Goal: Task Accomplishment & Management: Manage account settings

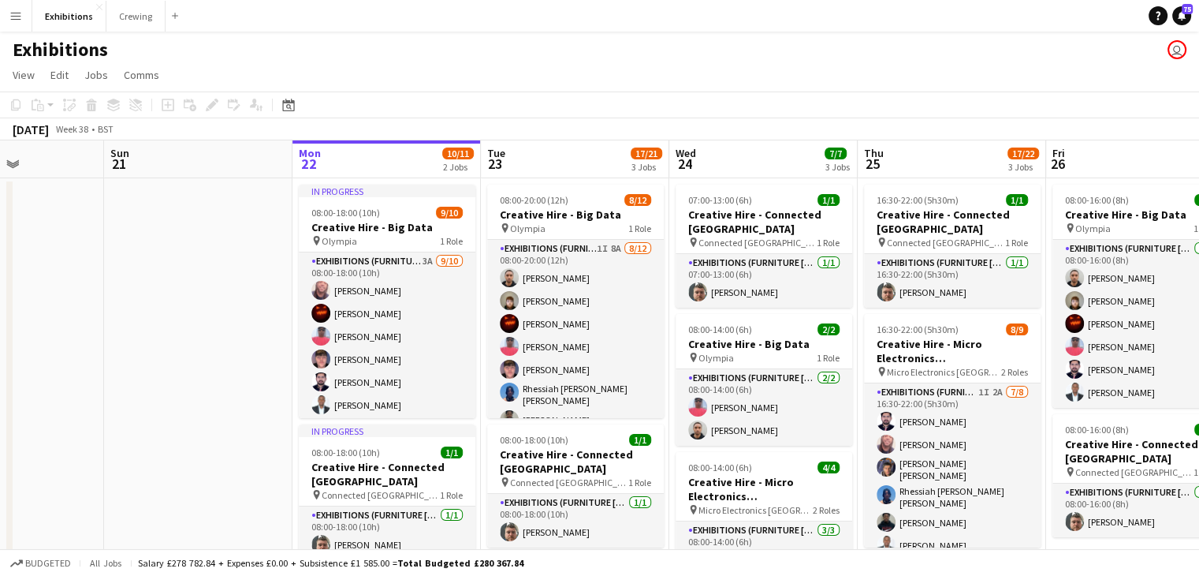
scroll to position [0, 713]
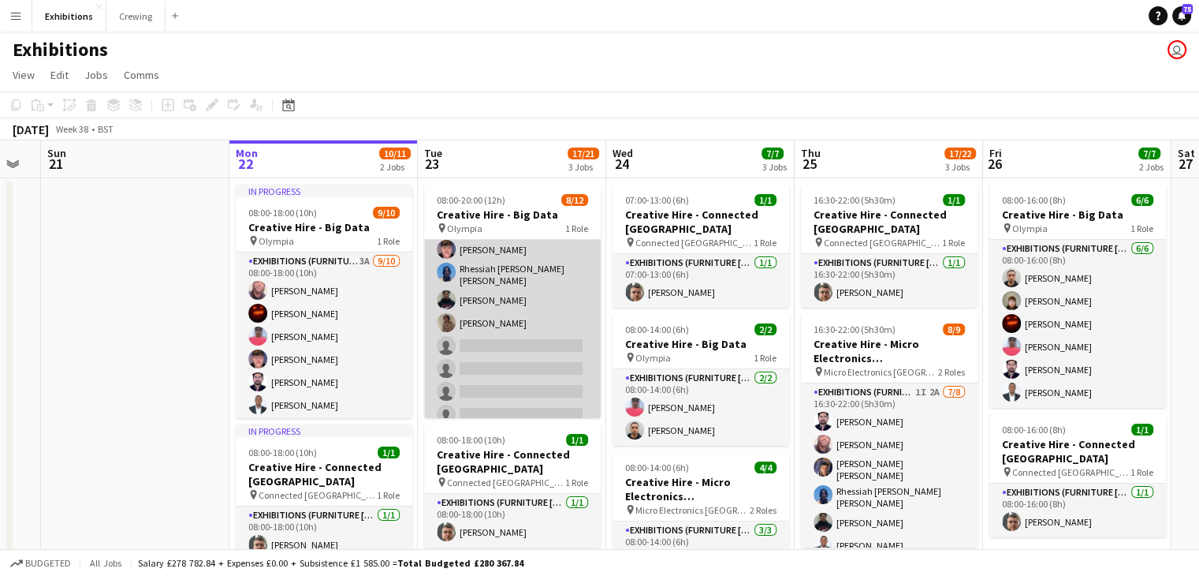
click at [512, 332] on app-card-role "Exhibitions (Furniture [PERSON_NAME]) 1I 8A [DATE] 08:00-20:00 (12h) [PERSON_NA…" at bounding box center [512, 275] width 177 height 310
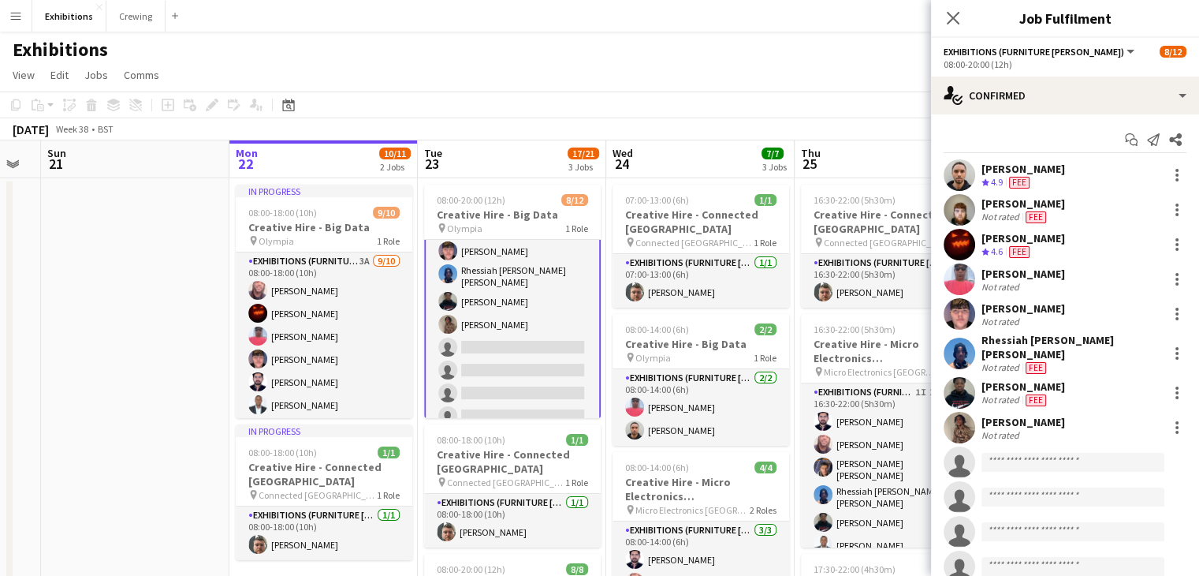
scroll to position [121, 0]
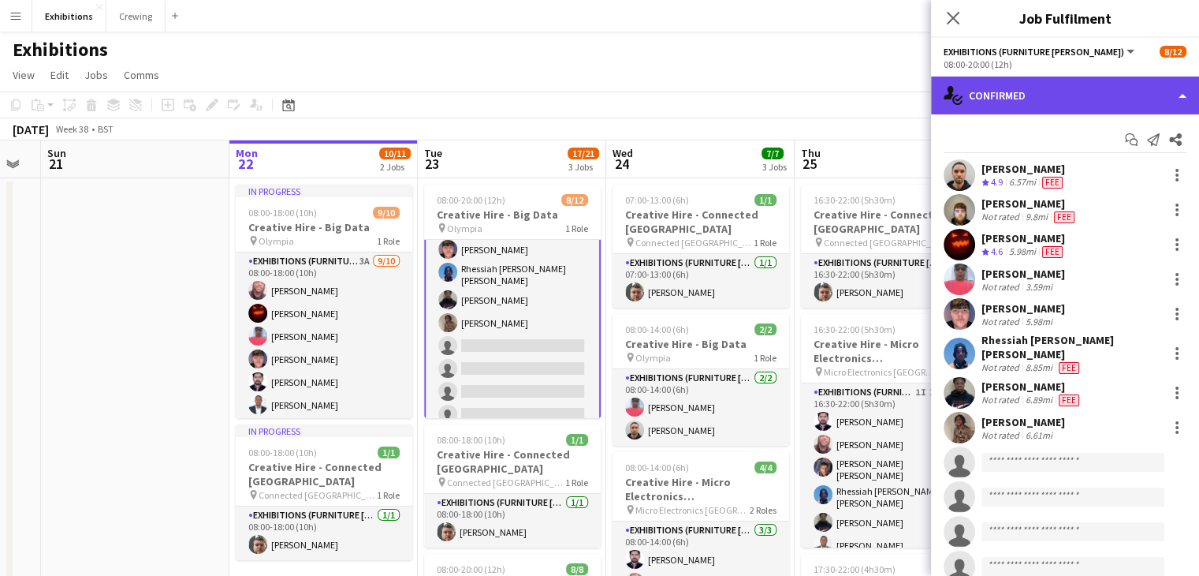
click at [1110, 92] on div "single-neutral-actions-check-2 Confirmed" at bounding box center [1065, 95] width 268 height 38
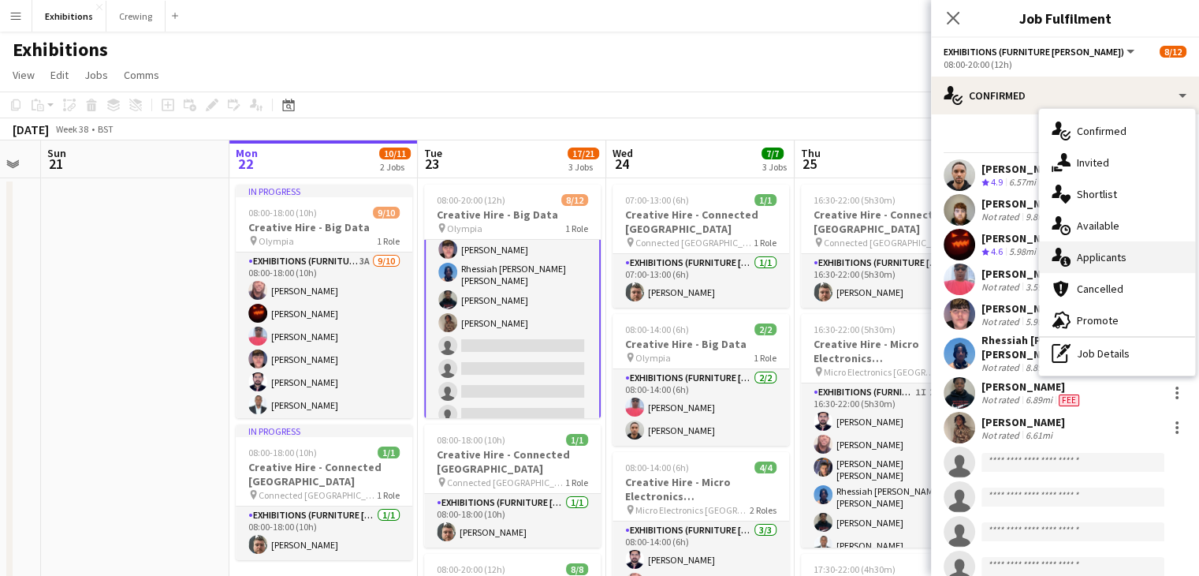
click at [1142, 266] on div "single-neutral-actions-information Applicants" at bounding box center [1117, 257] width 156 height 32
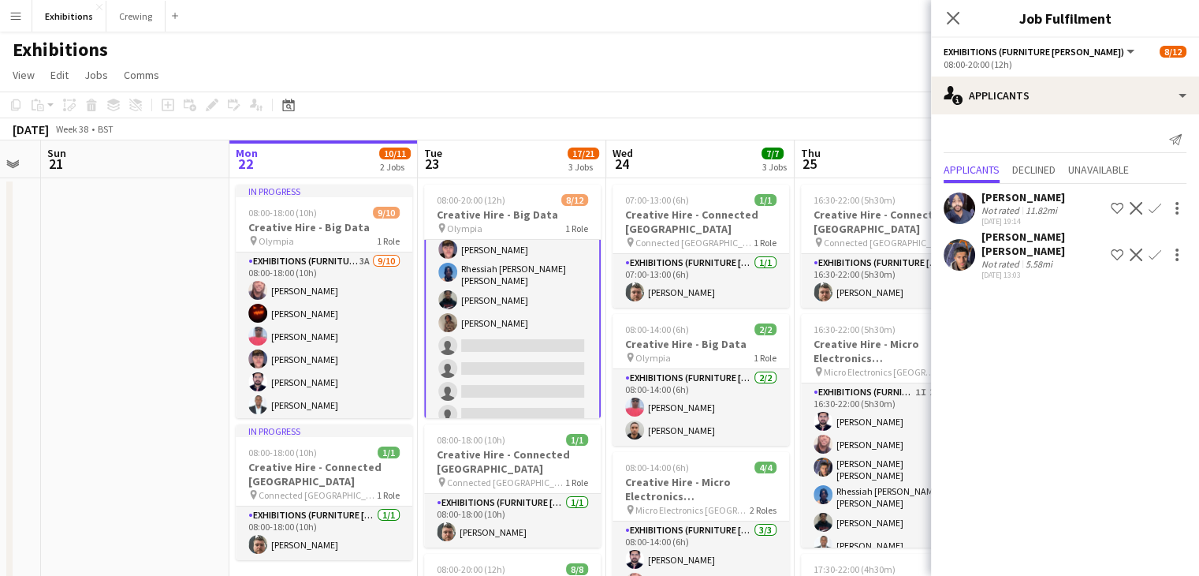
click at [1153, 248] on app-icon "Confirm" at bounding box center [1155, 254] width 13 height 13
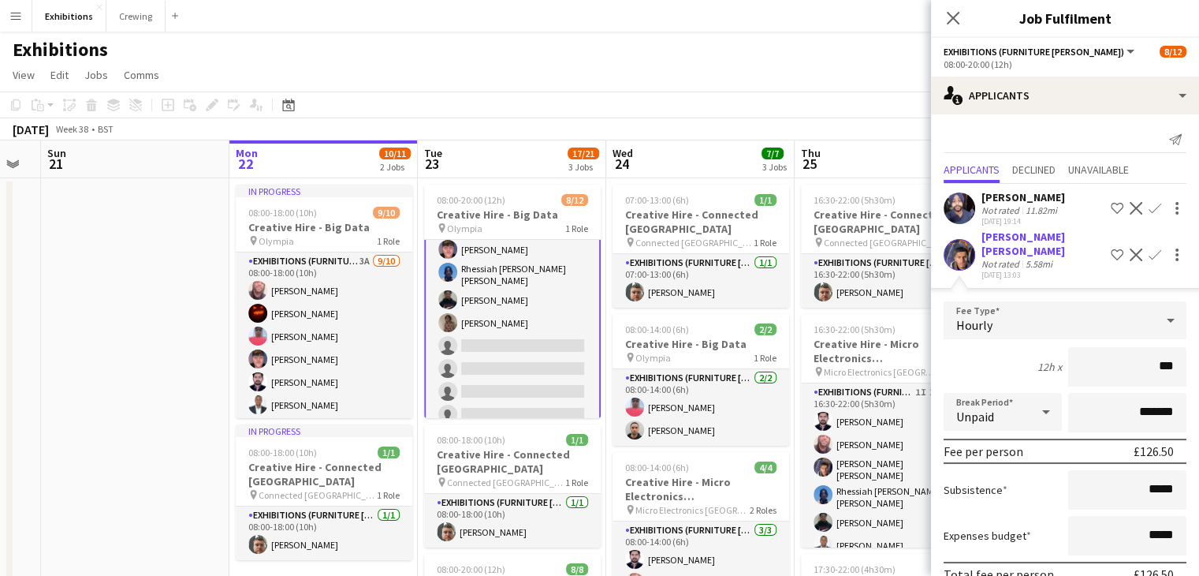
scroll to position [61, 0]
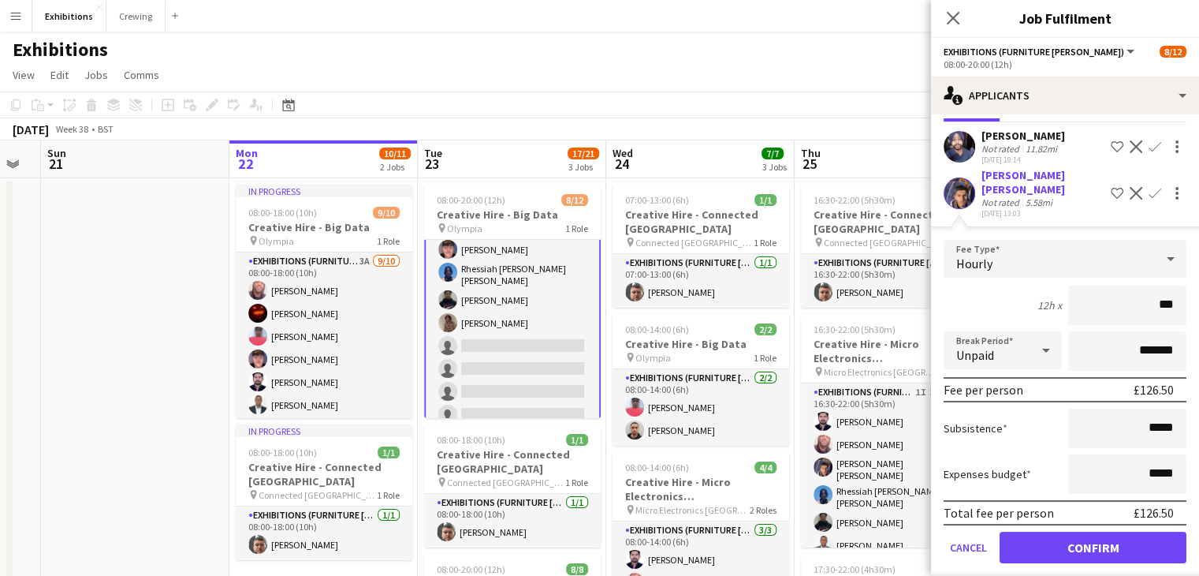
type input "***"
click at [1063, 531] on button "Confirm" at bounding box center [1093, 547] width 187 height 32
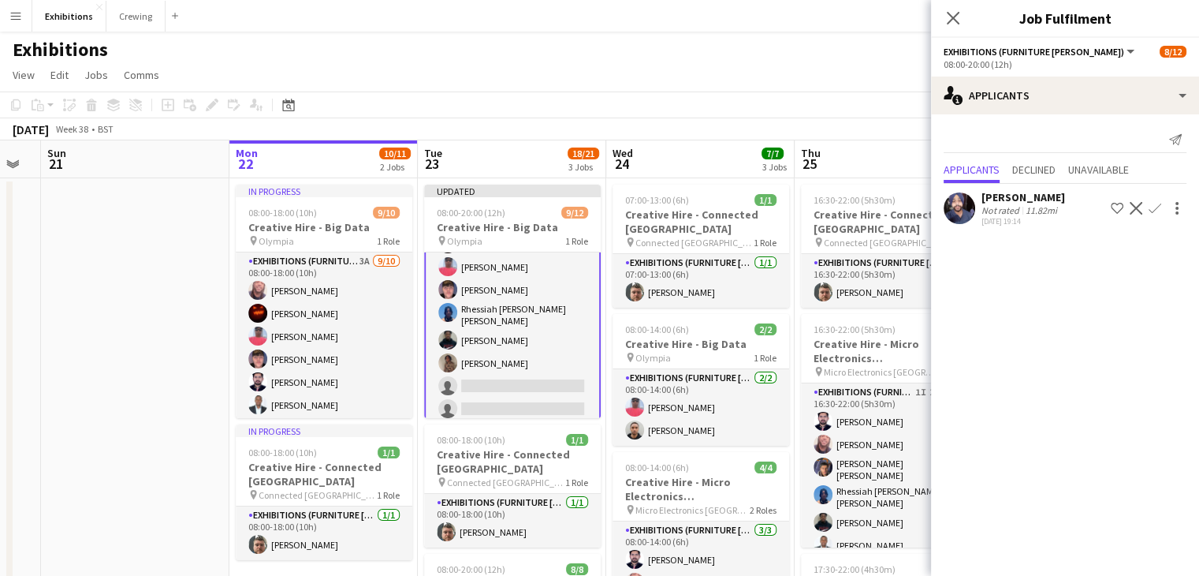
scroll to position [0, 0]
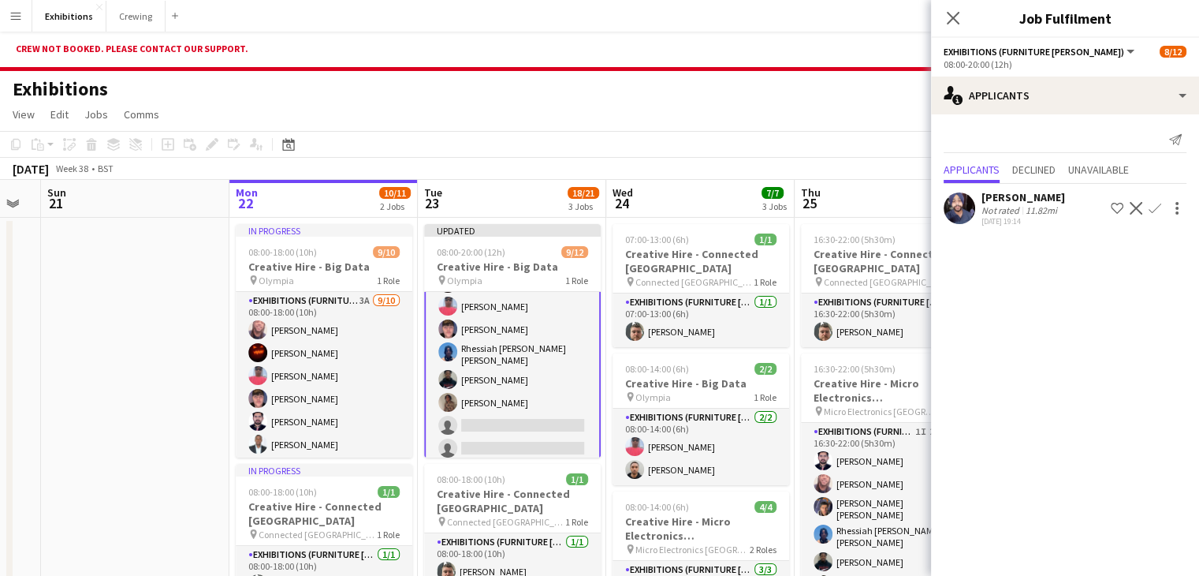
click at [840, 131] on app-toolbar "Copy Paste Paste Ctrl+V Paste with crew Ctrl+Shift+V Paste linked Job [GEOGRAPH…" at bounding box center [599, 144] width 1199 height 27
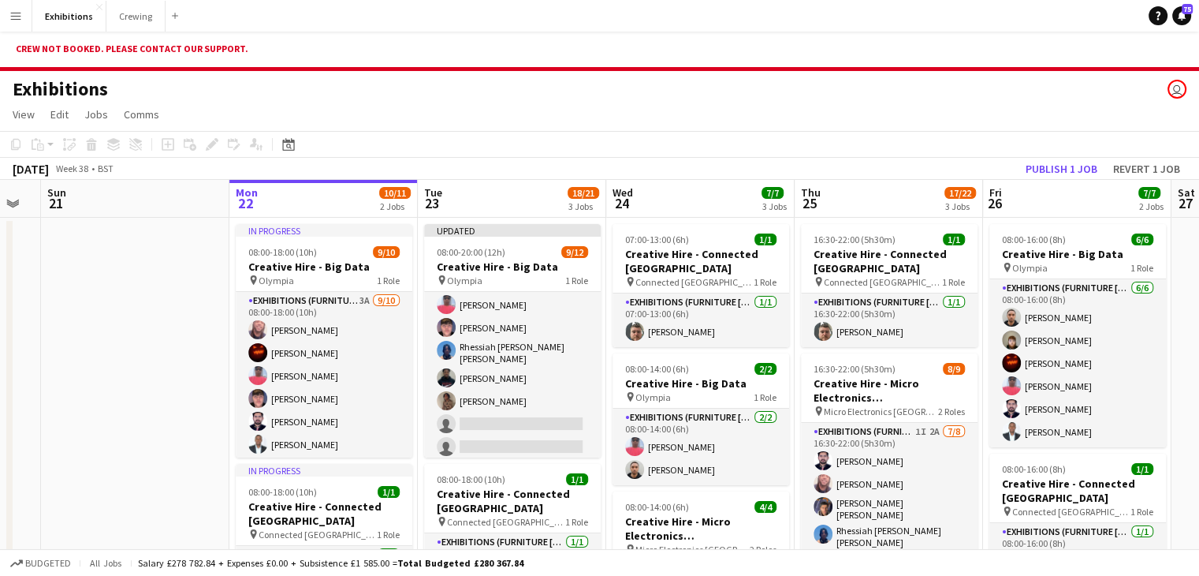
scroll to position [120, 0]
click at [1065, 168] on button "Publish 1 job" at bounding box center [1061, 168] width 84 height 20
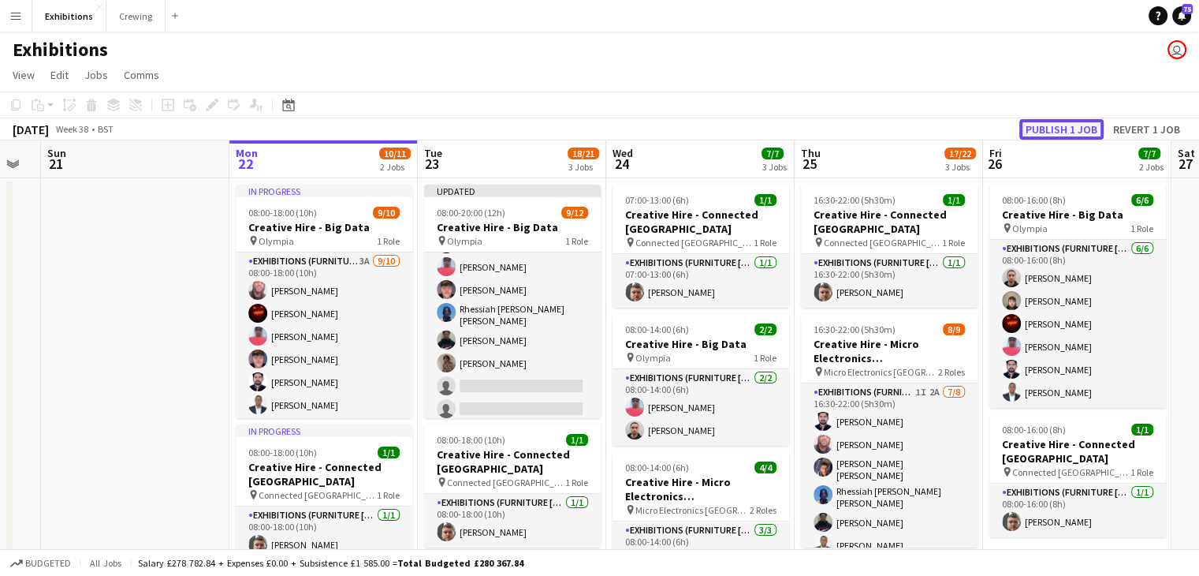
click at [1039, 121] on button "Publish 1 job" at bounding box center [1061, 129] width 84 height 20
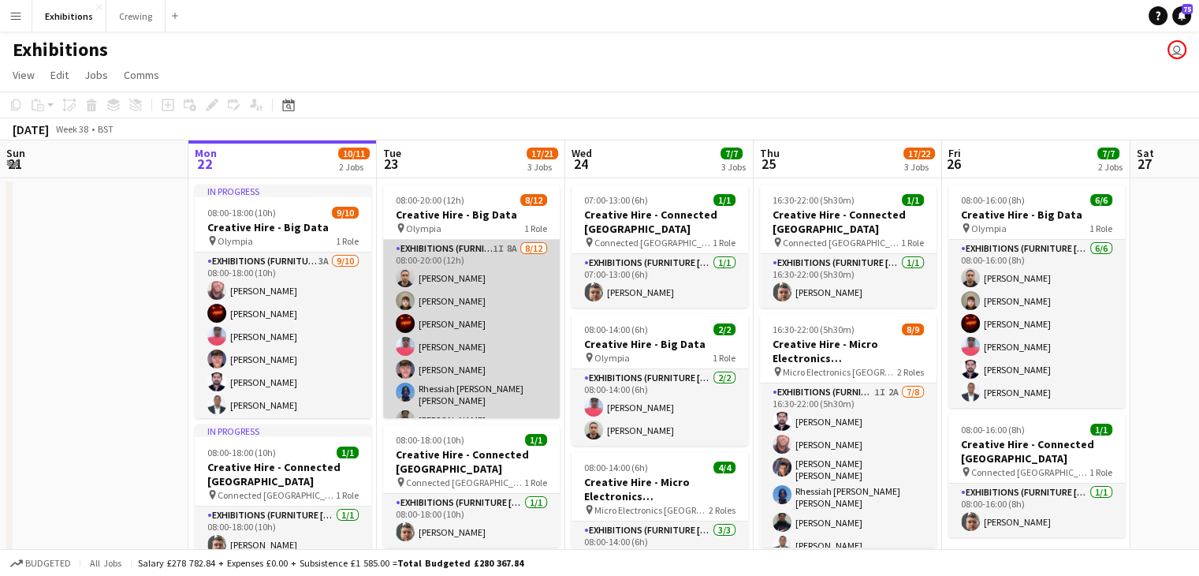
click at [492, 334] on app-card-role "Exhibitions (Furniture [PERSON_NAME]) 1I 8A [DATE] 08:00-20:00 (12h) [PERSON_NA…" at bounding box center [471, 395] width 177 height 310
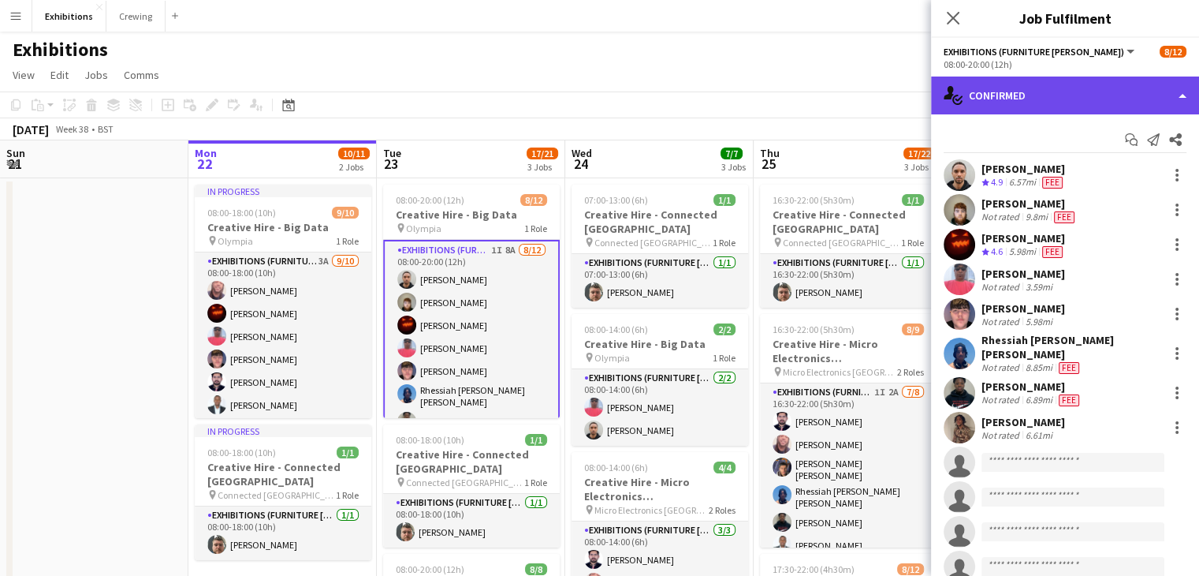
click at [1084, 106] on div "single-neutral-actions-check-2 Confirmed" at bounding box center [1065, 95] width 268 height 38
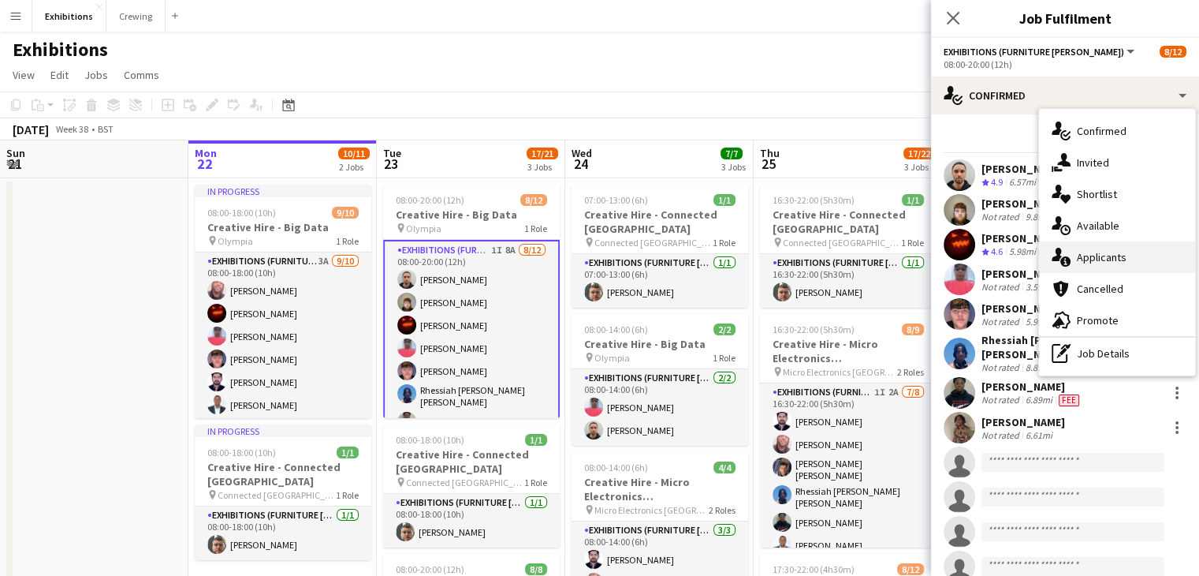
click at [1129, 248] on div "single-neutral-actions-information Applicants" at bounding box center [1117, 257] width 156 height 32
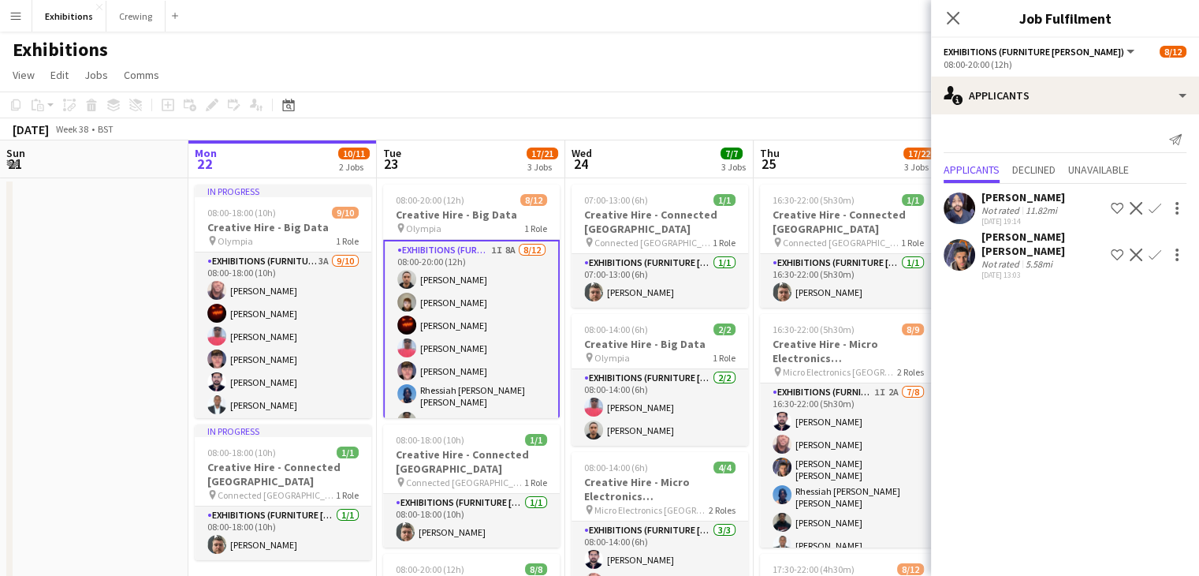
click at [1161, 248] on app-icon "Confirm" at bounding box center [1155, 254] width 13 height 13
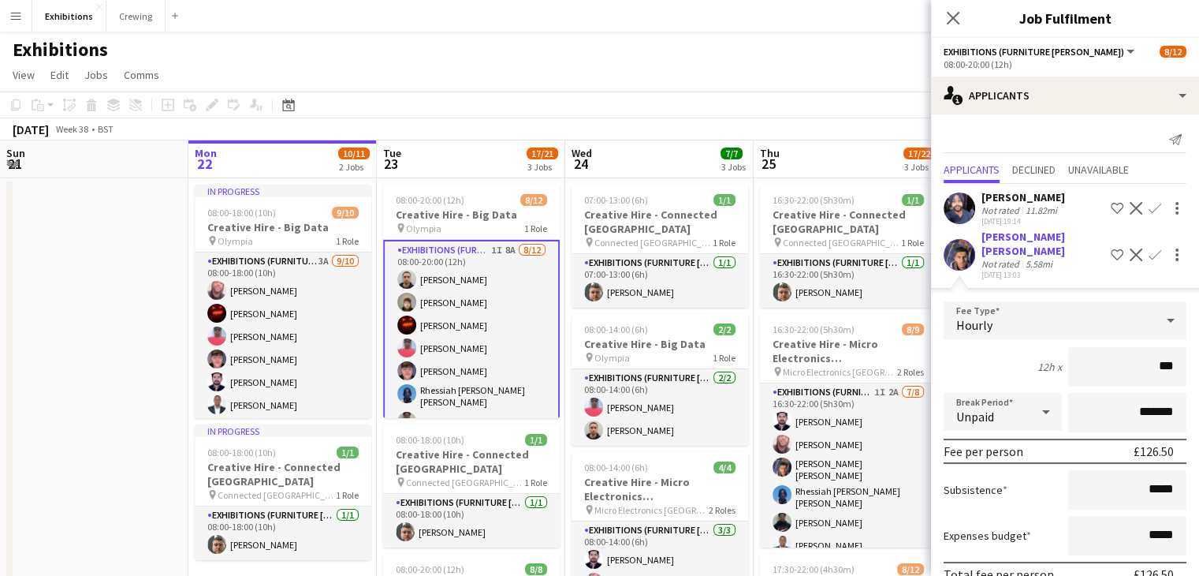
type input "***"
click at [992, 354] on div "12h x ***" at bounding box center [1065, 366] width 243 height 39
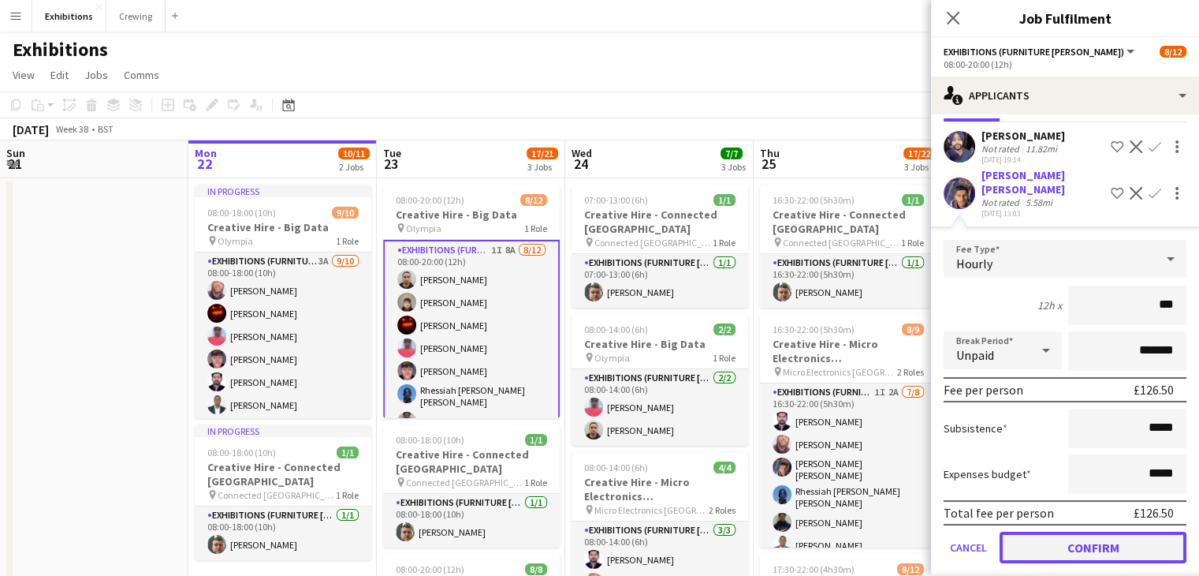
click at [1077, 531] on button "Confirm" at bounding box center [1093, 547] width 187 height 32
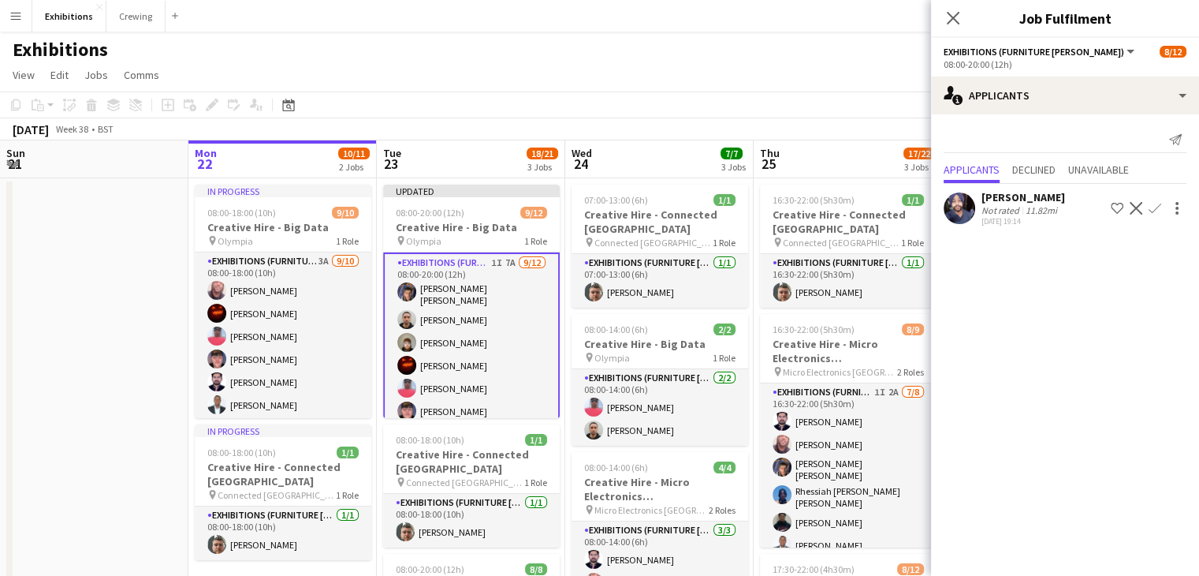
scroll to position [0, 0]
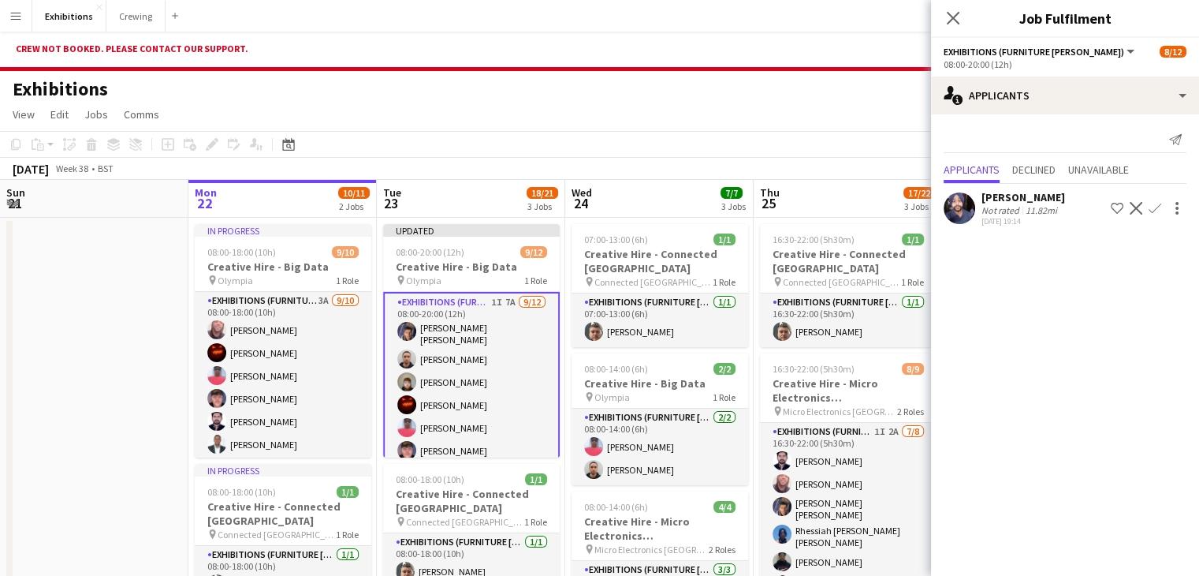
click at [889, 146] on app-toolbar "Copy Paste Paste Ctrl+V Paste with crew Ctrl+Shift+V Paste linked Job [GEOGRAPH…" at bounding box center [599, 144] width 1199 height 27
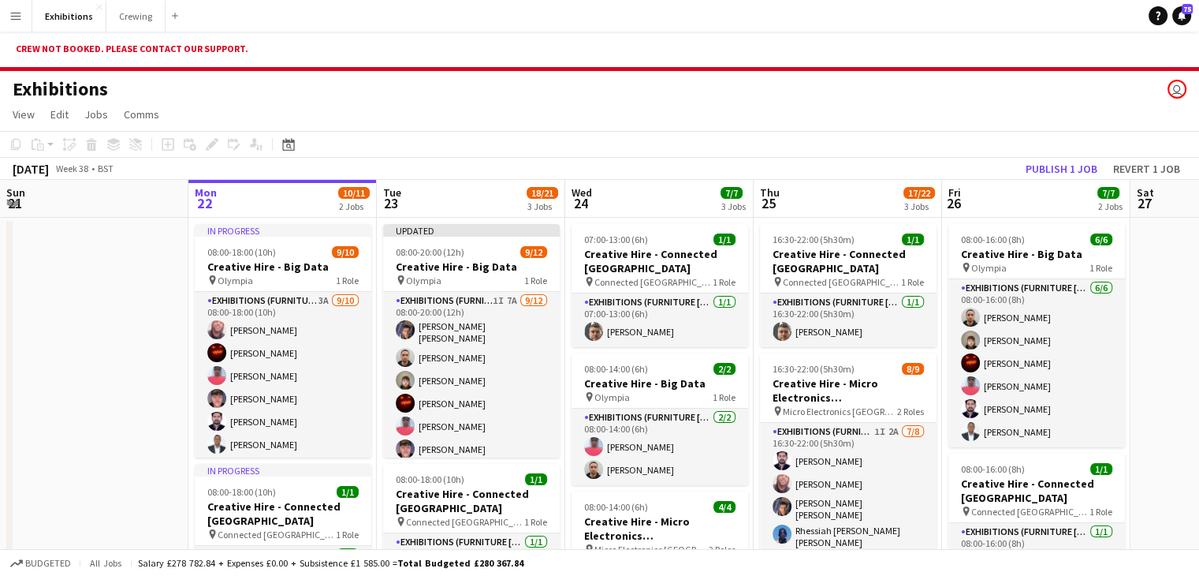
click at [180, 45] on div "Crew not booked. Please contact our support." at bounding box center [599, 51] width 1199 height 39
click at [1053, 177] on button "Publish 1 job" at bounding box center [1061, 168] width 84 height 20
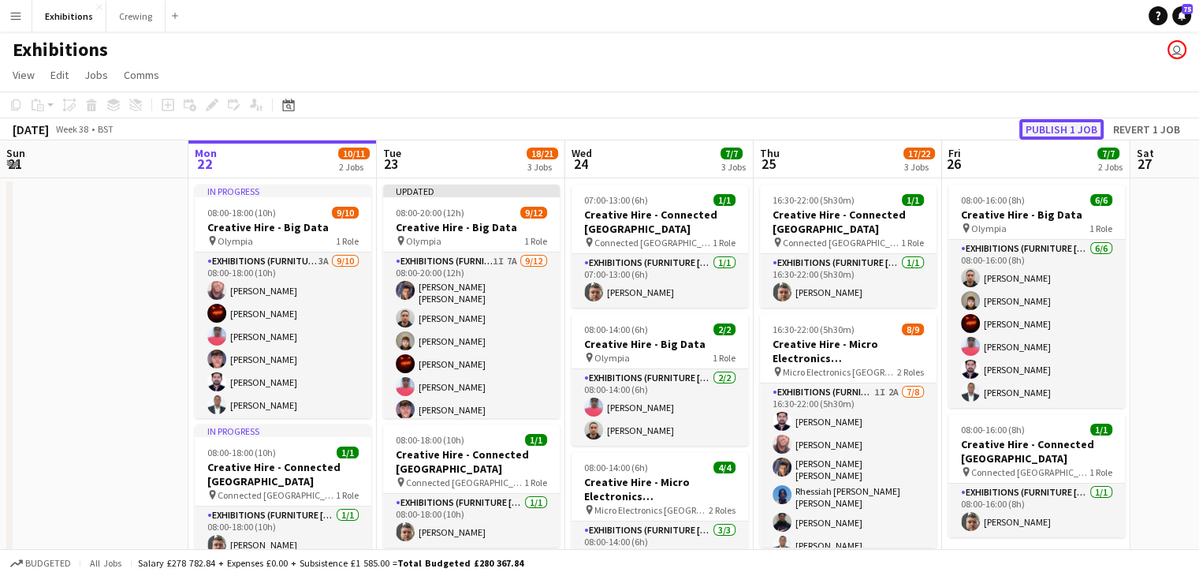
click at [1071, 133] on button "Publish 1 job" at bounding box center [1061, 129] width 84 height 20
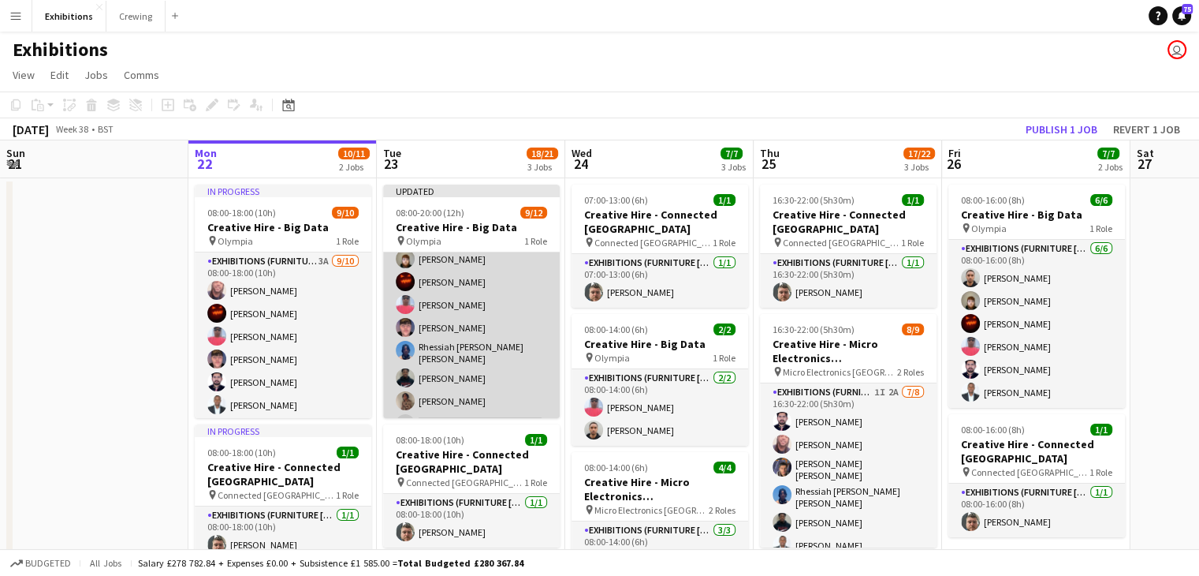
scroll to position [139, 0]
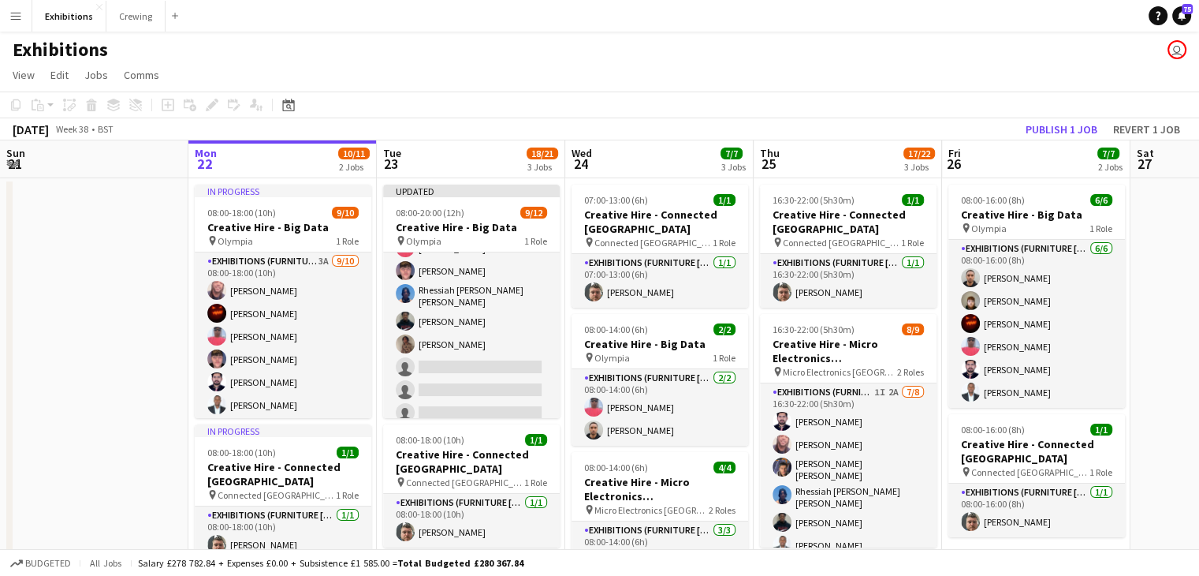
click at [945, 99] on app-toolbar "Copy Paste Paste Ctrl+V Paste with crew Ctrl+Shift+V Paste linked Job [GEOGRAPH…" at bounding box center [599, 104] width 1199 height 27
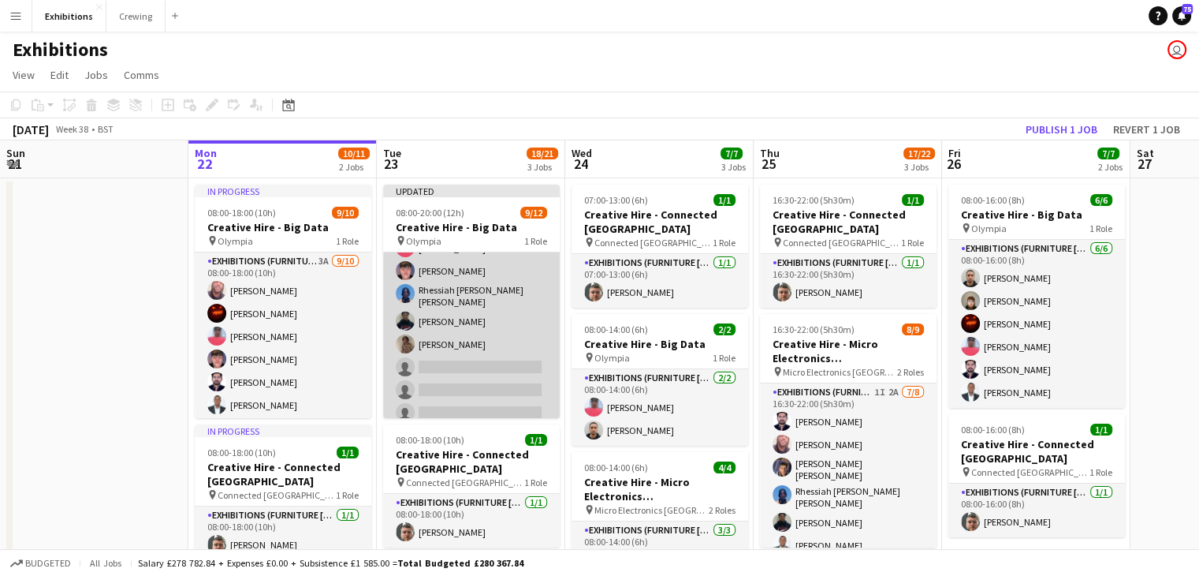
scroll to position [0, 0]
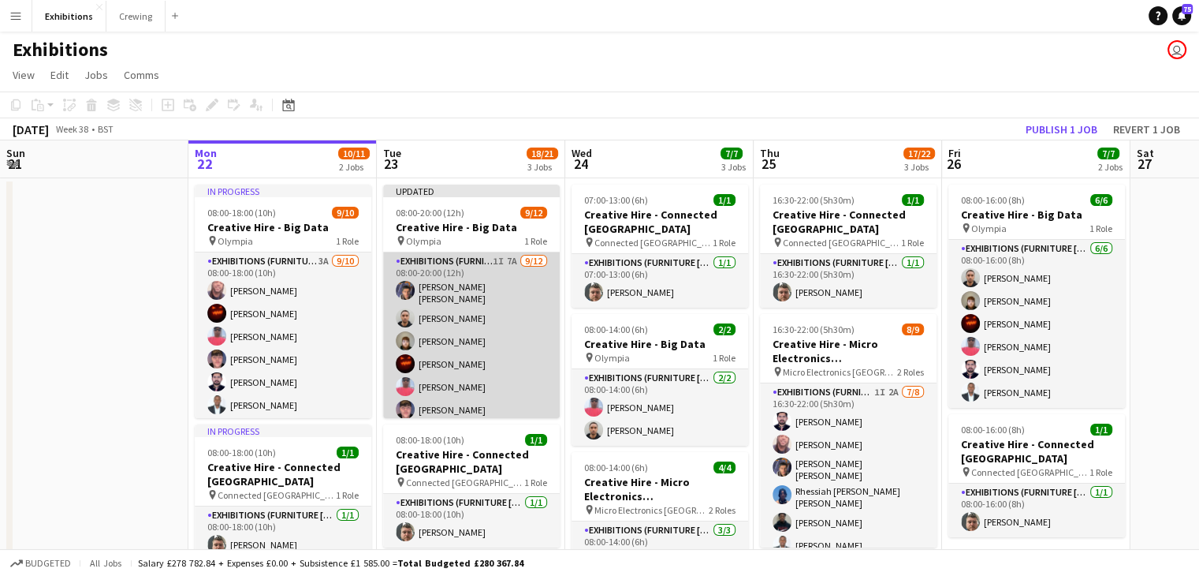
click at [435, 288] on app-card-role "Exhibitions (Furniture [PERSON_NAME]) 1I 7A [DATE] 08:00-20:00 (12h) [PERSON_NA…" at bounding box center [471, 409] width 177 height 315
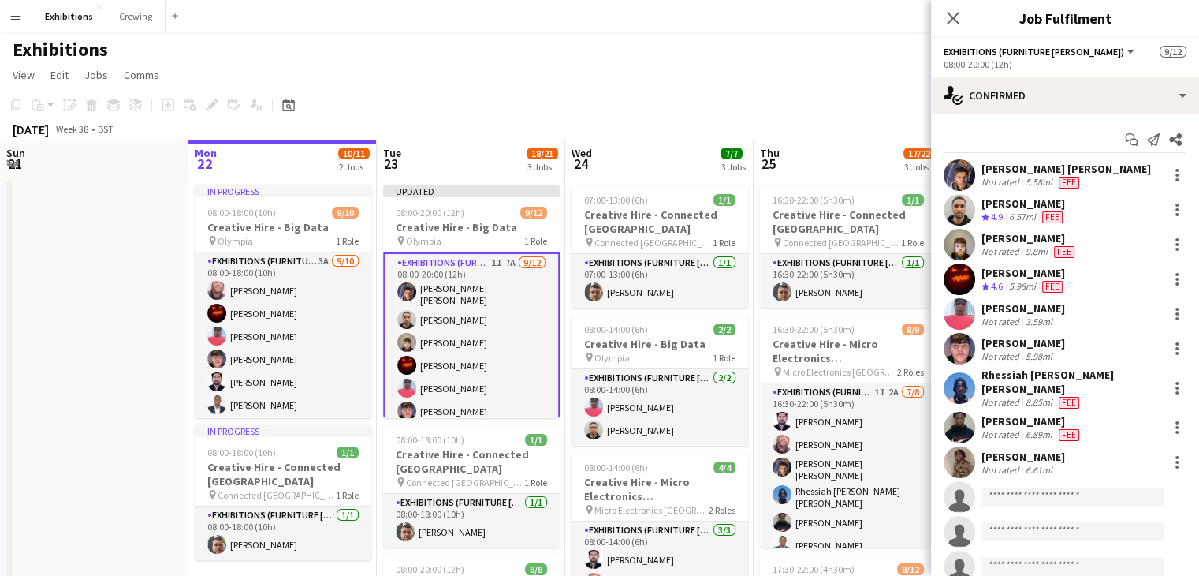
click at [1027, 168] on div "[PERSON_NAME] [PERSON_NAME]" at bounding box center [1067, 169] width 170 height 14
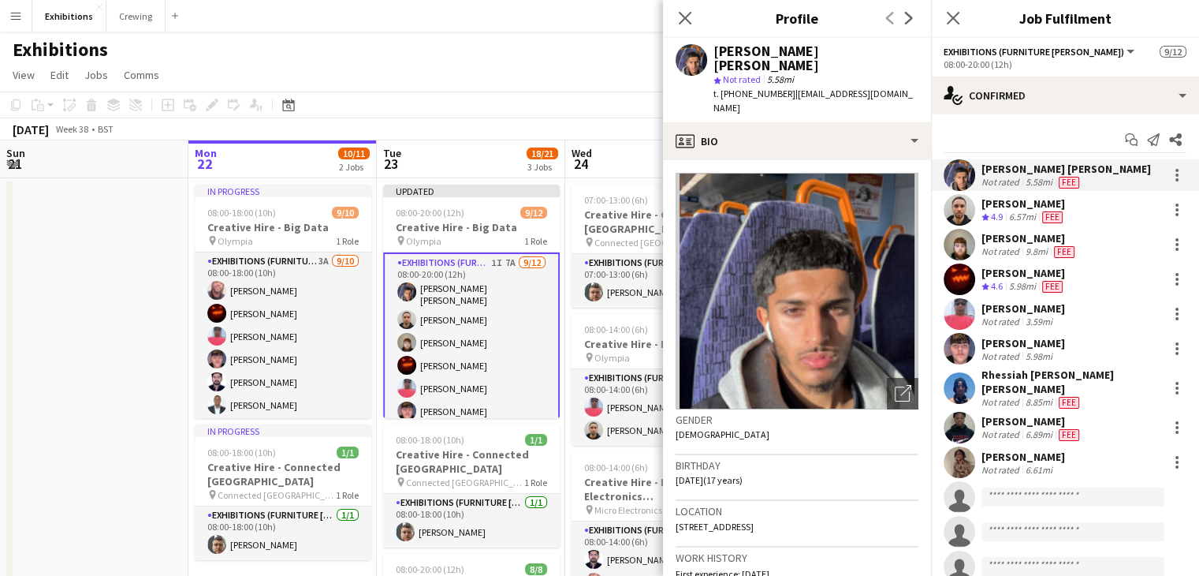
click at [139, 359] on app-date-cell at bounding box center [94, 499] width 188 height 642
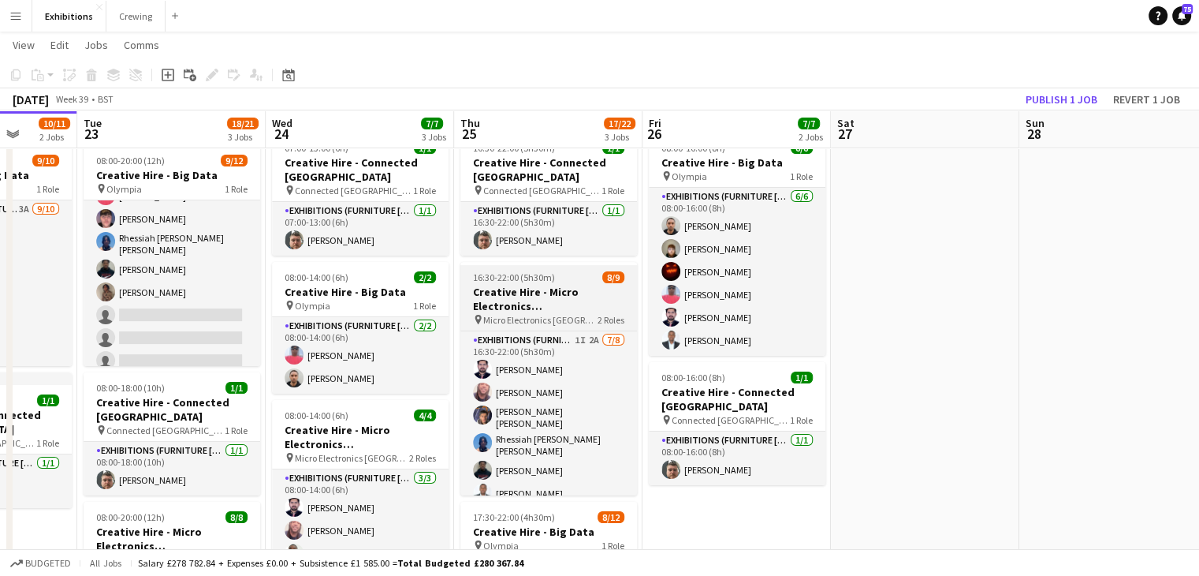
click at [553, 288] on h3 "Creative Hire - Micro Electronics [GEOGRAPHIC_DATA] - [PERSON_NAME]" at bounding box center [548, 299] width 177 height 28
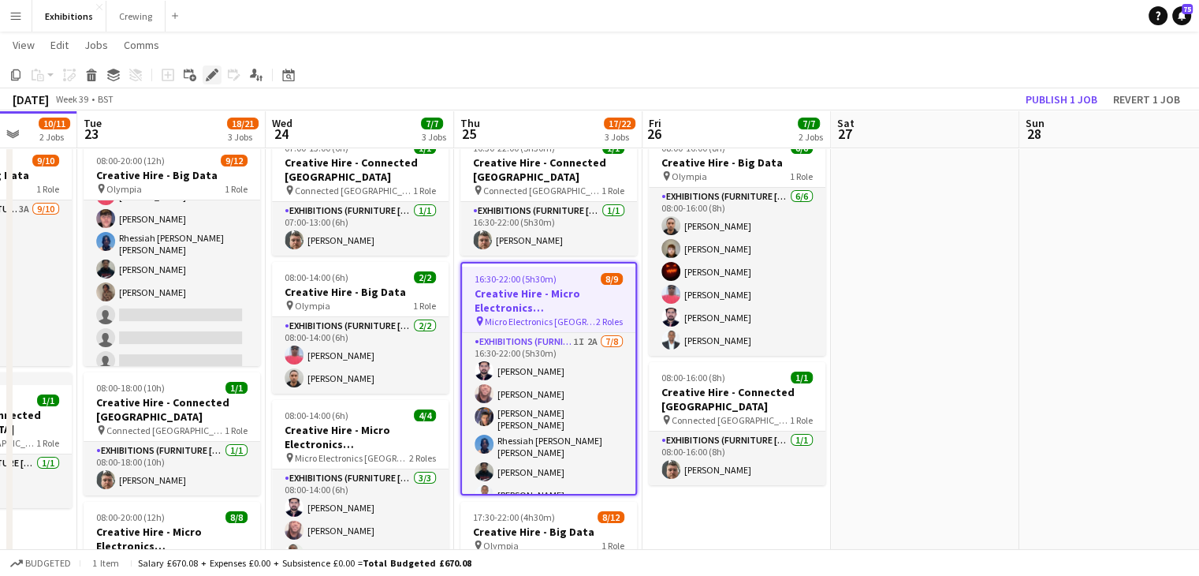
click at [215, 83] on div "Edit" at bounding box center [212, 74] width 19 height 19
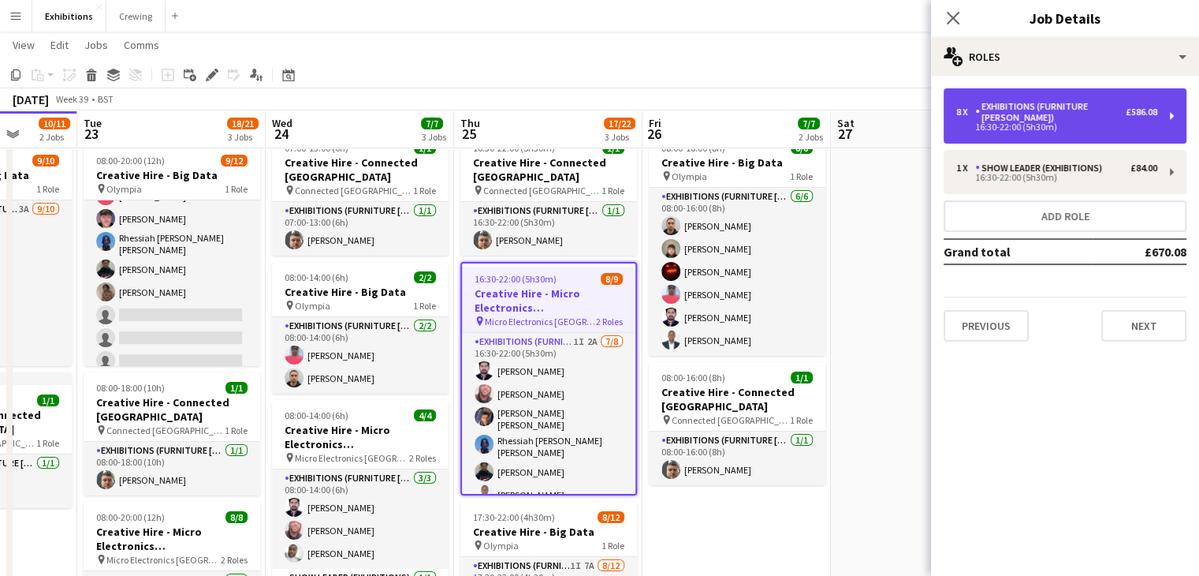
click at [1066, 129] on div "16:30-22:00 (5h30m)" at bounding box center [1056, 127] width 201 height 8
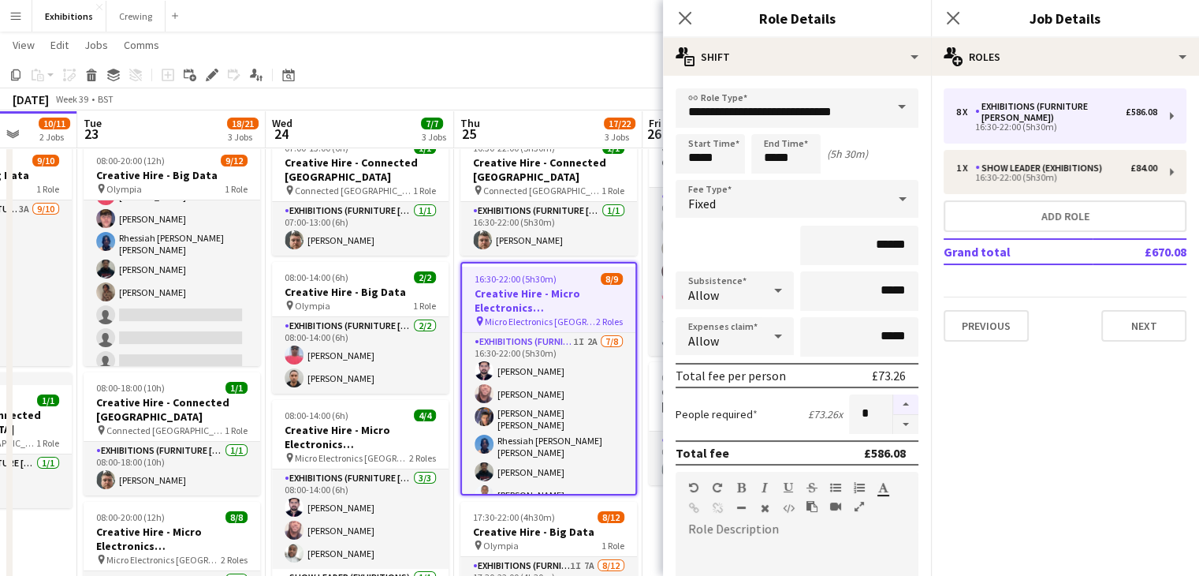
click at [893, 410] on button "button" at bounding box center [905, 404] width 25 height 20
type input "**"
click at [558, 91] on div "[DATE] Week 39 • BST Publish 1 job Revert 1 job" at bounding box center [599, 99] width 1199 height 22
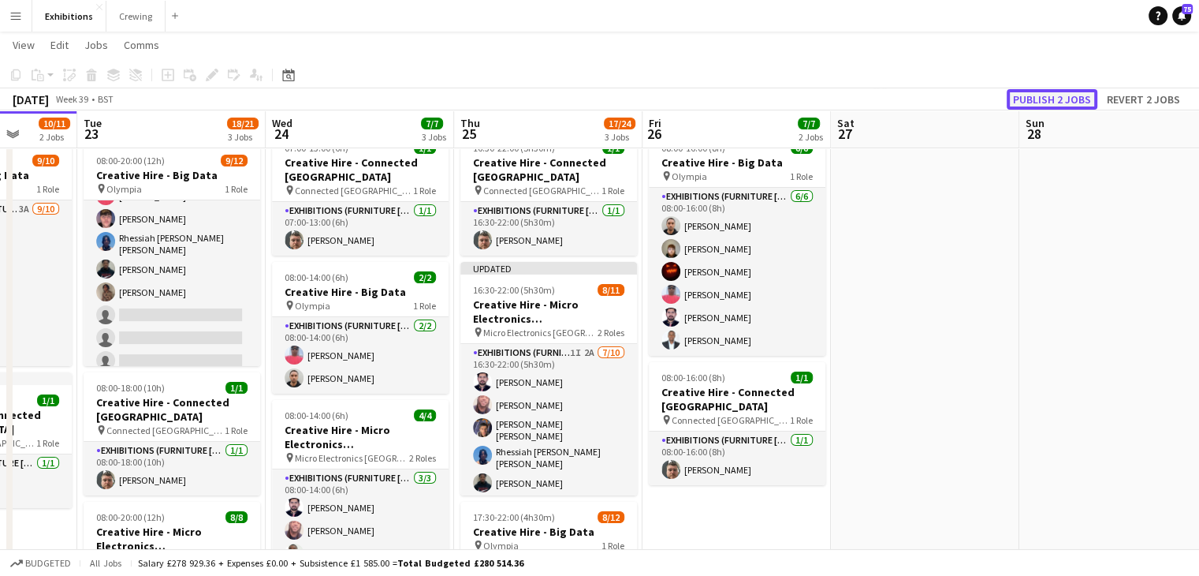
click at [1064, 106] on button "Publish 2 jobs" at bounding box center [1052, 99] width 91 height 20
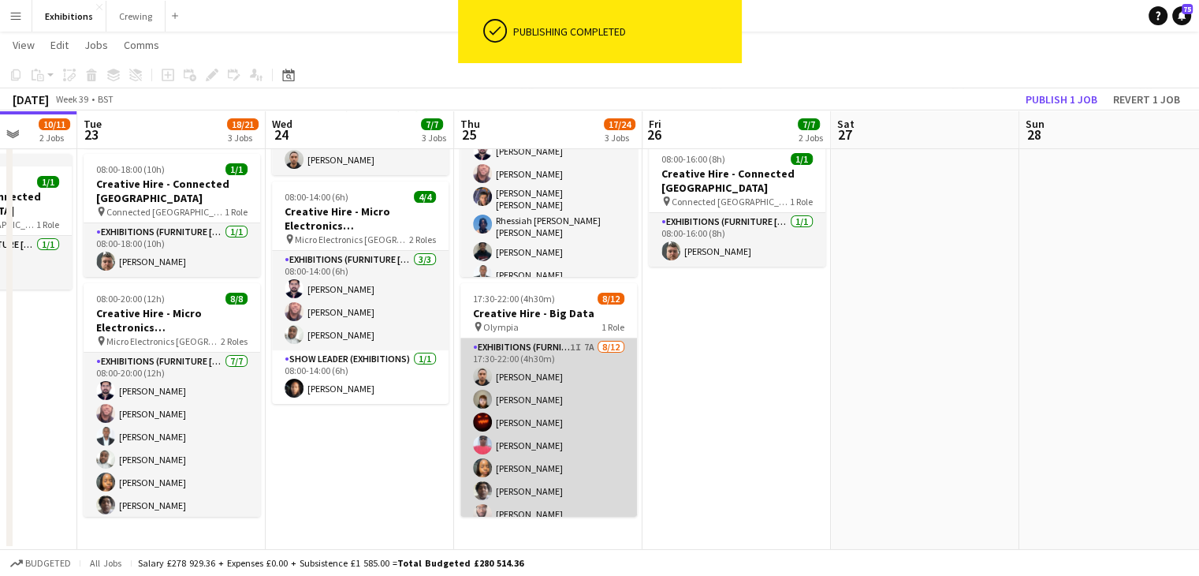
scroll to position [126, 0]
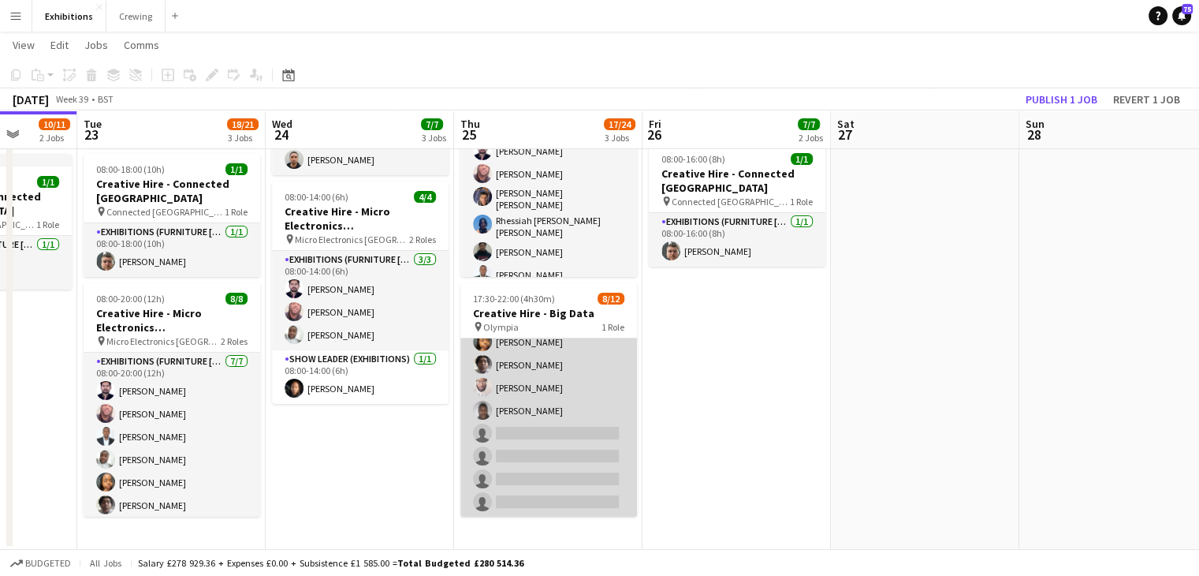
click at [564, 443] on app-card-role "Exhibitions (Furniture [PERSON_NAME]) 1I 7A [DATE] 17:30-22:00 (4h30m) [PERSON_…" at bounding box center [548, 364] width 177 height 305
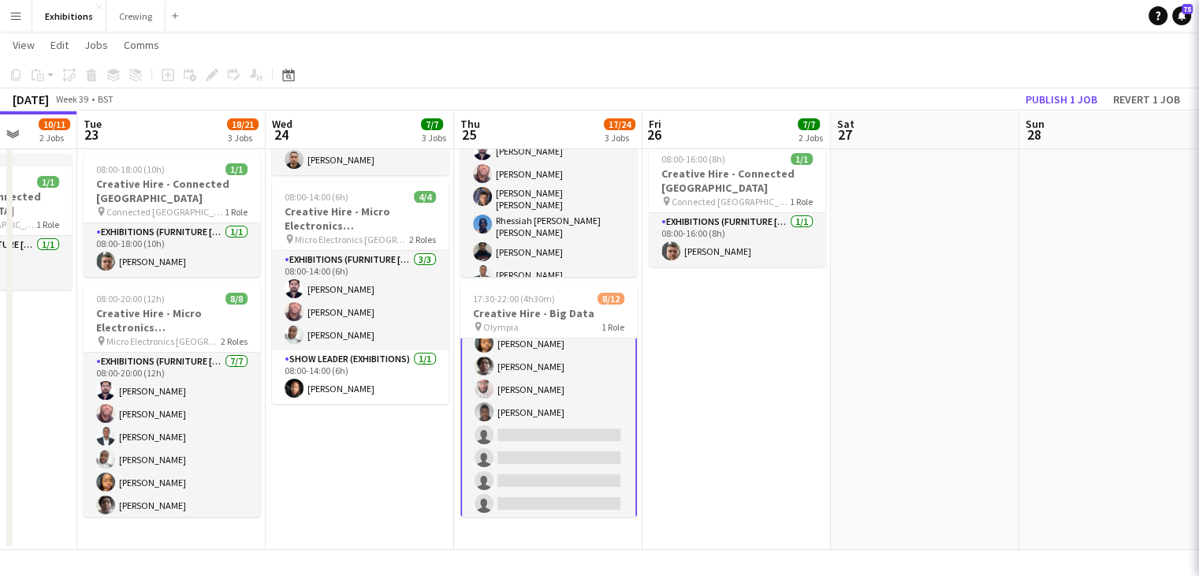
scroll to position [128, 0]
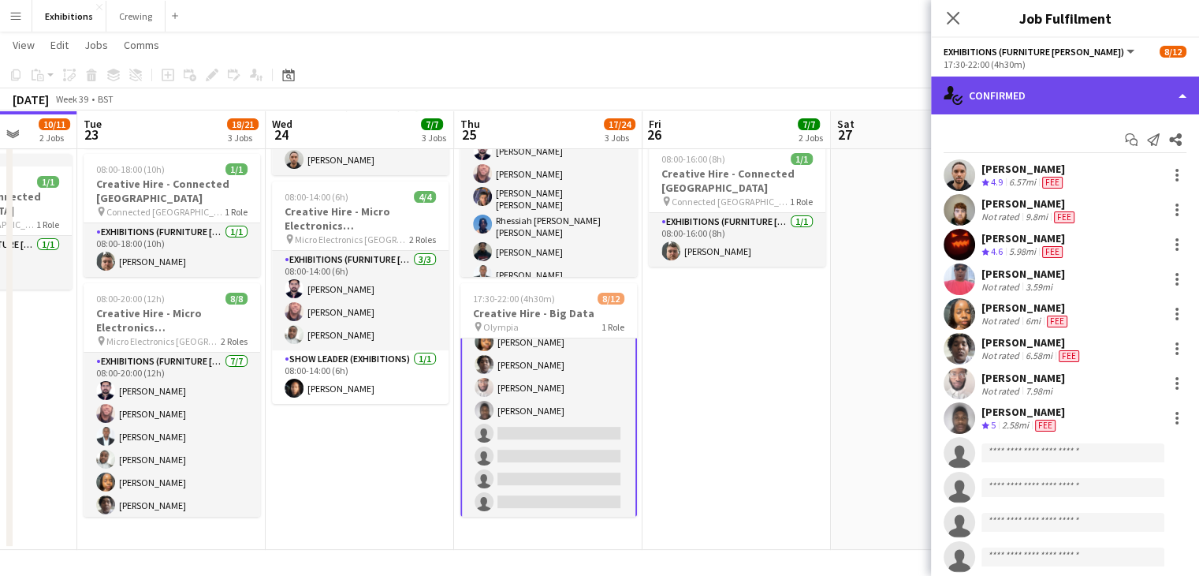
click at [1112, 105] on div "single-neutral-actions-check-2 Confirmed" at bounding box center [1065, 95] width 268 height 38
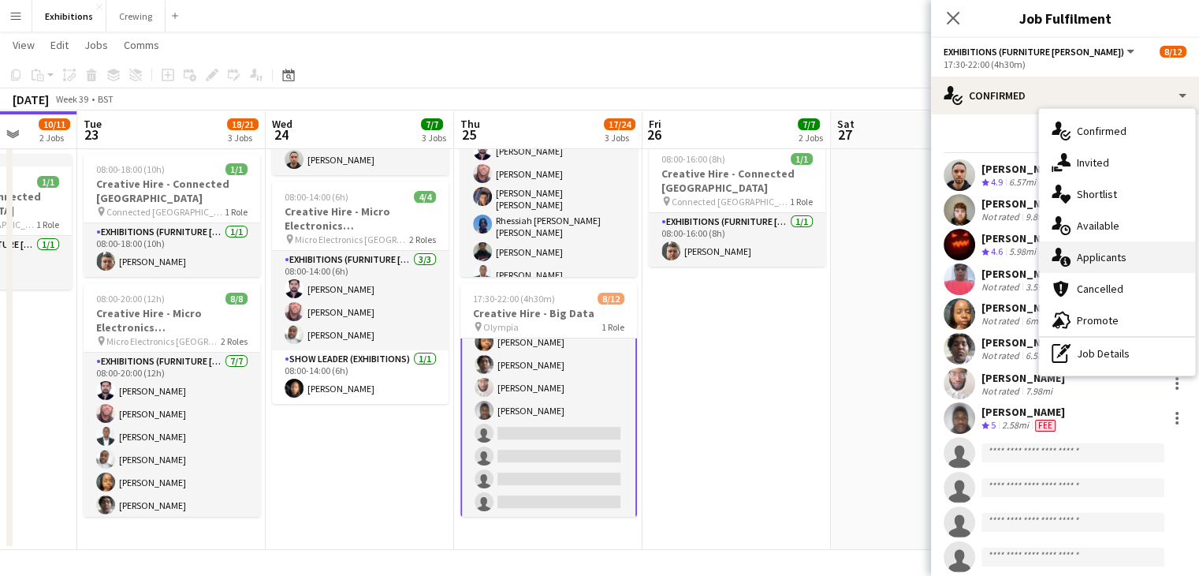
click at [1135, 263] on div "single-neutral-actions-information Applicants" at bounding box center [1117, 257] width 156 height 32
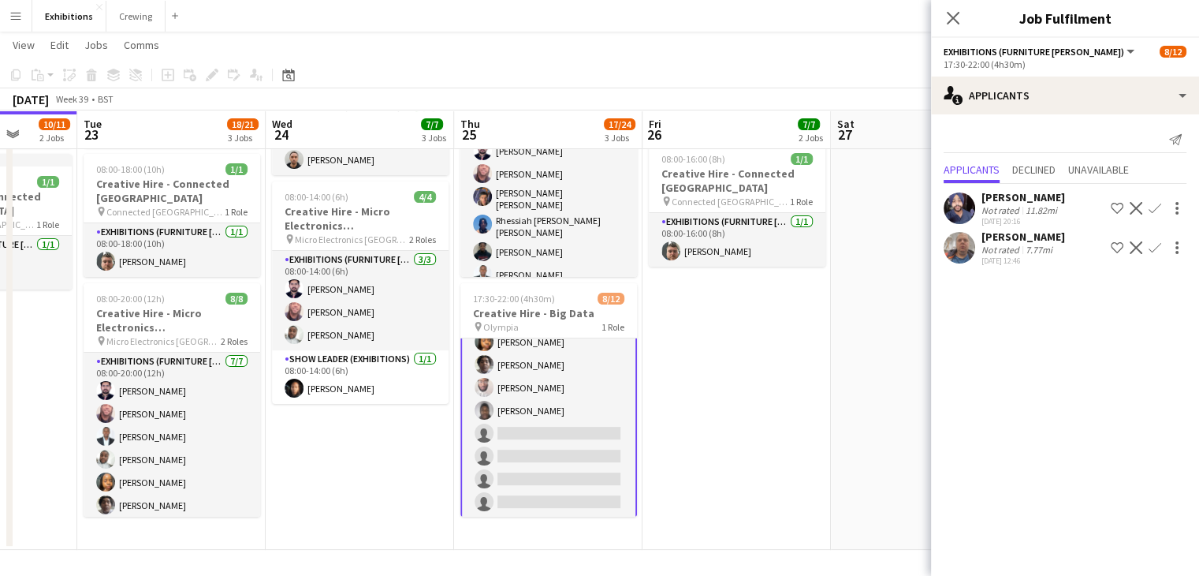
click at [1153, 247] on app-icon "Confirm" at bounding box center [1155, 247] width 13 height 13
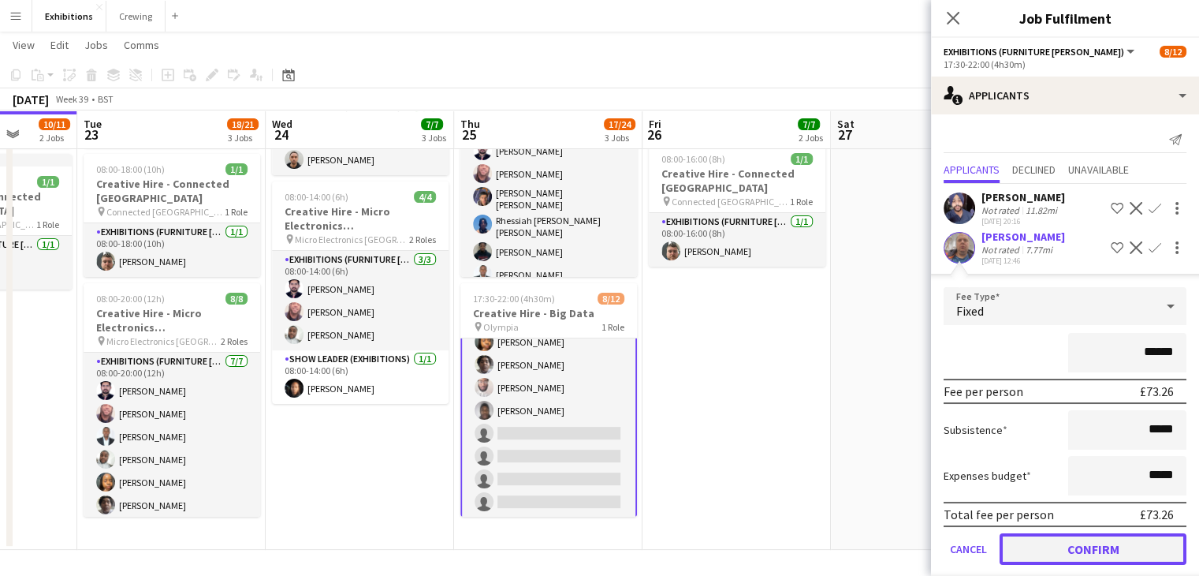
click at [1098, 557] on button "Confirm" at bounding box center [1093, 549] width 187 height 32
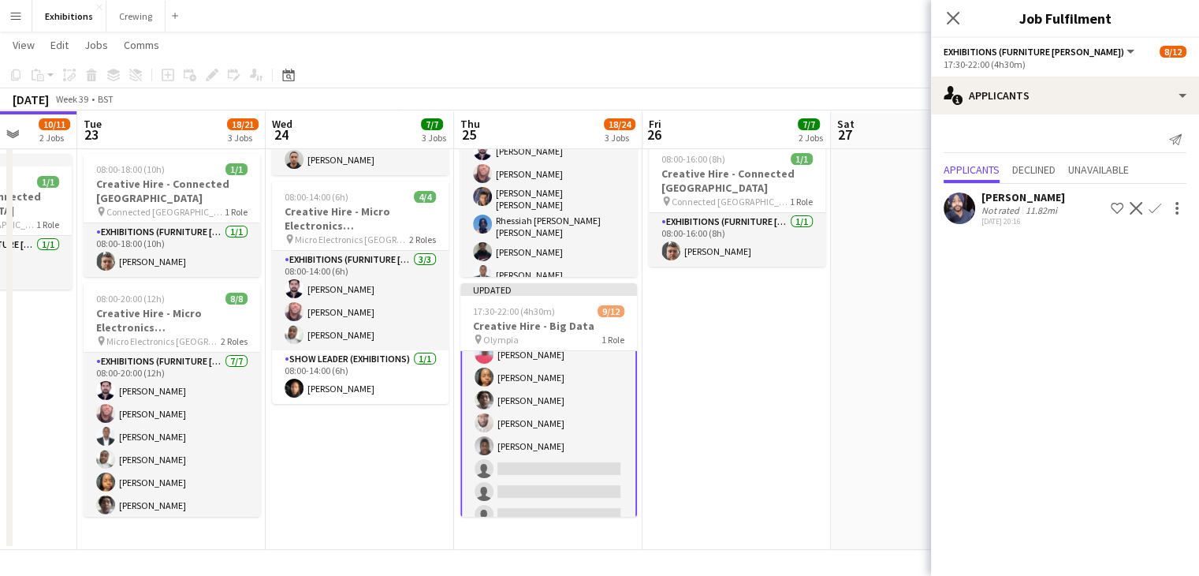
click at [863, 401] on app-date-cell at bounding box center [925, 229] width 188 height 642
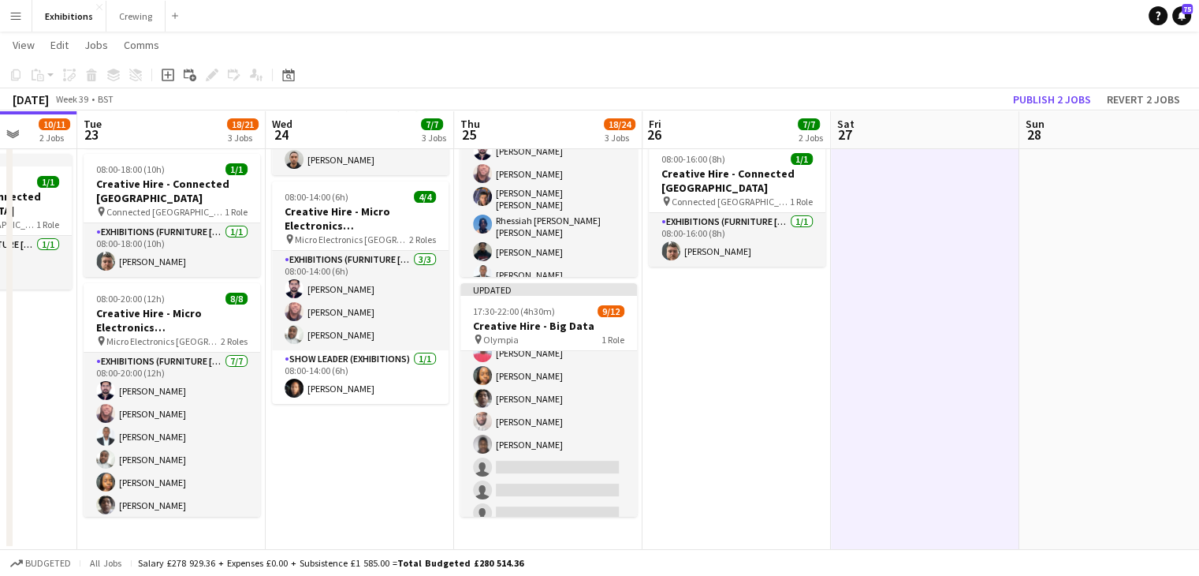
scroll to position [126, 0]
click at [1038, 100] on button "Publish 2 jobs" at bounding box center [1052, 99] width 91 height 20
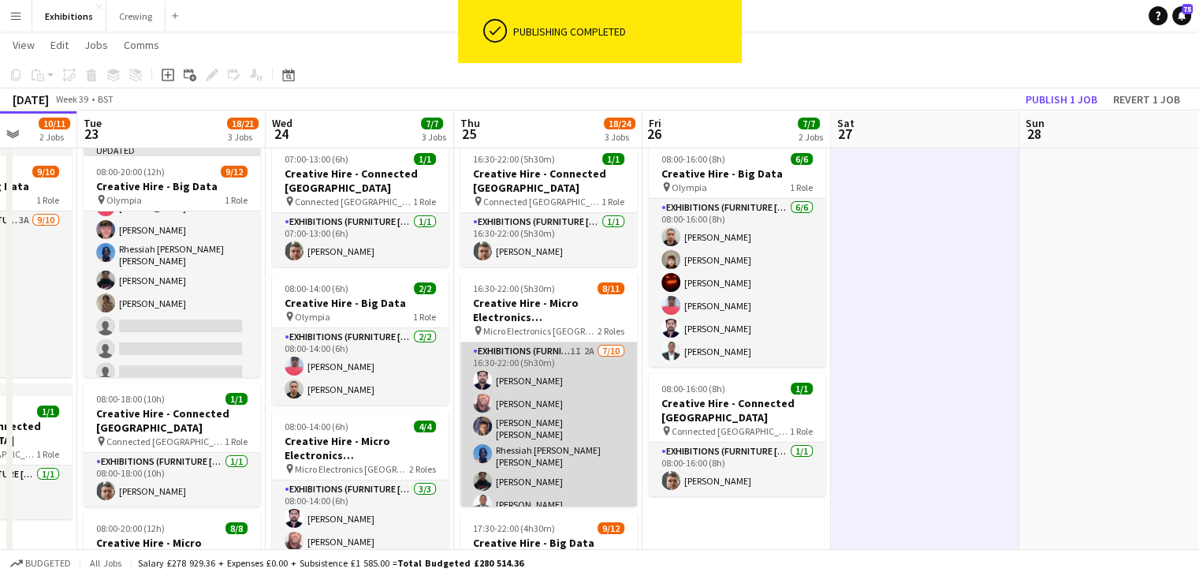
scroll to position [148, 0]
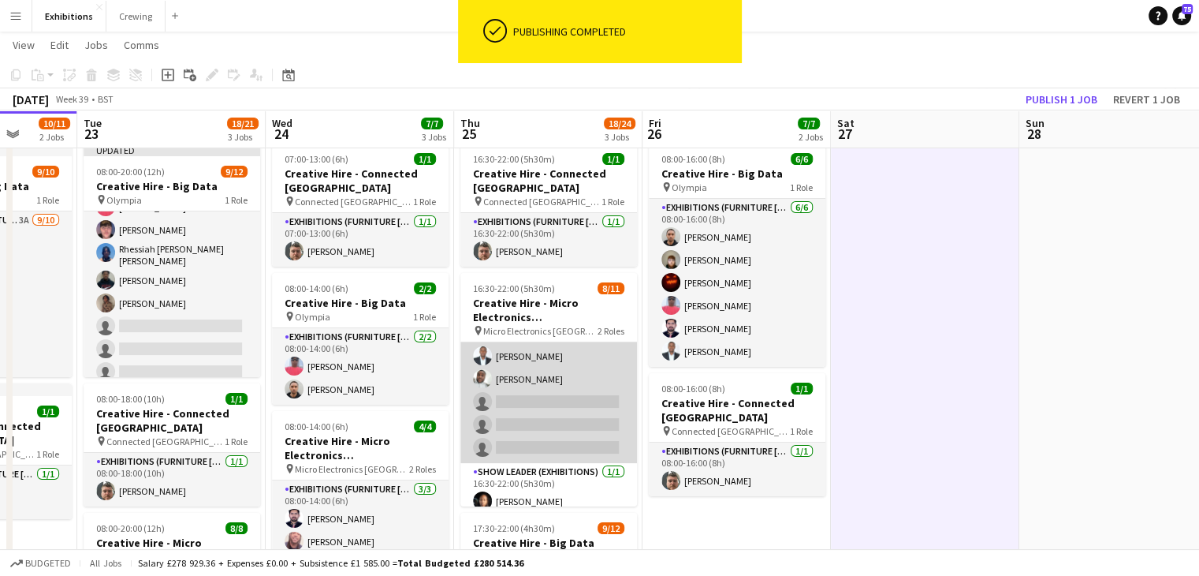
click at [550, 404] on app-card-role "Exhibitions (Furniture [PERSON_NAME]) 1I 2A [DATE] 16:30-22:00 (5h30m) Vikram V…" at bounding box center [548, 328] width 177 height 269
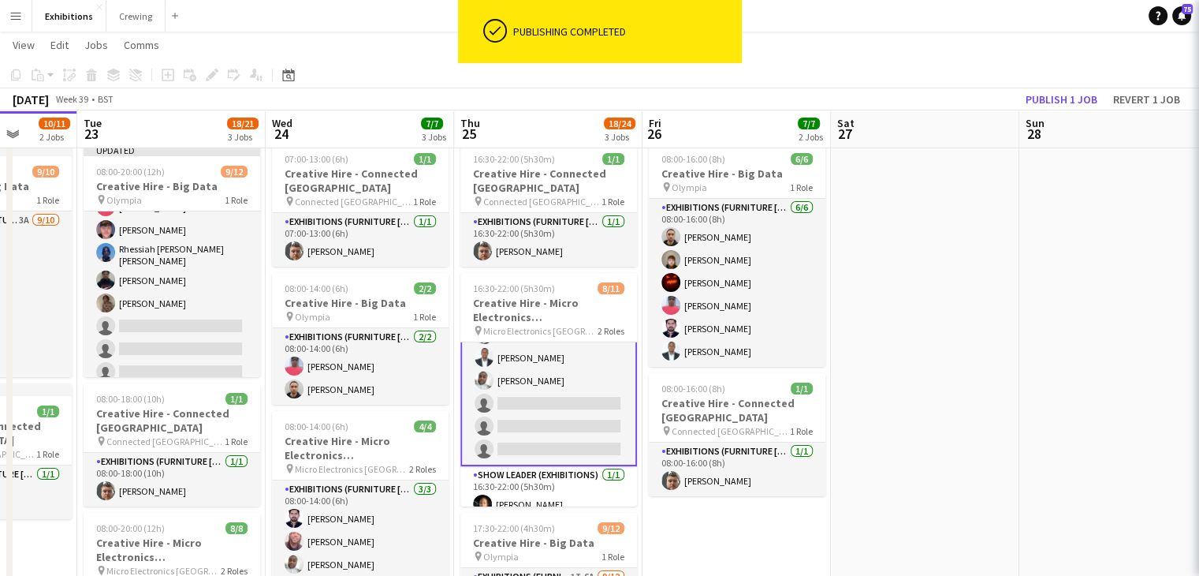
scroll to position [150, 0]
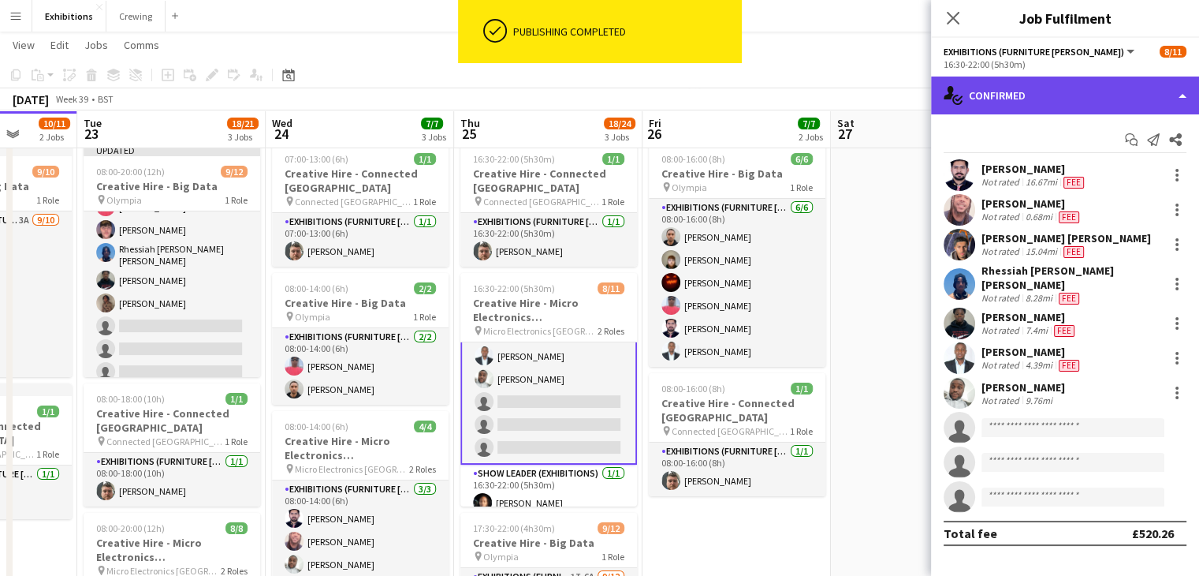
click at [1088, 97] on div "single-neutral-actions-check-2 Confirmed" at bounding box center [1065, 95] width 268 height 38
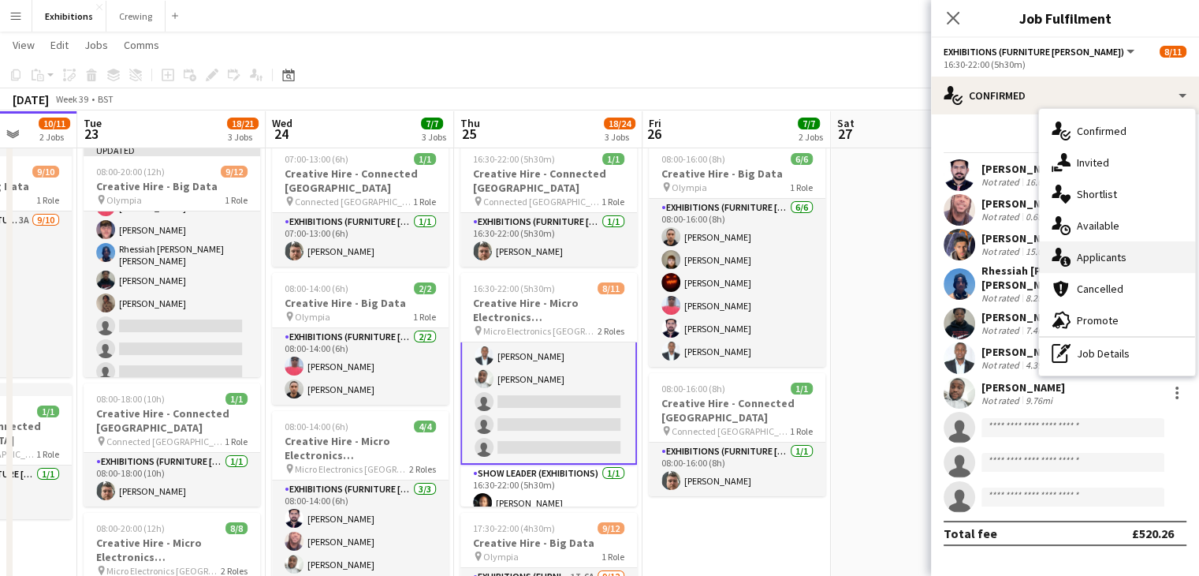
click at [1129, 252] on div "single-neutral-actions-information Applicants" at bounding box center [1117, 257] width 156 height 32
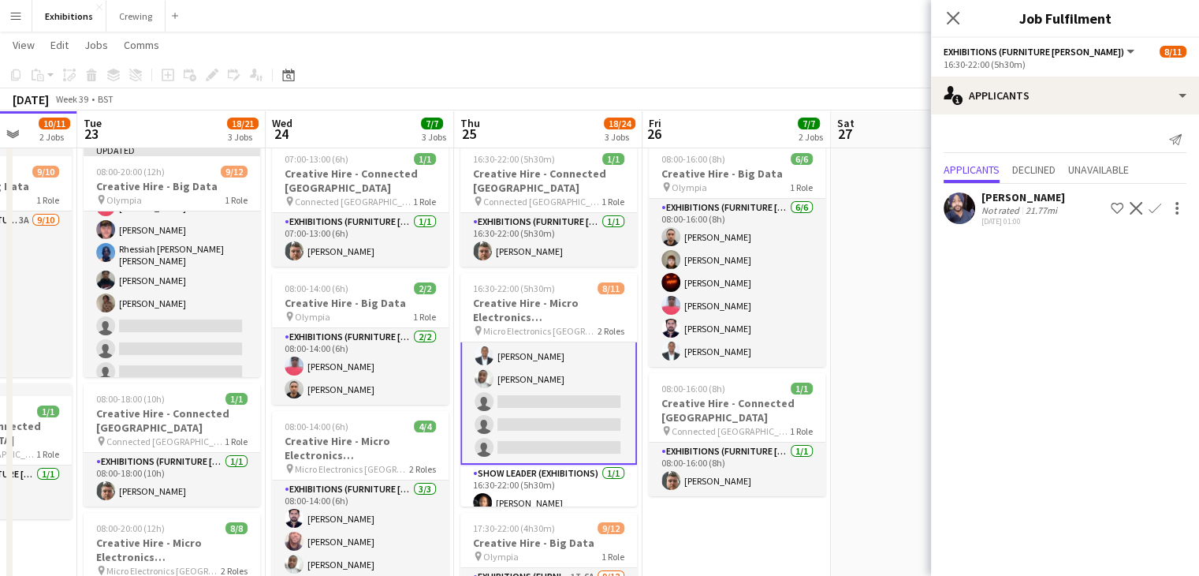
click at [886, 300] on app-date-cell at bounding box center [925, 458] width 188 height 642
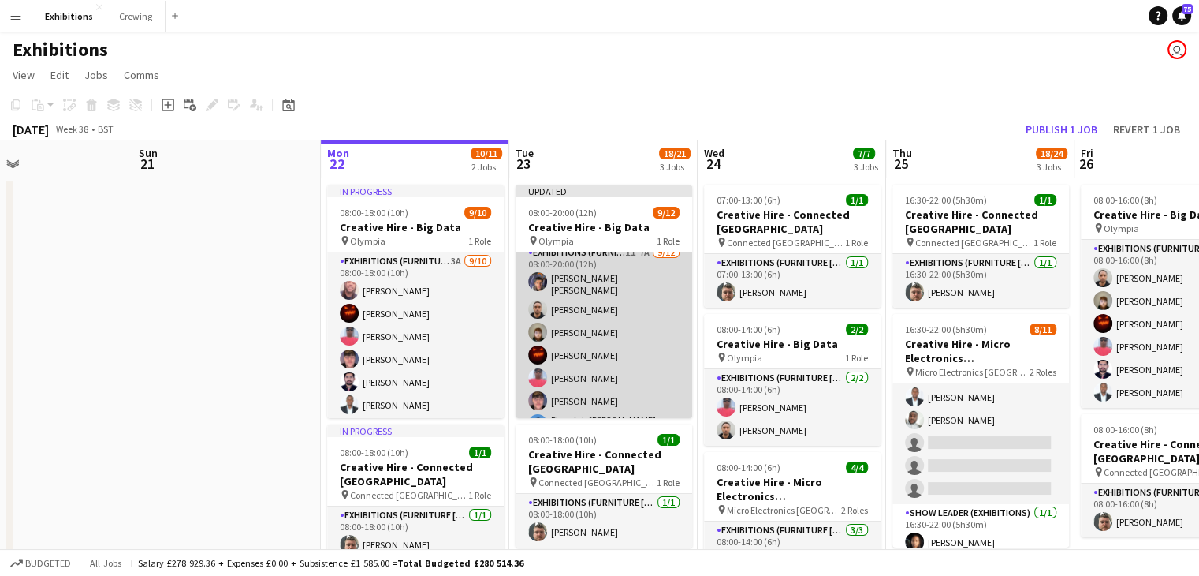
scroll to position [0, 0]
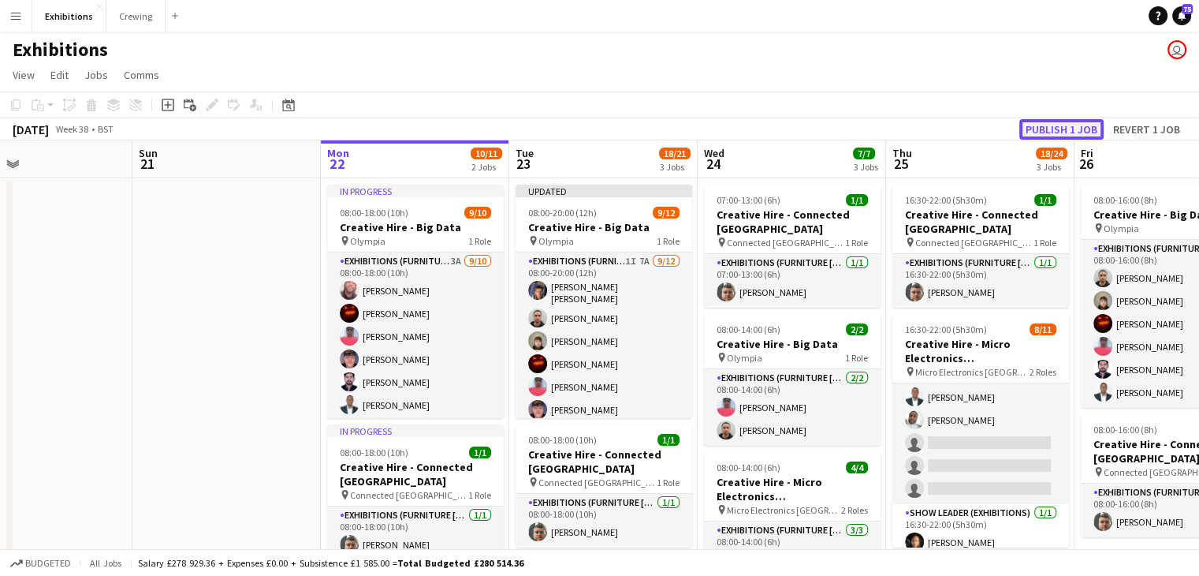
click at [1057, 136] on button "Publish 1 job" at bounding box center [1061, 129] width 84 height 20
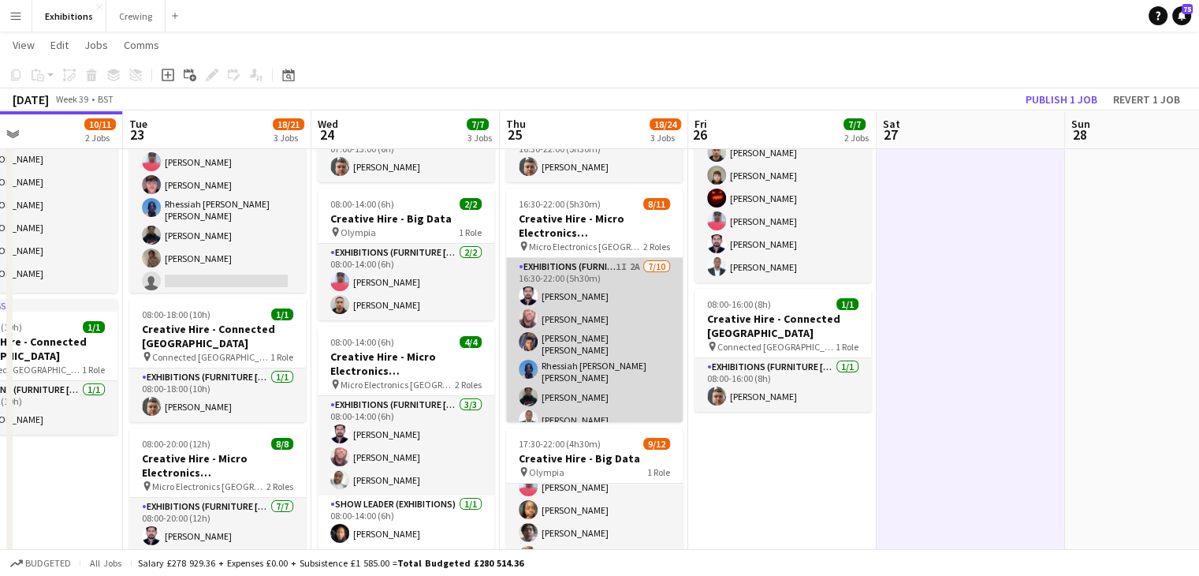
scroll to position [148, 0]
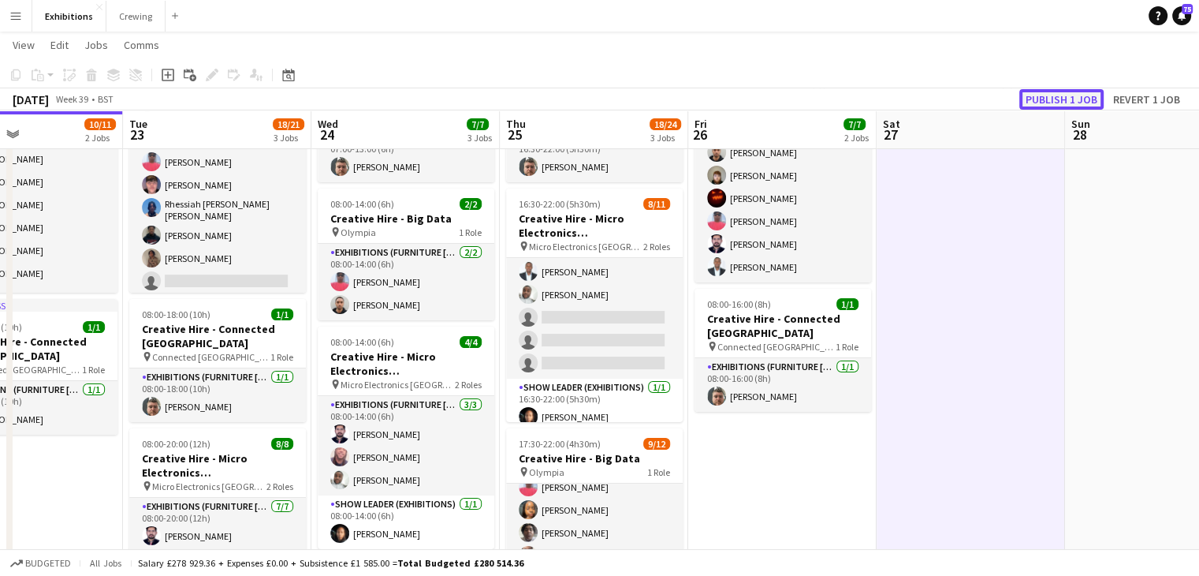
click at [1061, 101] on button "Publish 1 job" at bounding box center [1061, 99] width 84 height 20
click at [785, 462] on app-date-cell "08:00-16:00 (8h) 6/6 Creative Hire - Big Data pin Olympia 1 Role Exhibitions (F…" at bounding box center [782, 374] width 188 height 642
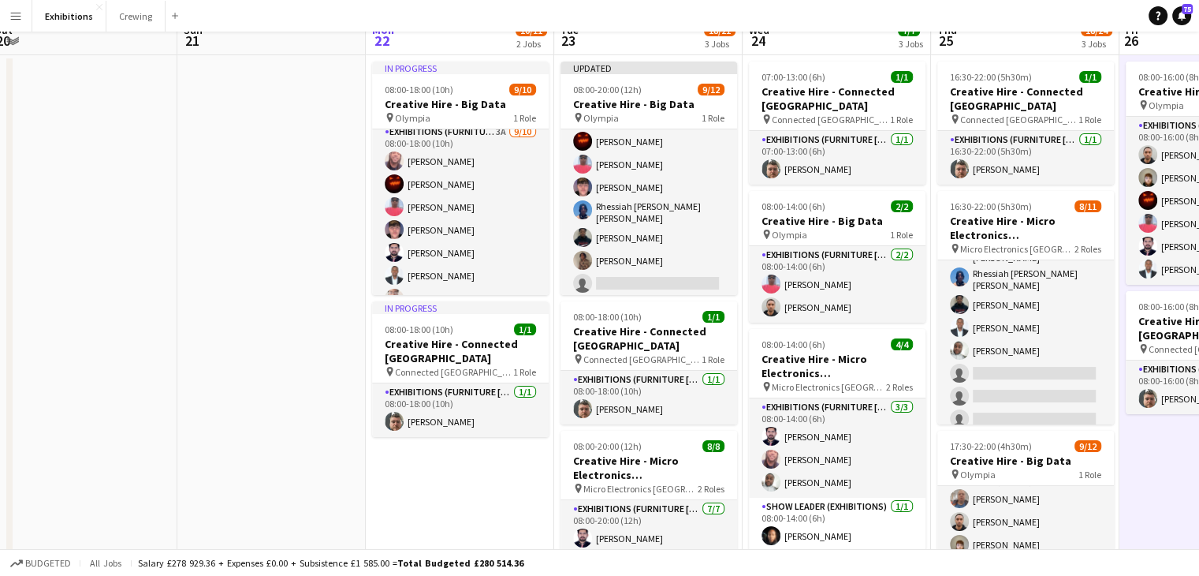
scroll to position [0, 0]
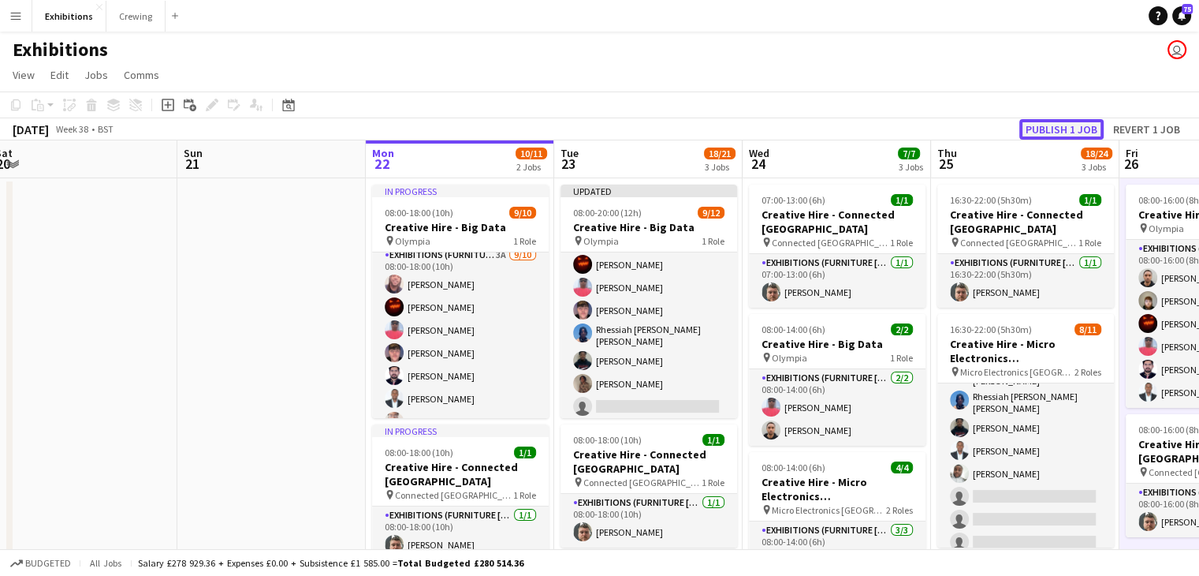
click at [1073, 121] on button "Publish 1 job" at bounding box center [1061, 129] width 84 height 20
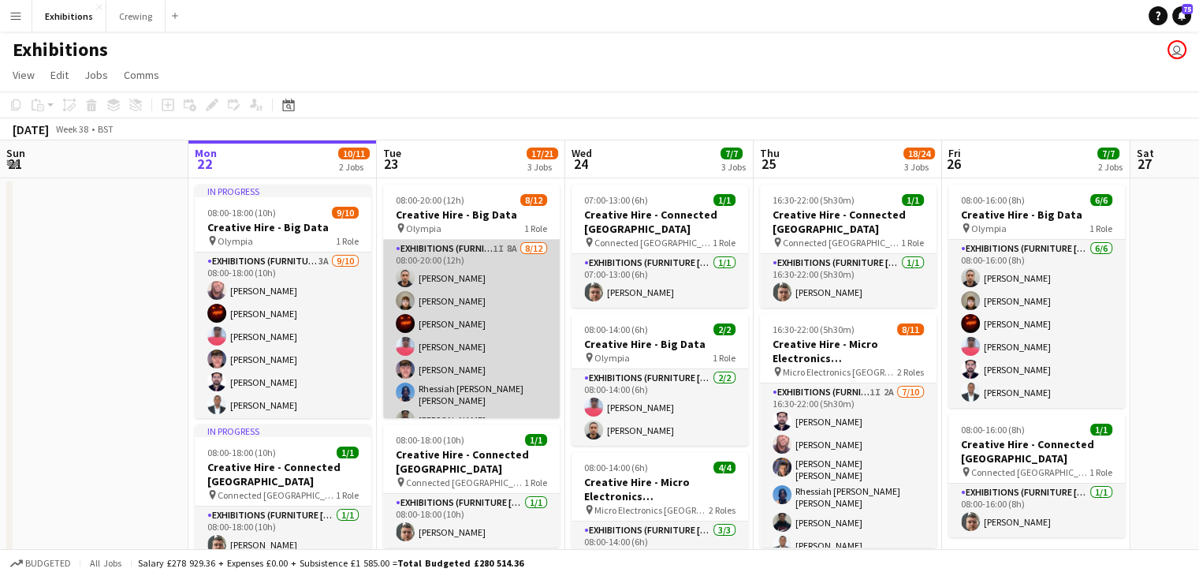
scroll to position [126, 0]
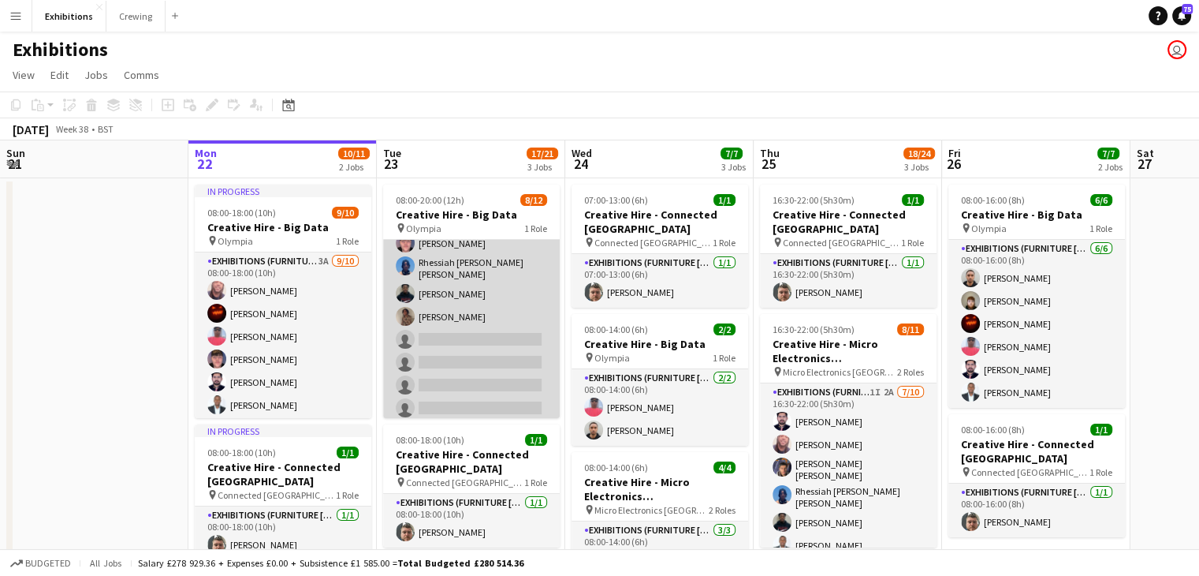
click at [456, 354] on app-card-role "Exhibitions (Furniture [PERSON_NAME]) 1I 8A [DATE] 08:00-20:00 (12h) [PERSON_NA…" at bounding box center [471, 269] width 177 height 310
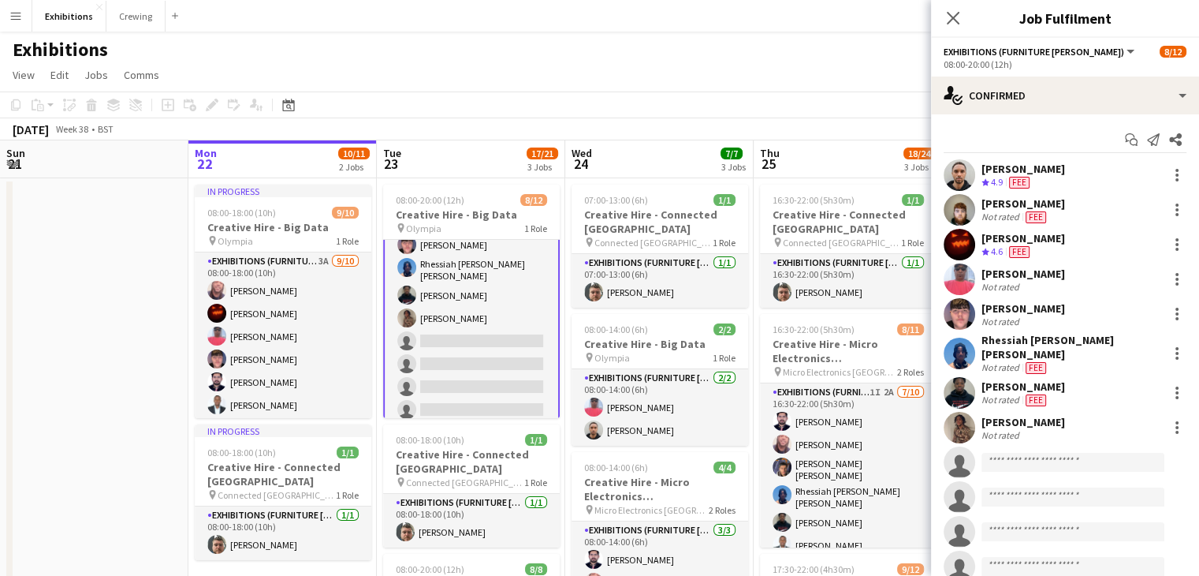
scroll to position [128, 0]
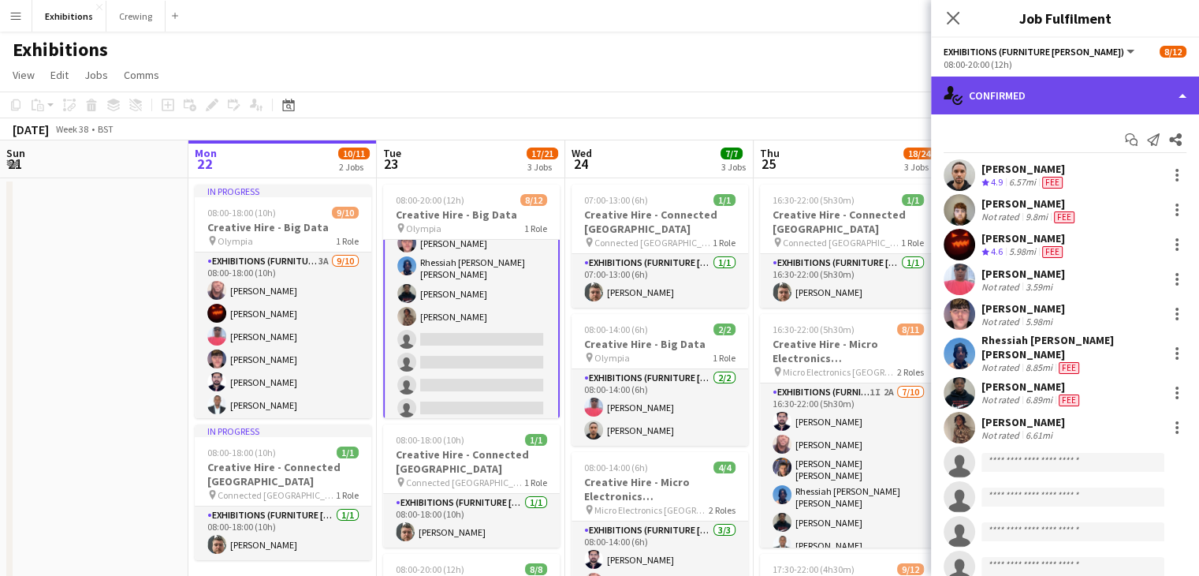
click at [1038, 100] on div "single-neutral-actions-check-2 Confirmed" at bounding box center [1065, 95] width 268 height 38
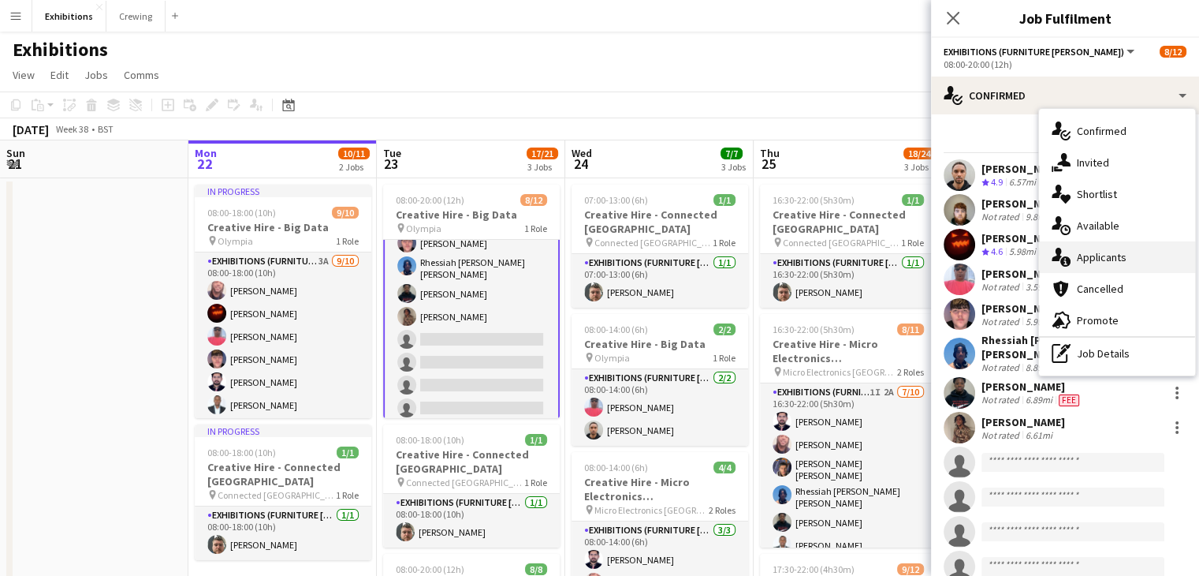
click at [1134, 257] on div "single-neutral-actions-information Applicants" at bounding box center [1117, 257] width 156 height 32
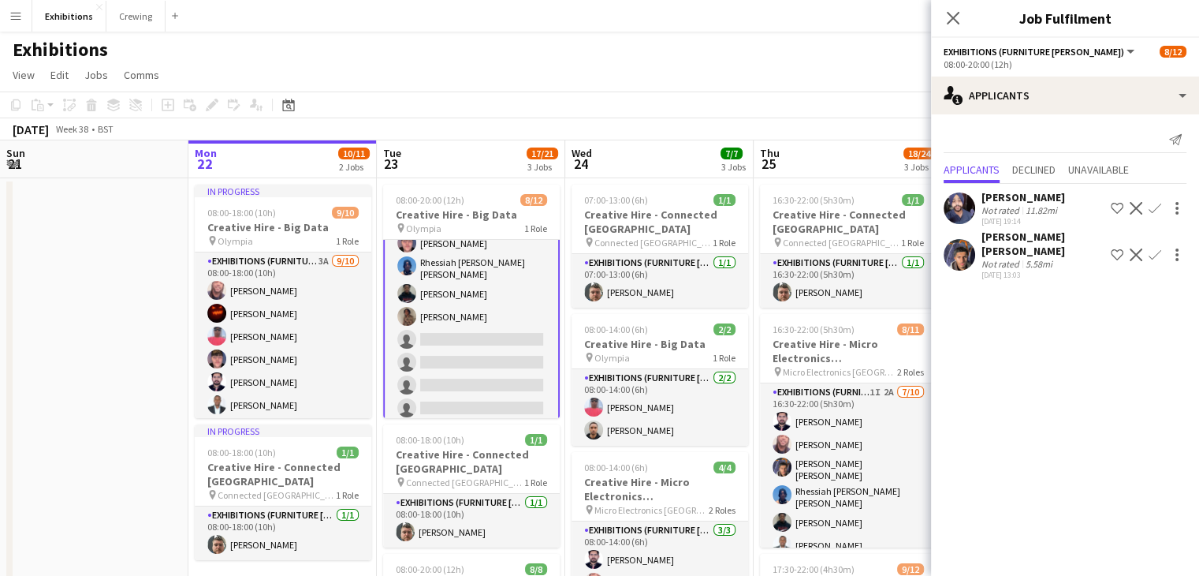
click at [1157, 248] on app-icon "Confirm" at bounding box center [1155, 254] width 13 height 13
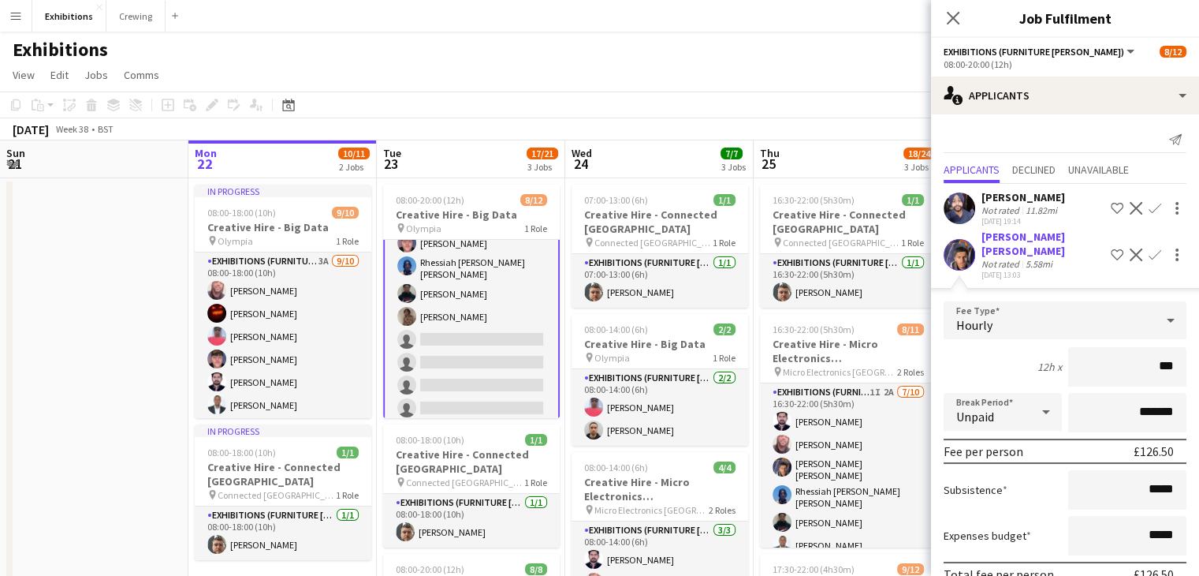
click at [978, 357] on div "12h x ***" at bounding box center [1065, 366] width 243 height 39
click at [1157, 353] on input "***" at bounding box center [1127, 366] width 118 height 39
type input "******"
click at [979, 347] on div "12h x ******" at bounding box center [1065, 366] width 243 height 39
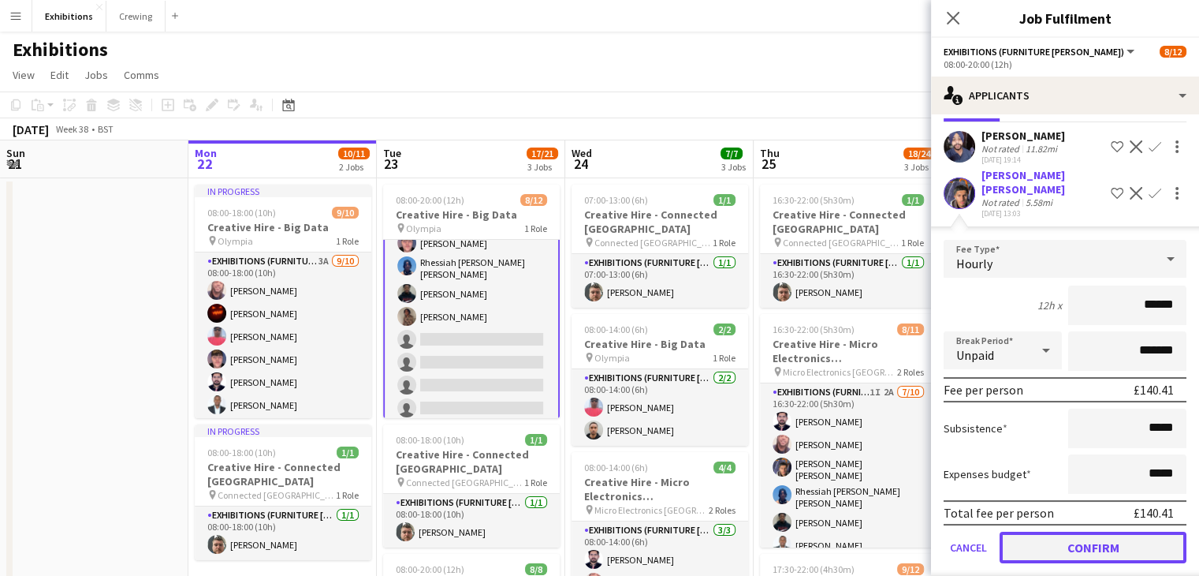
click at [1075, 540] on button "Confirm" at bounding box center [1093, 547] width 187 height 32
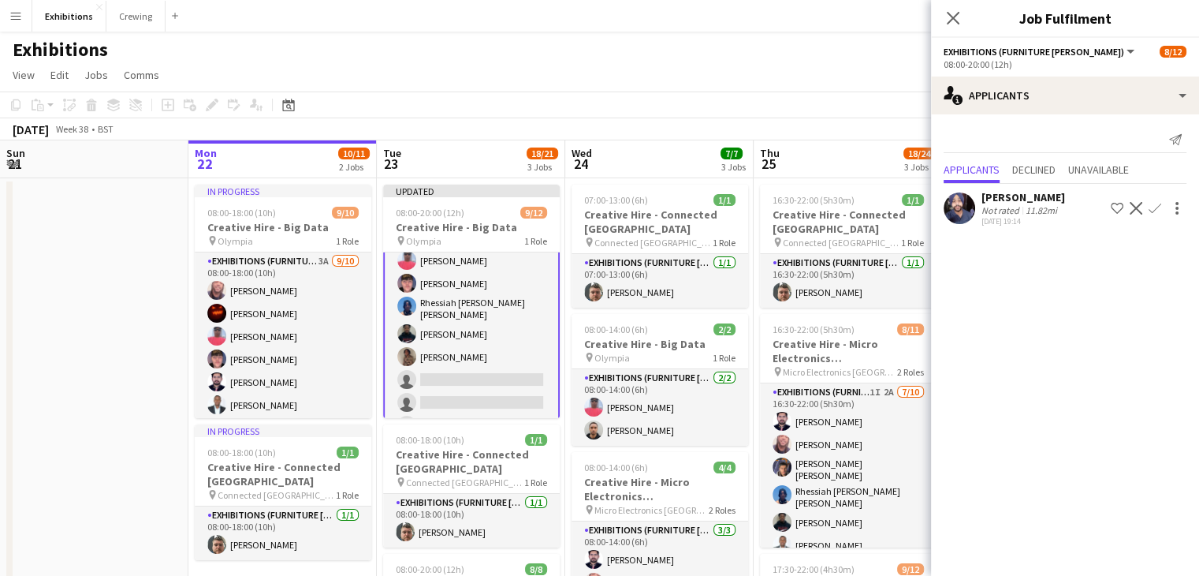
scroll to position [0, 0]
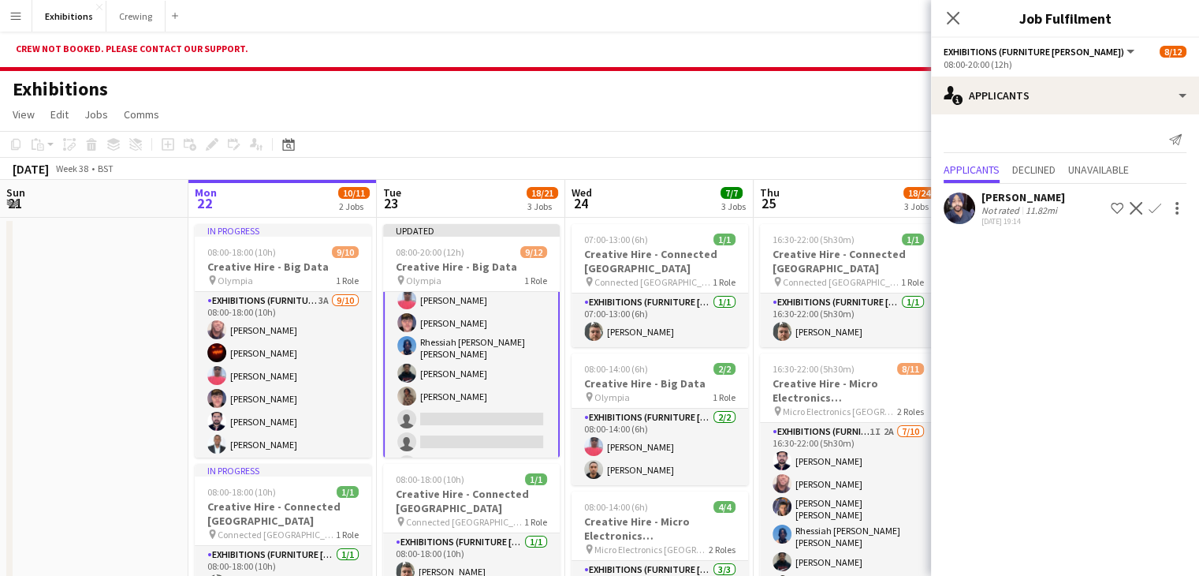
click at [751, 162] on div "September 2025 Week 38 • BST Publish 1 job Revert 1 job" at bounding box center [599, 169] width 1199 height 22
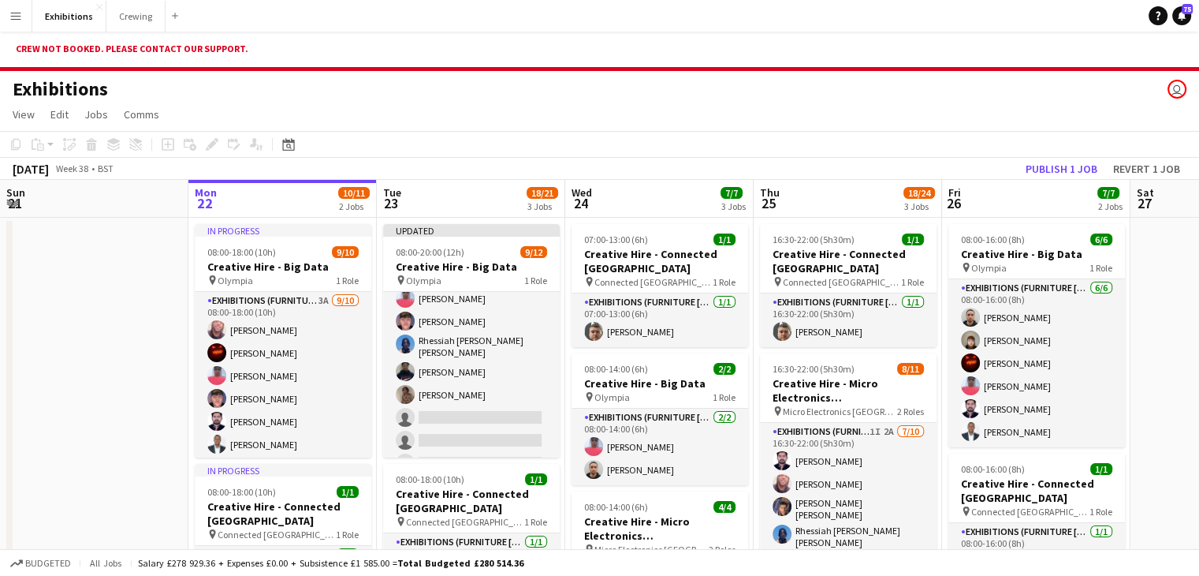
scroll to position [126, 0]
click at [1154, 17] on icon "Help" at bounding box center [1157, 15] width 9 height 9
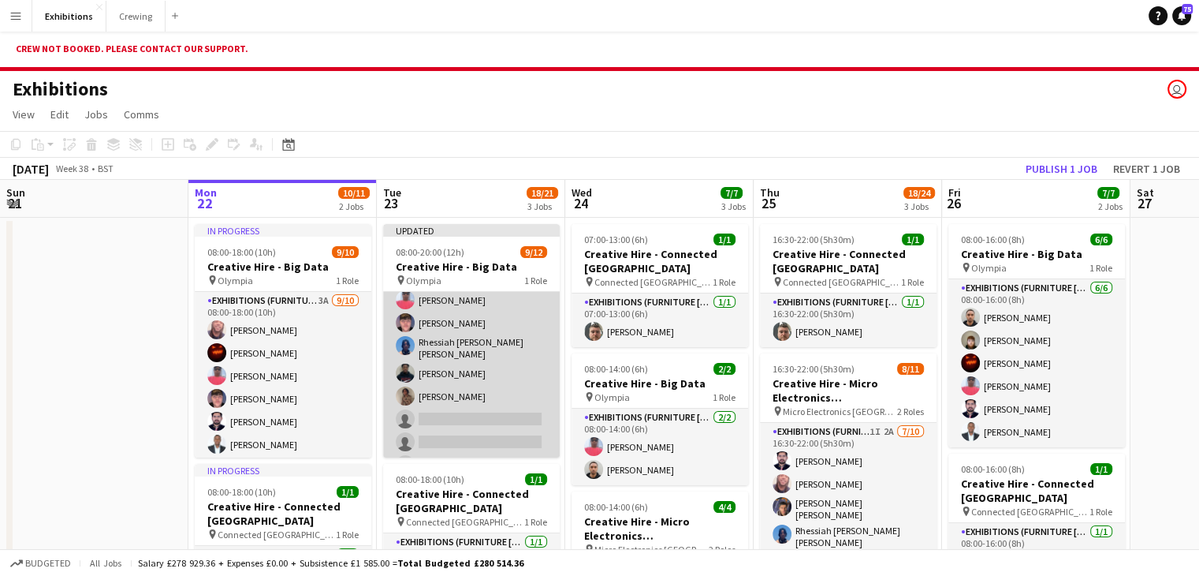
scroll to position [0, 0]
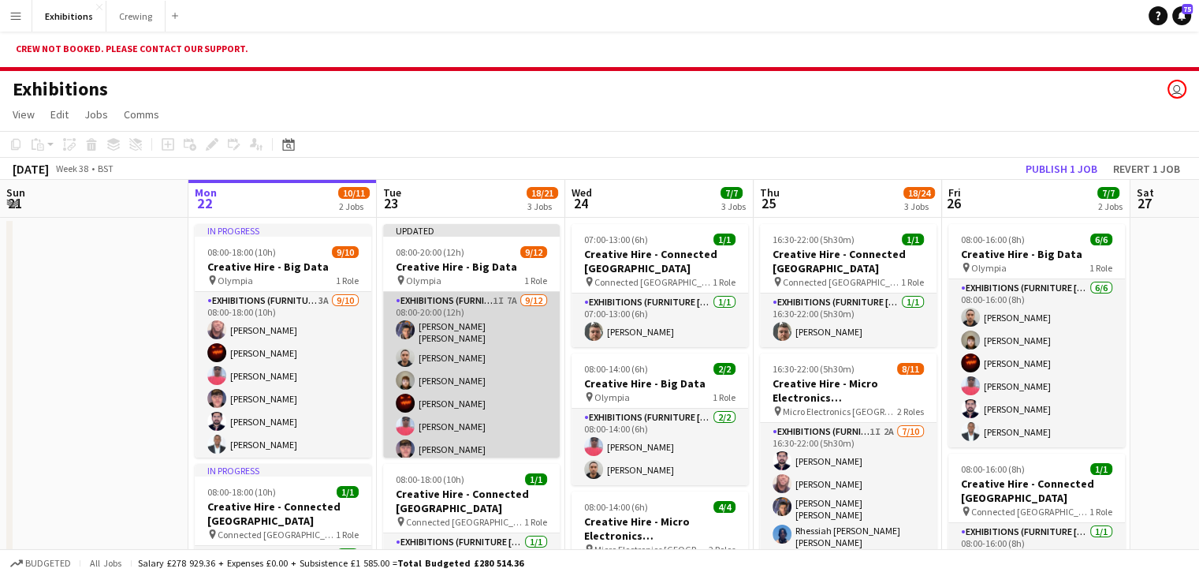
click at [432, 329] on app-card-role "Exhibitions (Furniture [PERSON_NAME]) 1I 7A [DATE] 08:00-20:00 (12h) [PERSON_NA…" at bounding box center [471, 449] width 177 height 315
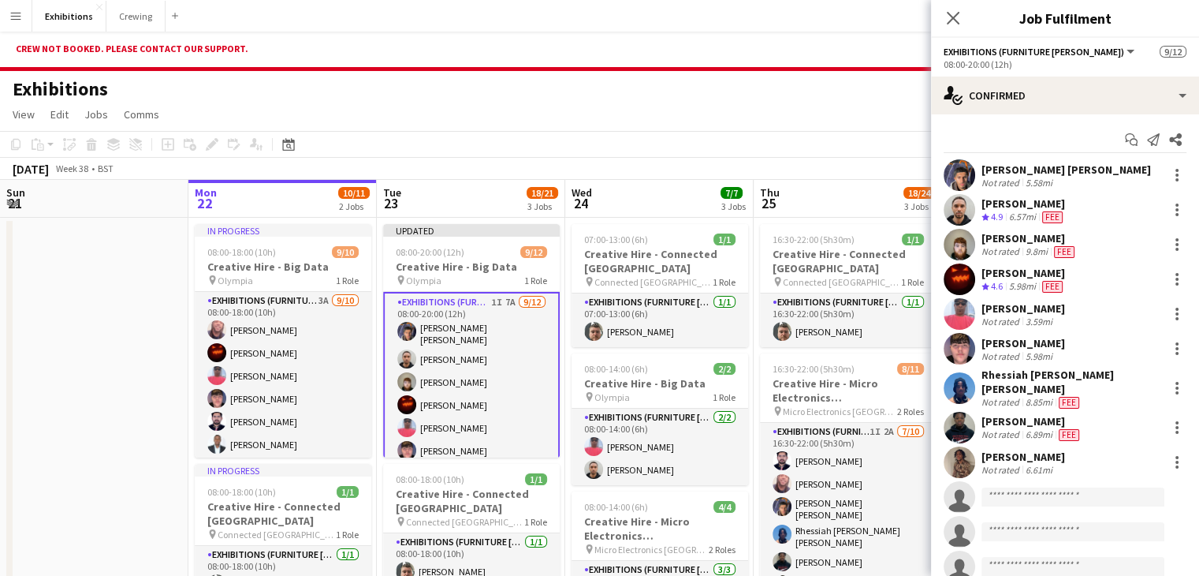
click at [1014, 166] on div "[PERSON_NAME] [PERSON_NAME]" at bounding box center [1067, 169] width 170 height 14
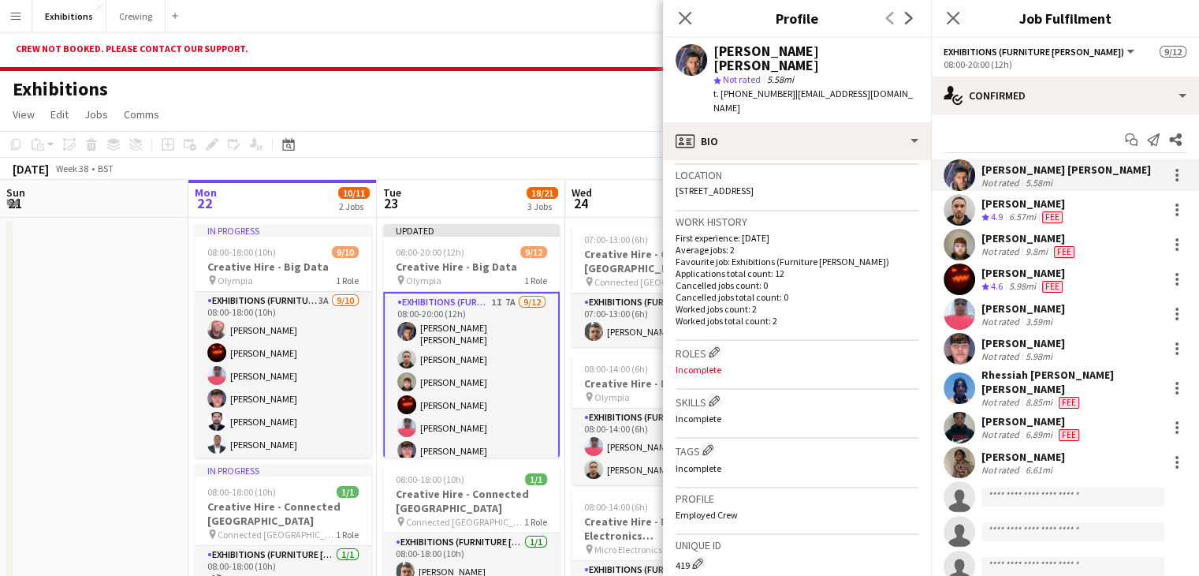
scroll to position [593, 0]
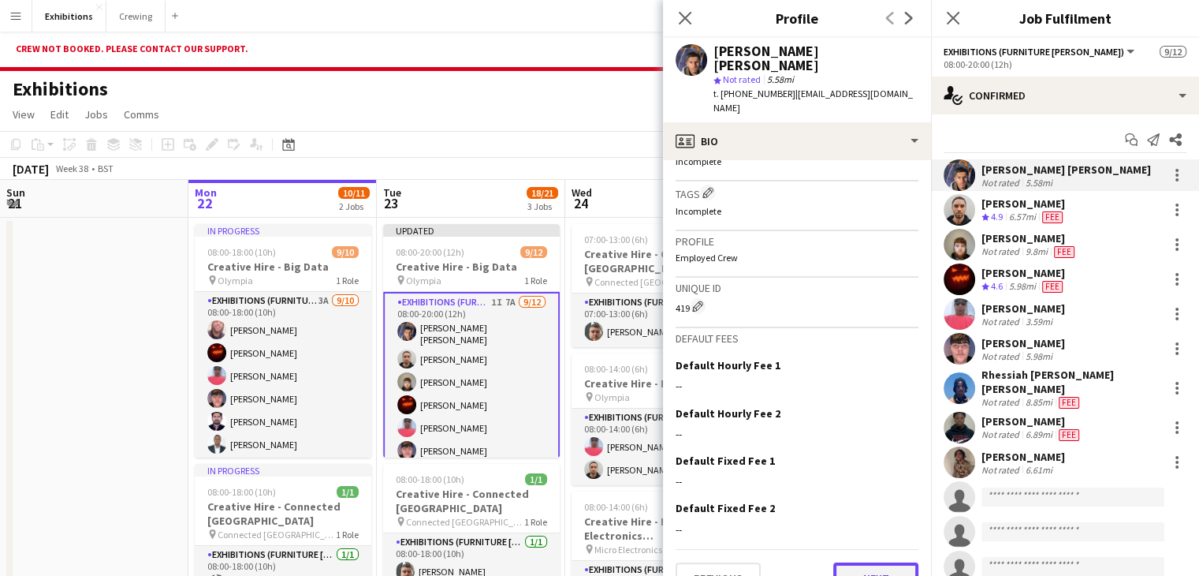
click at [857, 562] on button "Next" at bounding box center [875, 578] width 85 height 32
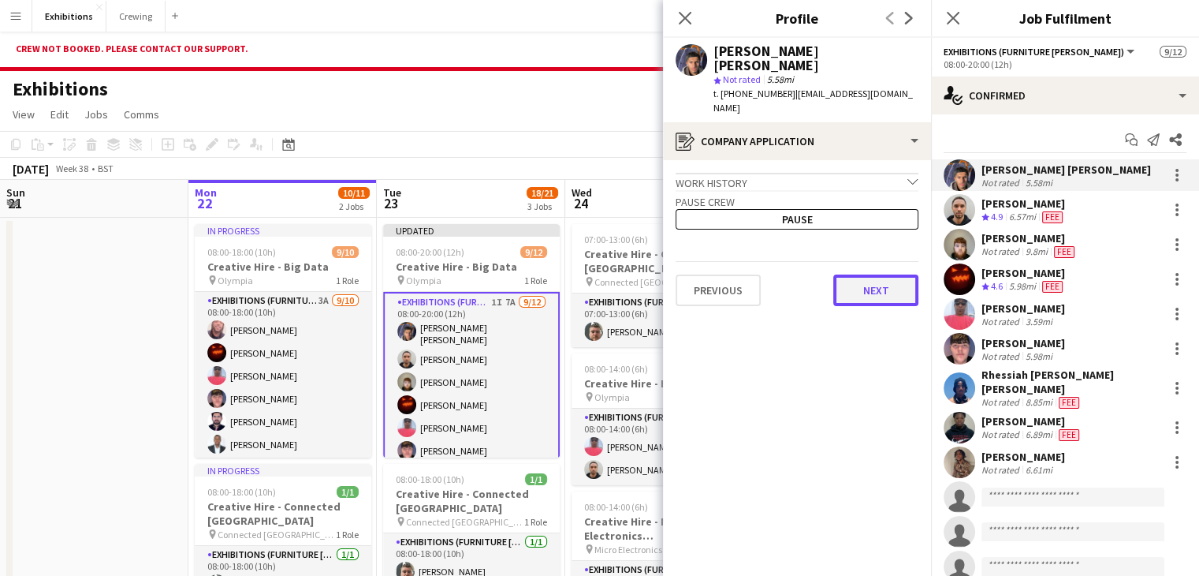
click at [879, 274] on button "Next" at bounding box center [875, 290] width 85 height 32
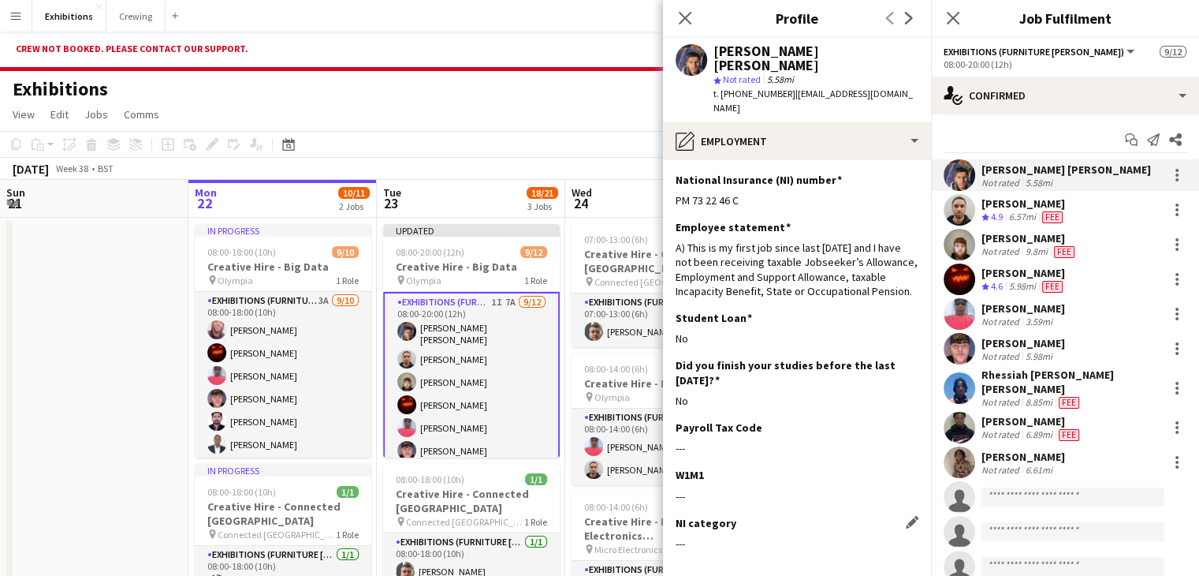
scroll to position [47, 0]
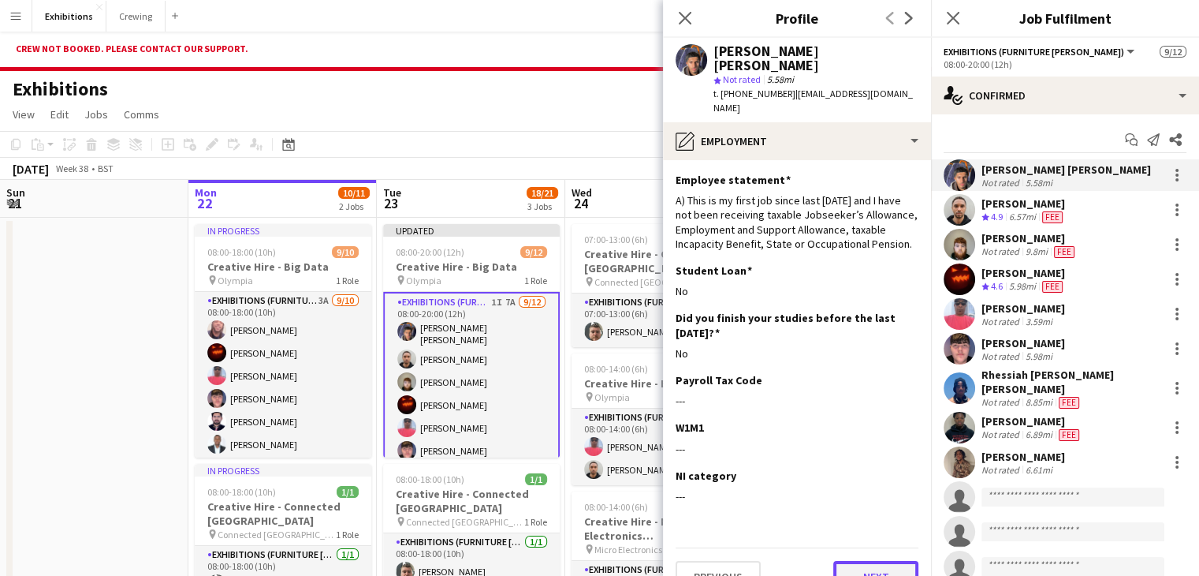
click at [874, 561] on button "Next" at bounding box center [875, 577] width 85 height 32
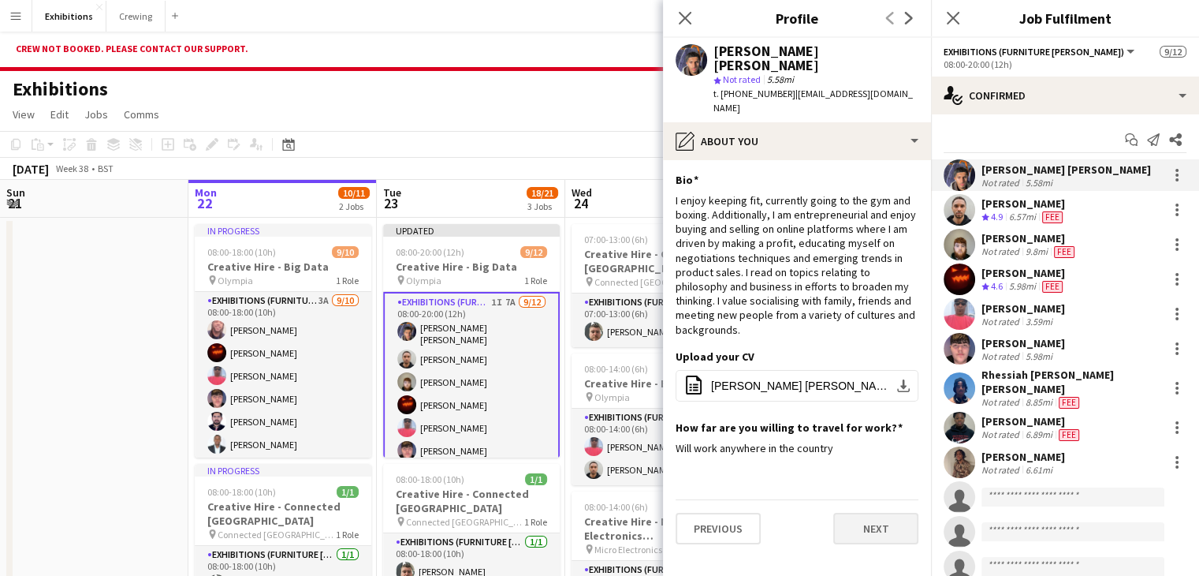
scroll to position [0, 0]
click at [880, 512] on button "Next" at bounding box center [875, 528] width 85 height 32
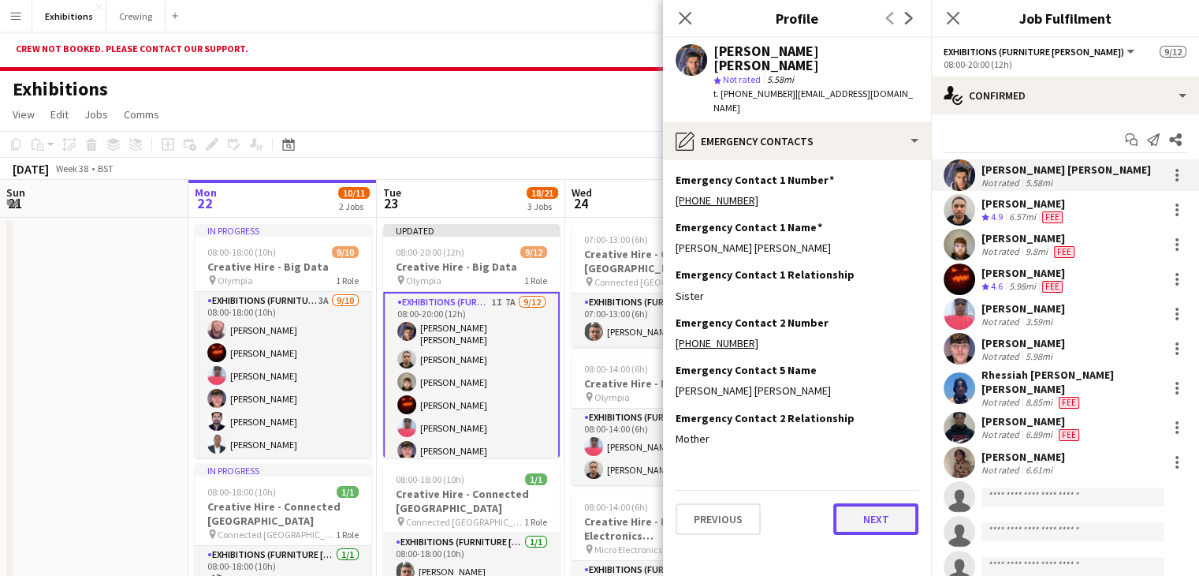
click at [879, 503] on button "Next" at bounding box center [875, 519] width 85 height 32
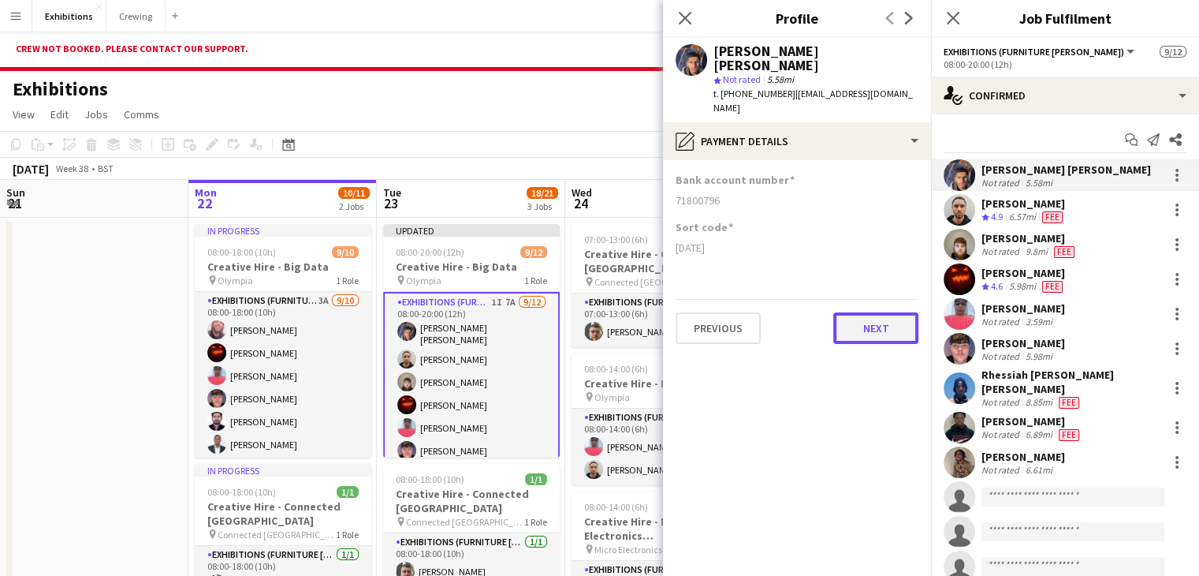
click at [862, 312] on button "Next" at bounding box center [875, 328] width 85 height 32
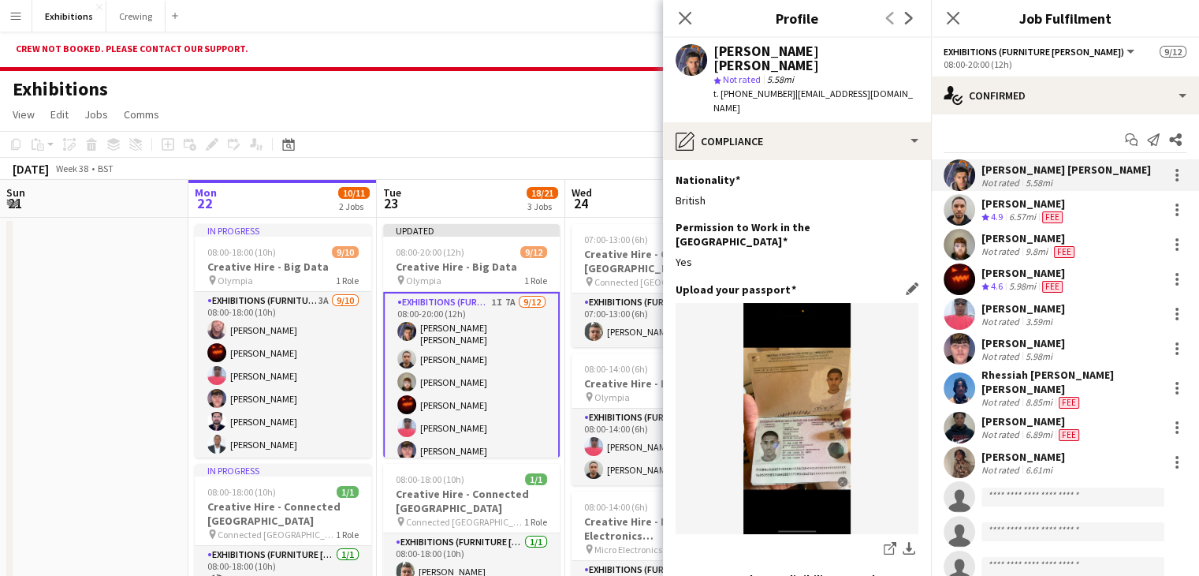
scroll to position [247, 0]
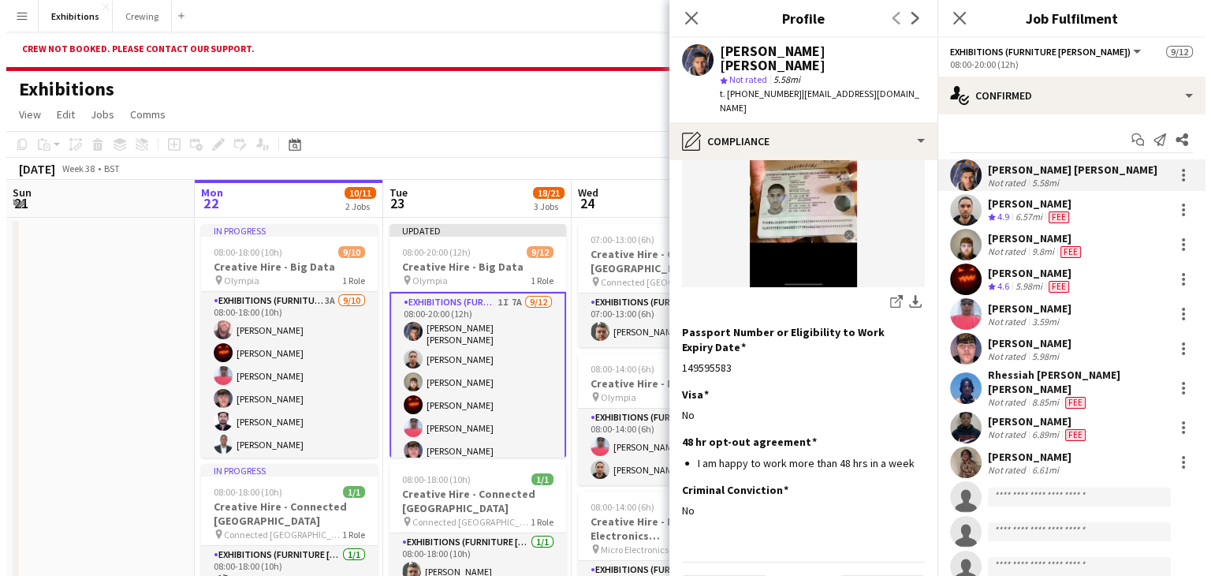
scroll to position [0, 0]
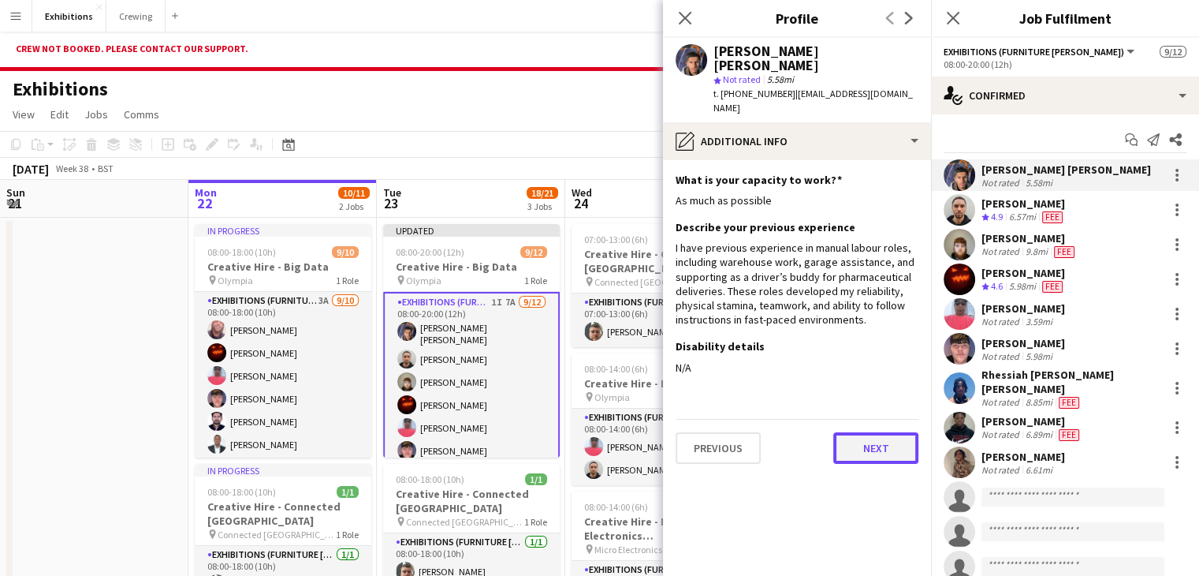
click at [858, 432] on button "Next" at bounding box center [875, 448] width 85 height 32
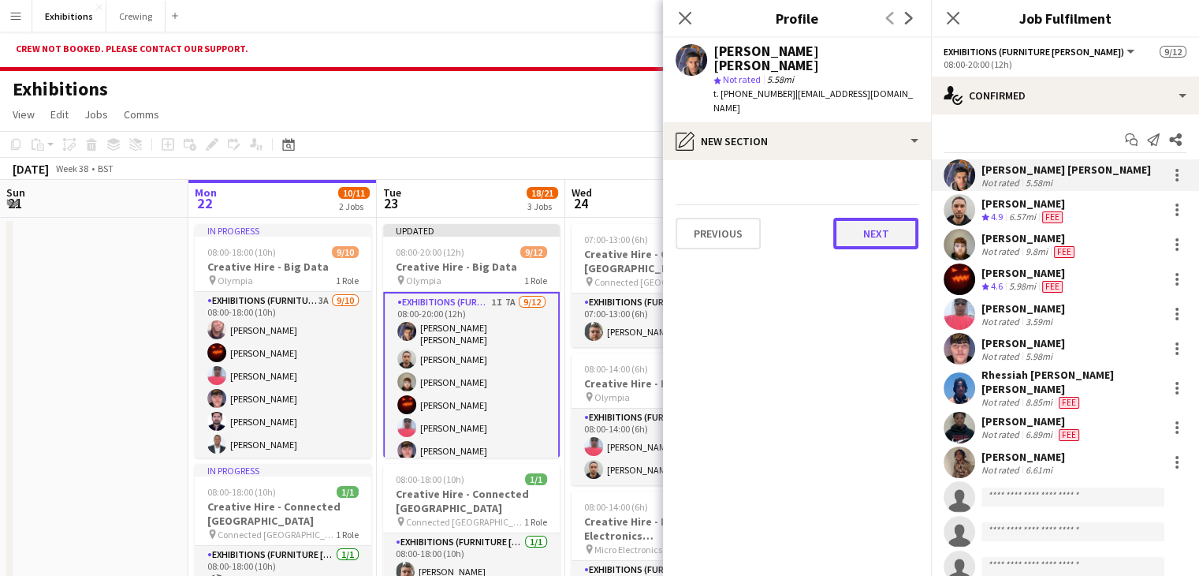
click at [870, 218] on button "Next" at bounding box center [875, 234] width 85 height 32
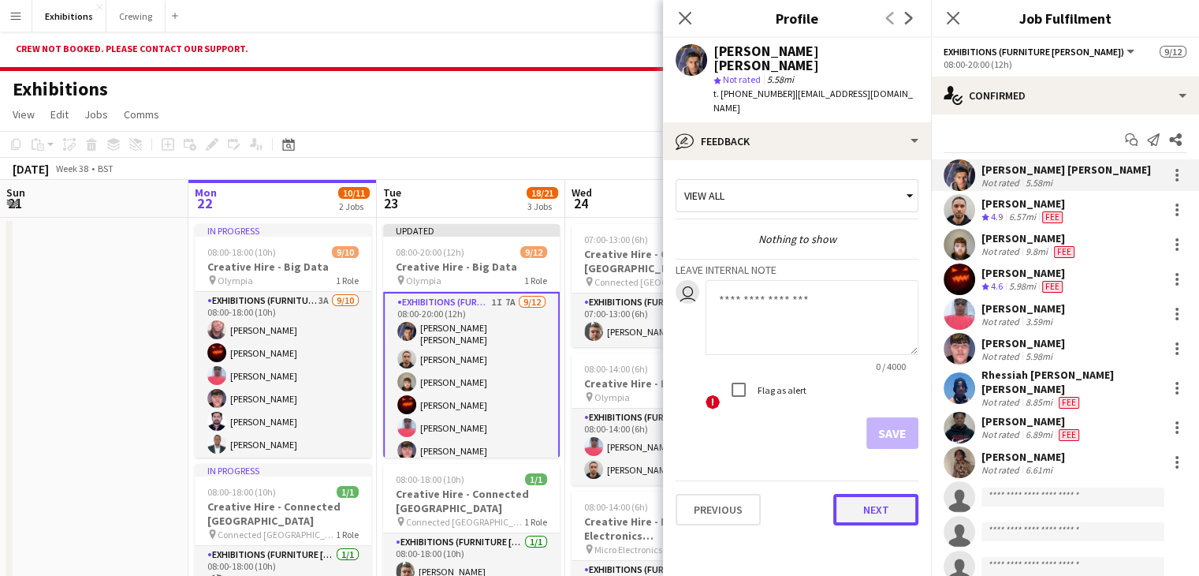
click at [878, 494] on button "Next" at bounding box center [875, 510] width 85 height 32
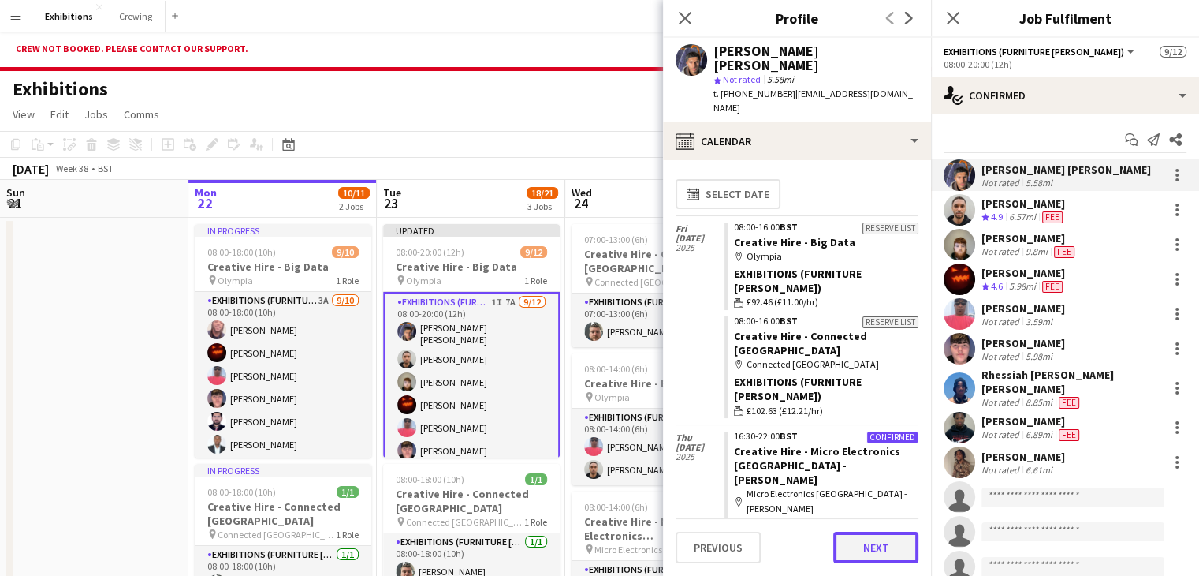
click at [854, 537] on button "Next" at bounding box center [875, 547] width 85 height 32
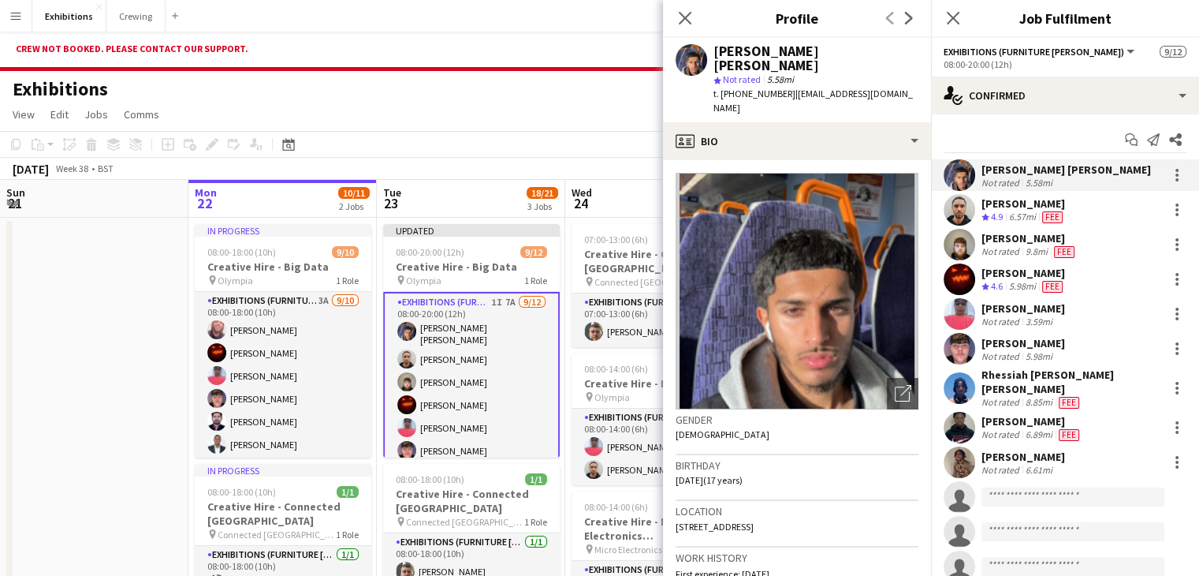
click at [588, 72] on div "Exhibitions user" at bounding box center [599, 86] width 1199 height 30
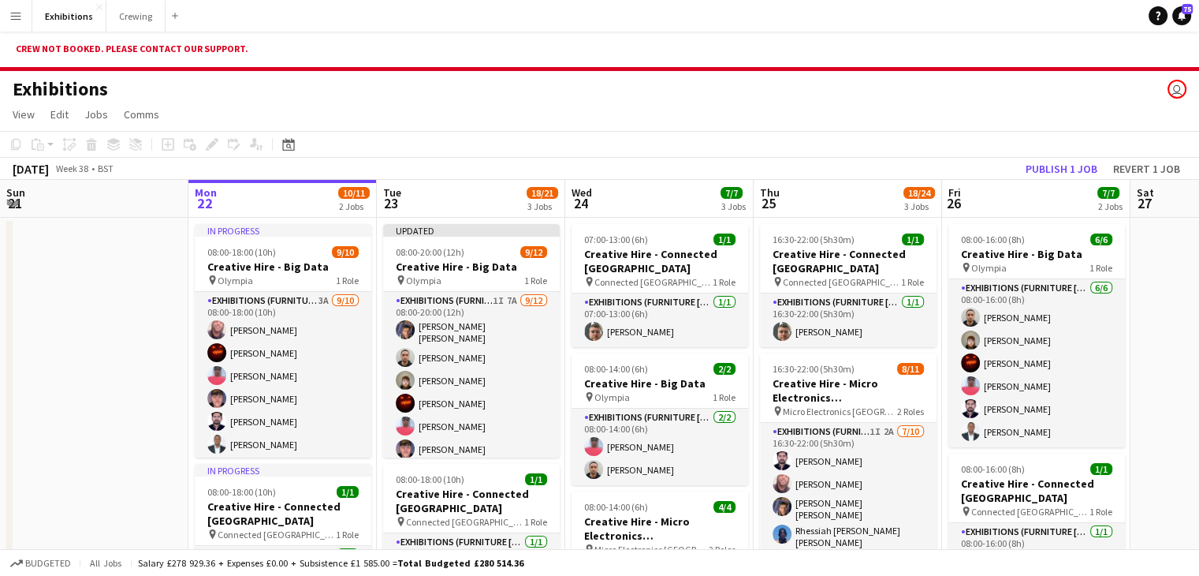
click at [19, 13] on app-icon "Menu" at bounding box center [15, 15] width 13 height 13
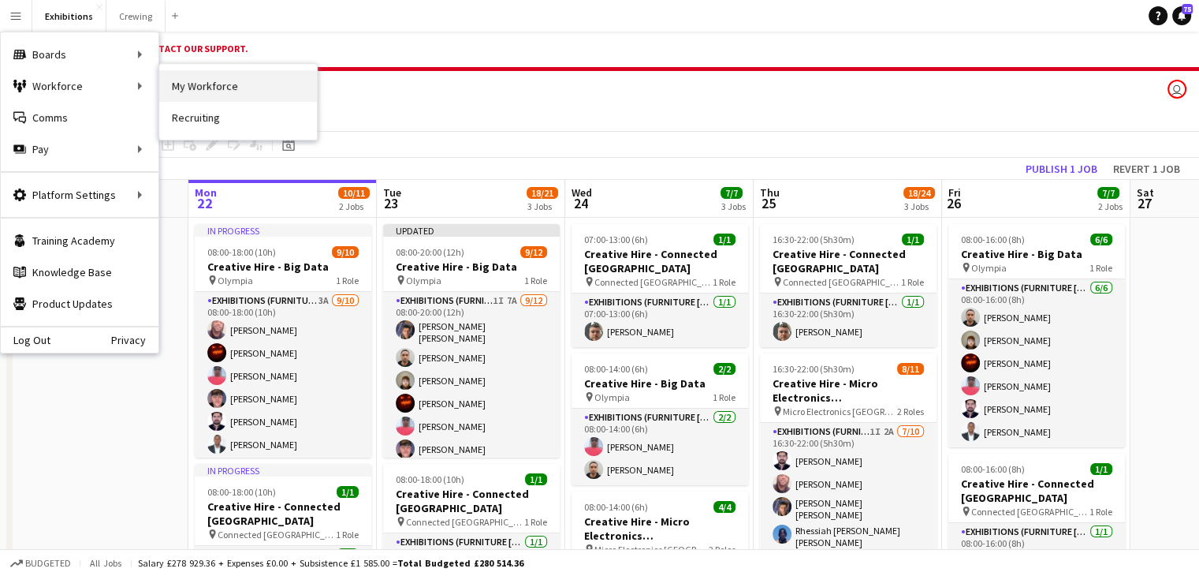
click at [174, 78] on link "My Workforce" at bounding box center [238, 86] width 158 height 32
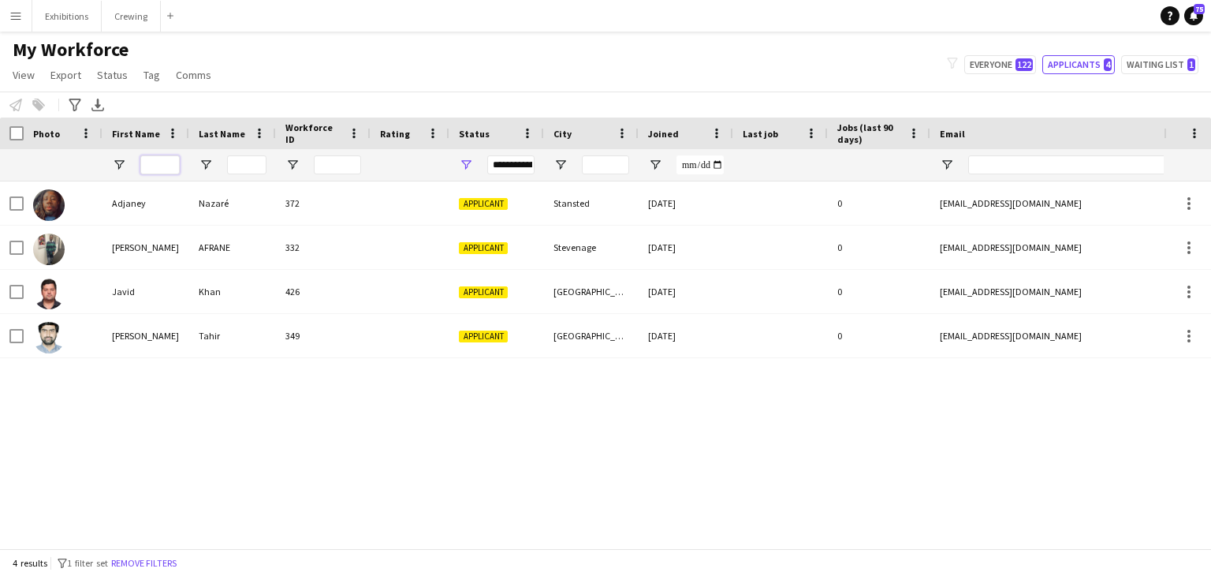
click at [167, 160] on input "First Name Filter Input" at bounding box center [159, 164] width 39 height 19
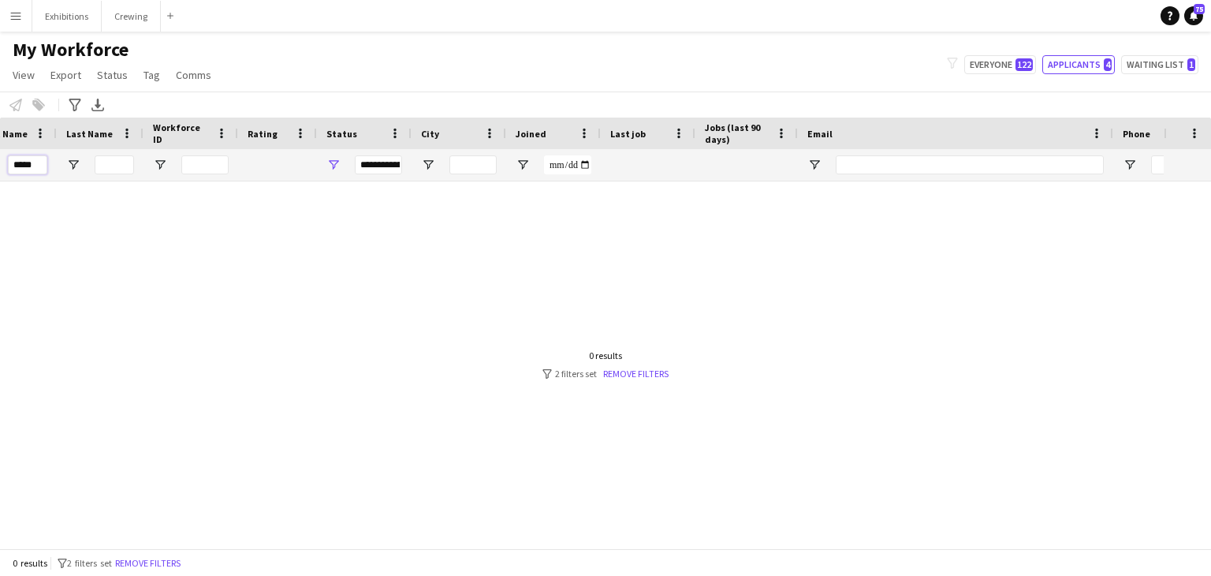
type input "*****"
click at [335, 164] on span "Open Filter Menu" at bounding box center [333, 165] width 14 height 14
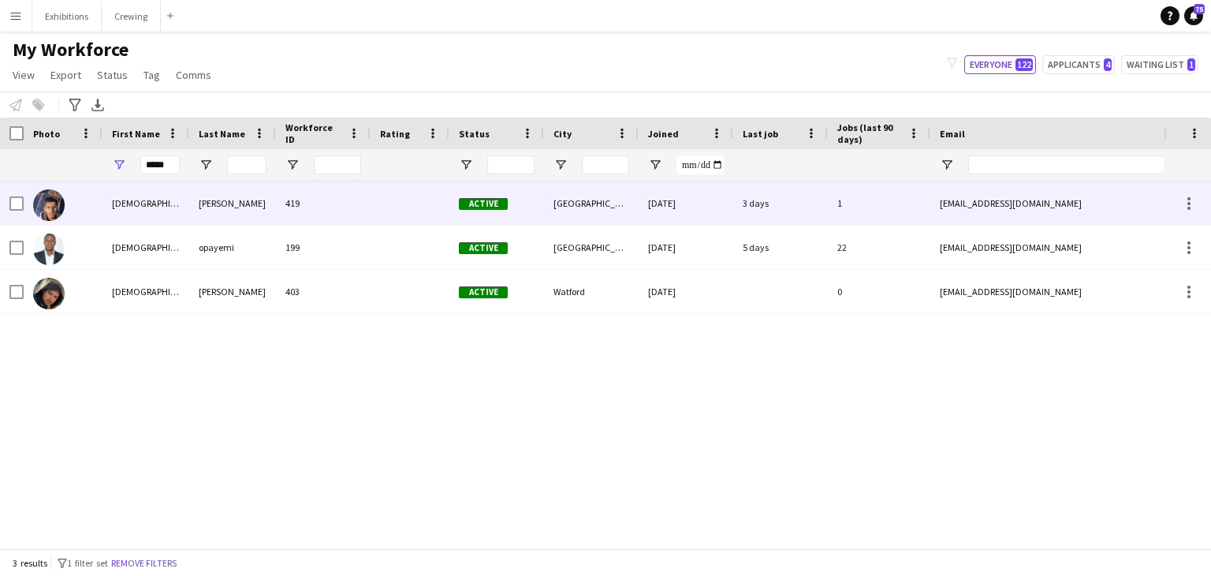
click at [205, 207] on div "Lourdes" at bounding box center [232, 202] width 87 height 43
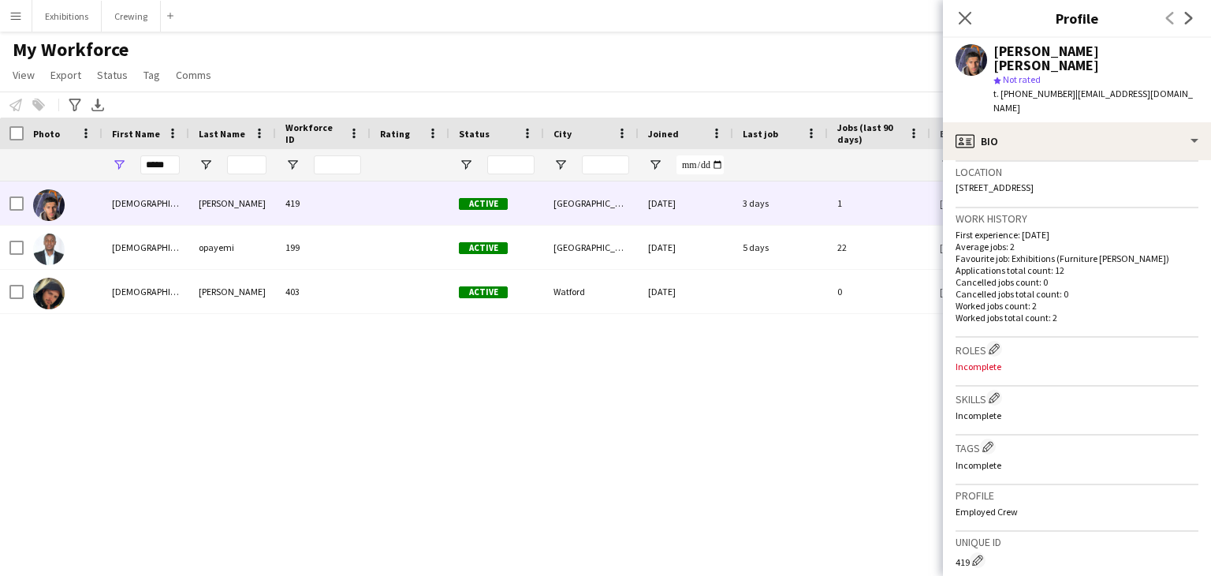
scroll to position [593, 0]
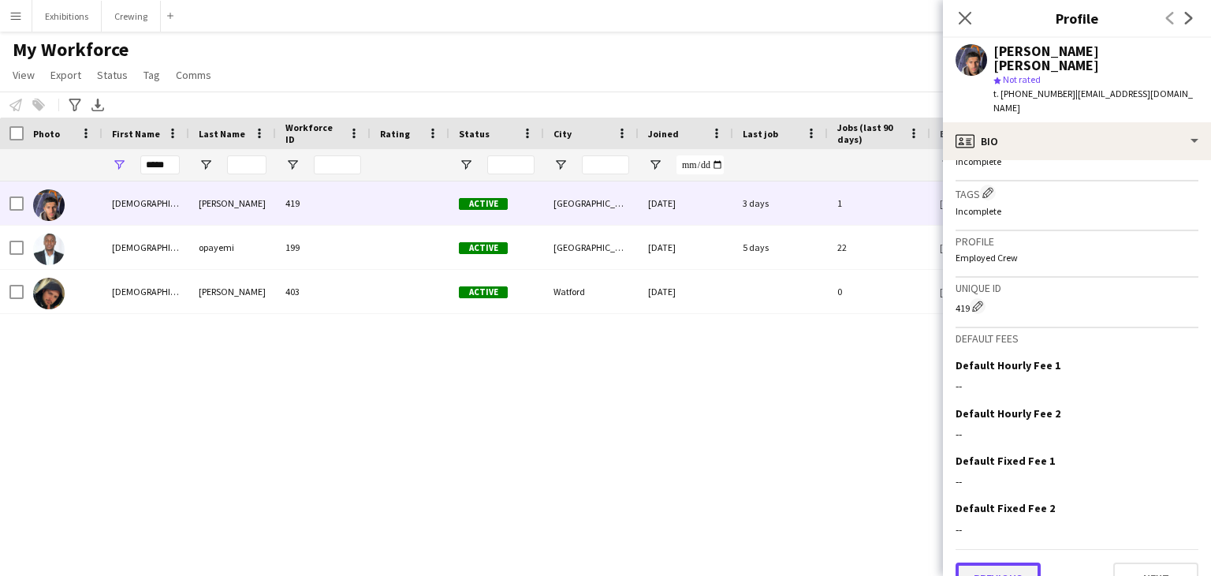
click at [997, 562] on button "Previous" at bounding box center [998, 578] width 85 height 32
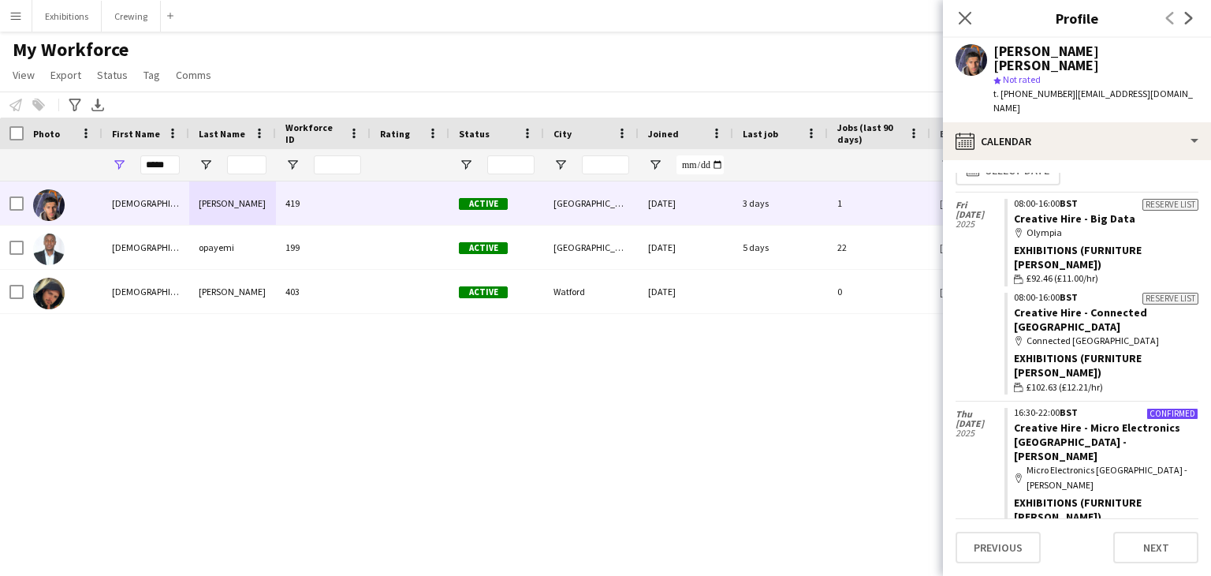
scroll to position [0, 0]
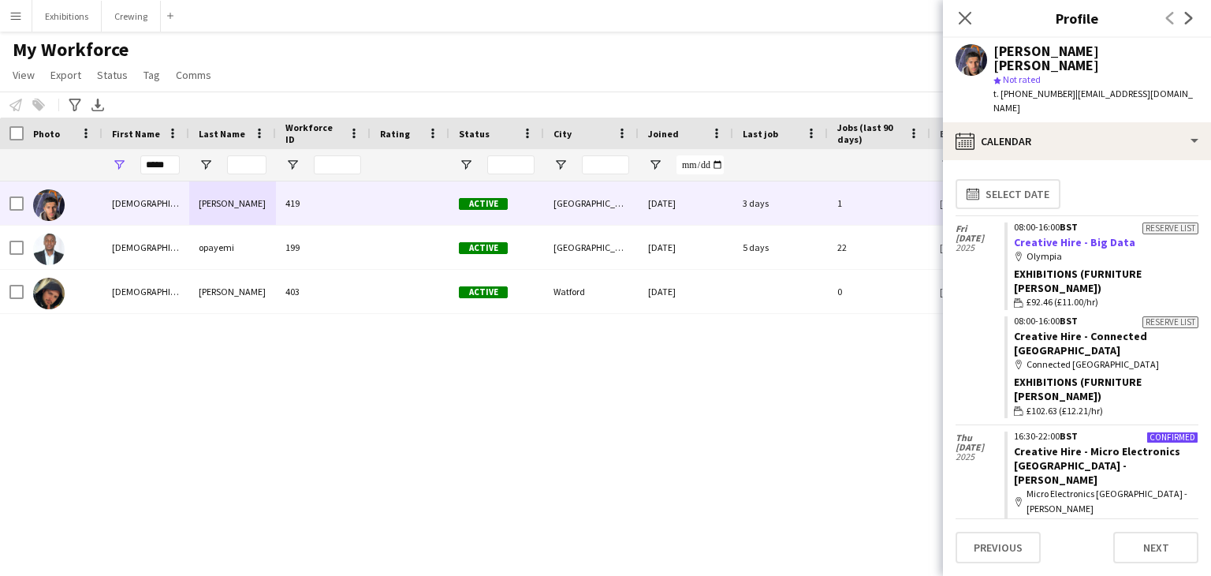
click at [1065, 235] on link "Creative Hire - Big Data" at bounding box center [1074, 242] width 121 height 14
click at [970, 15] on icon "Close pop-in" at bounding box center [964, 17] width 15 height 15
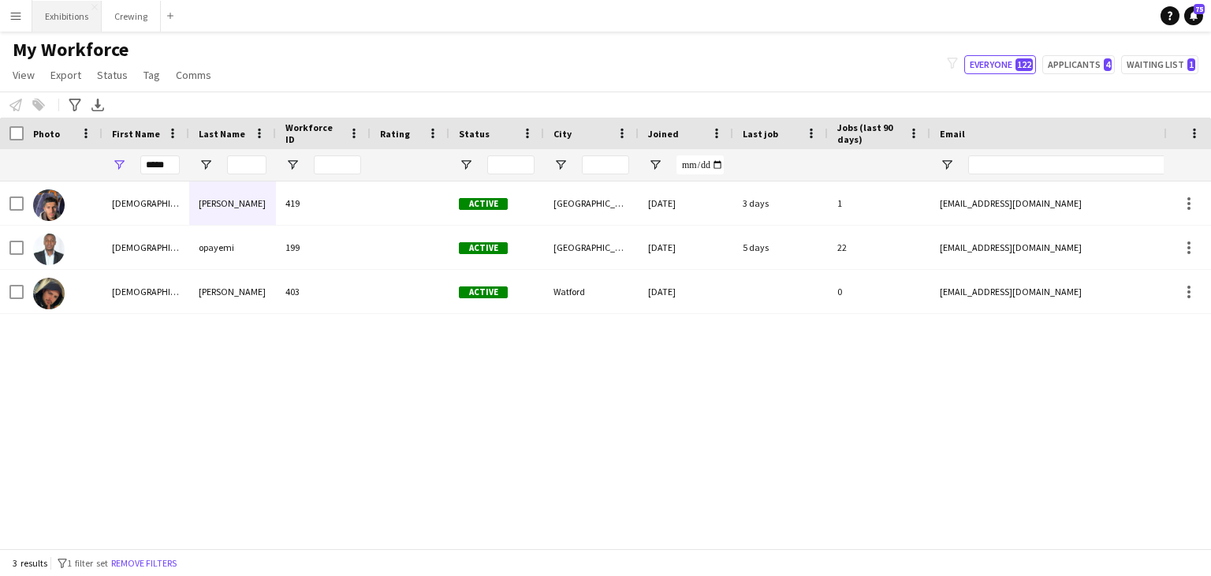
click at [61, 17] on button "Exhibitions Close" at bounding box center [66, 16] width 69 height 31
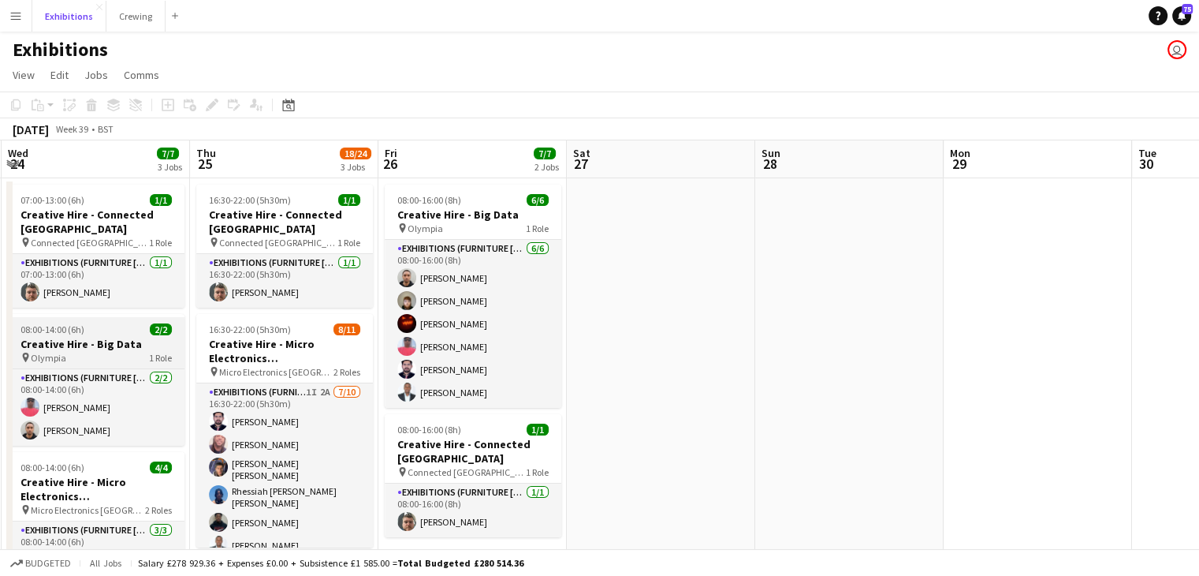
scroll to position [0, 369]
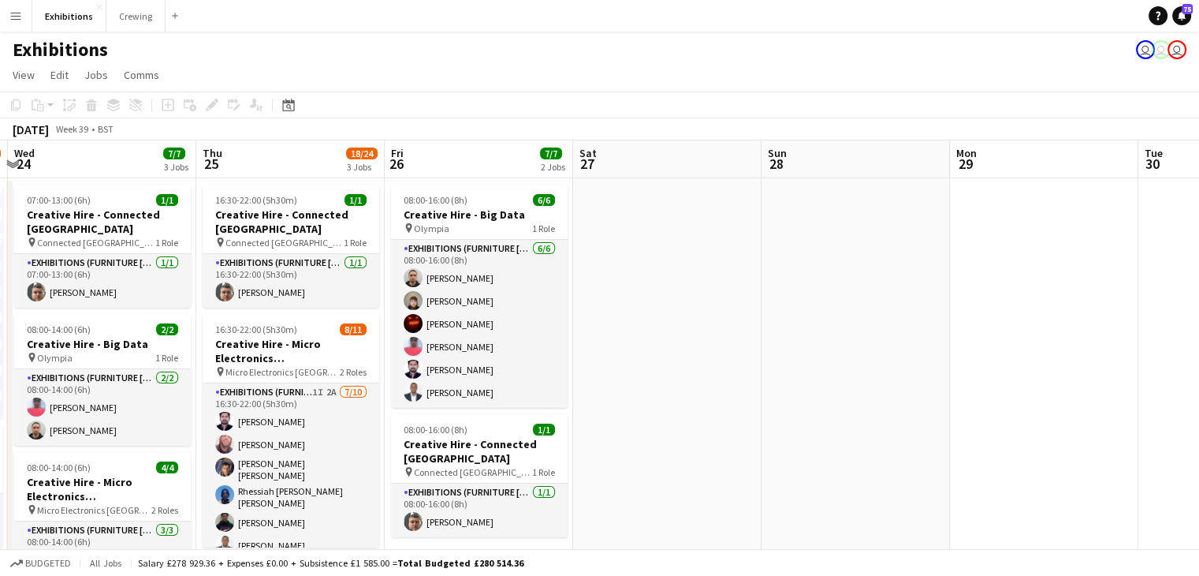
click at [673, 378] on app-date-cell at bounding box center [667, 499] width 188 height 642
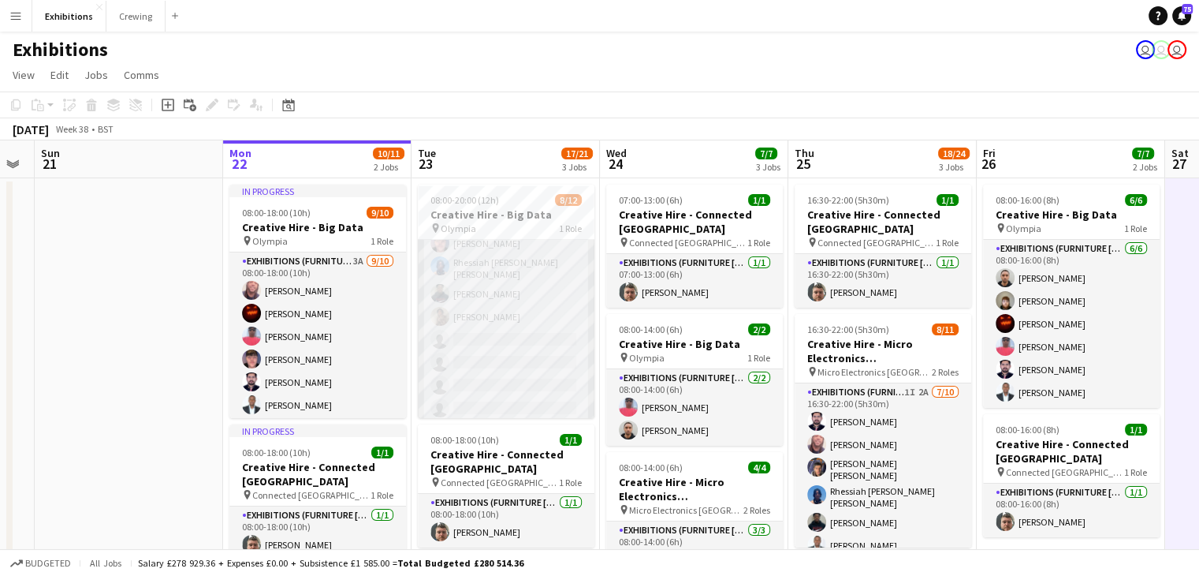
scroll to position [0, 0]
click at [136, 319] on app-date-cell at bounding box center [129, 499] width 188 height 642
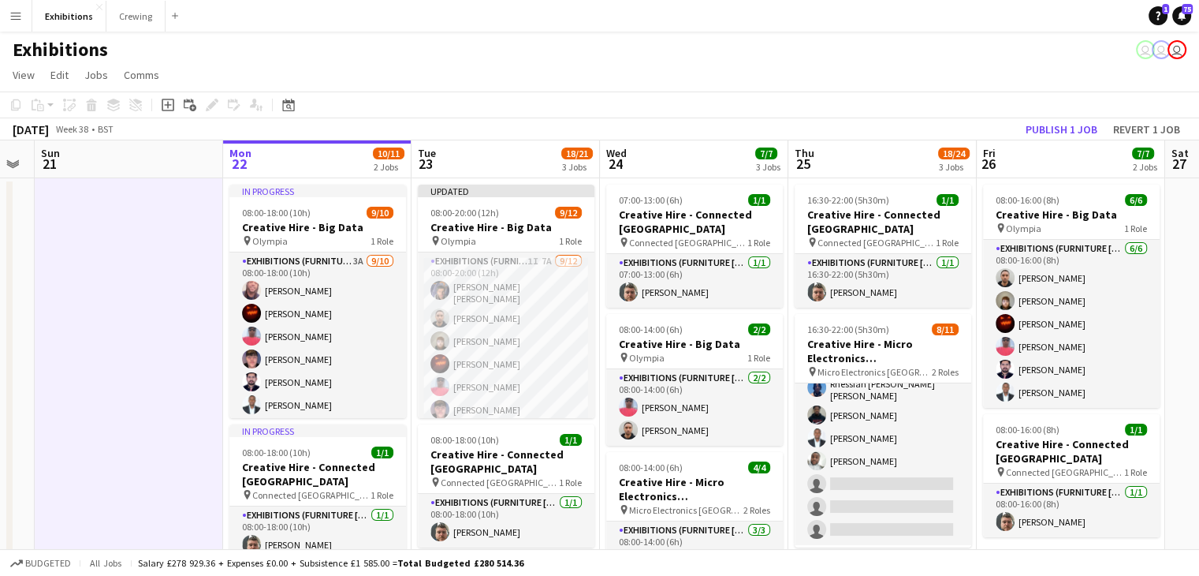
click at [15, 24] on button "Menu" at bounding box center [16, 16] width 32 height 32
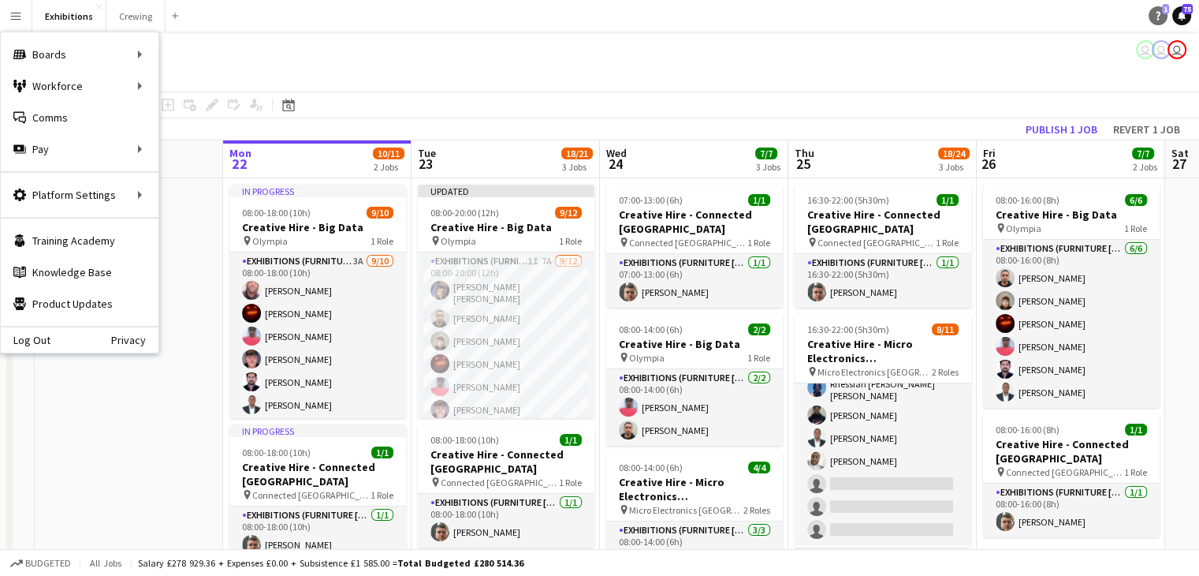
click at [1151, 19] on link "Help 1" at bounding box center [1158, 15] width 19 height 19
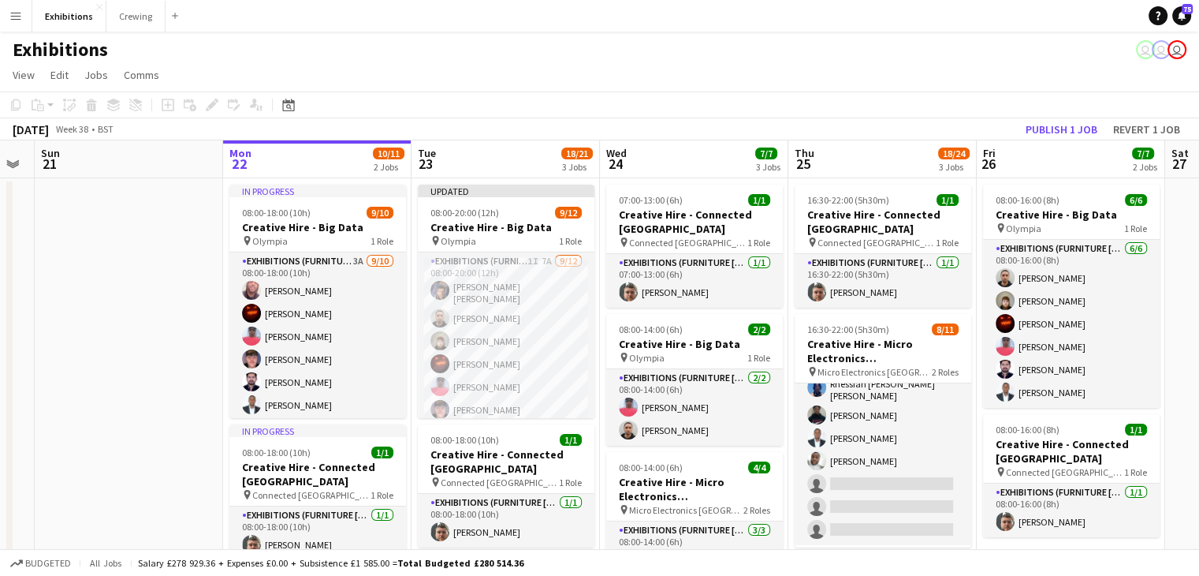
click at [747, 107] on app-toolbar "Copy Paste Paste Ctrl+V Paste with crew Ctrl+Shift+V Paste linked Job [GEOGRAPH…" at bounding box center [599, 104] width 1199 height 27
click at [781, 88] on app-page-menu "View Day view expanded Day view collapsed Month view Date picker Jump to today …" at bounding box center [599, 76] width 1199 height 30
click at [1068, 132] on button "Publish 1 job" at bounding box center [1061, 129] width 84 height 20
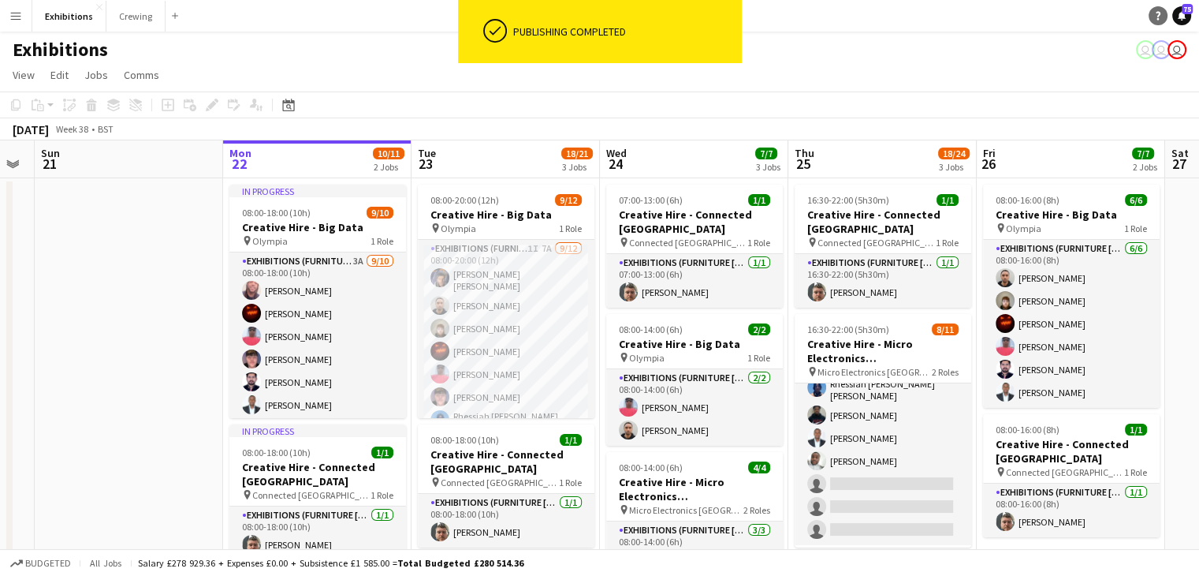
click at [1157, 18] on icon at bounding box center [1158, 16] width 5 height 9
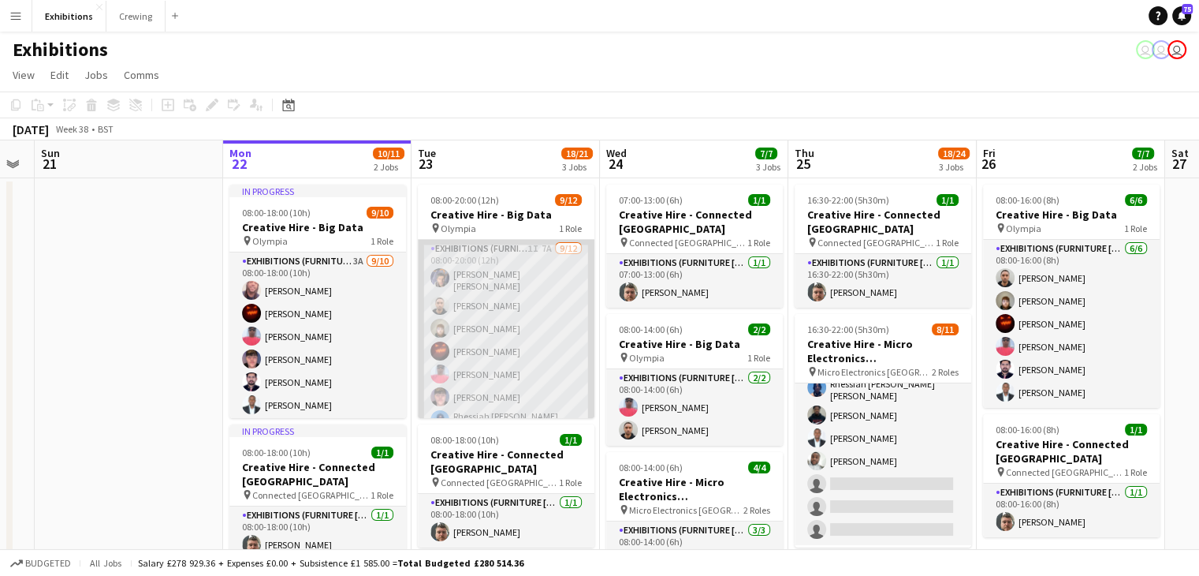
click at [495, 283] on app-card-role "Exhibitions (Furniture [PERSON_NAME]) 1I 7A [DATE] 08:00-20:00 (12h) [PERSON_NA…" at bounding box center [506, 397] width 177 height 315
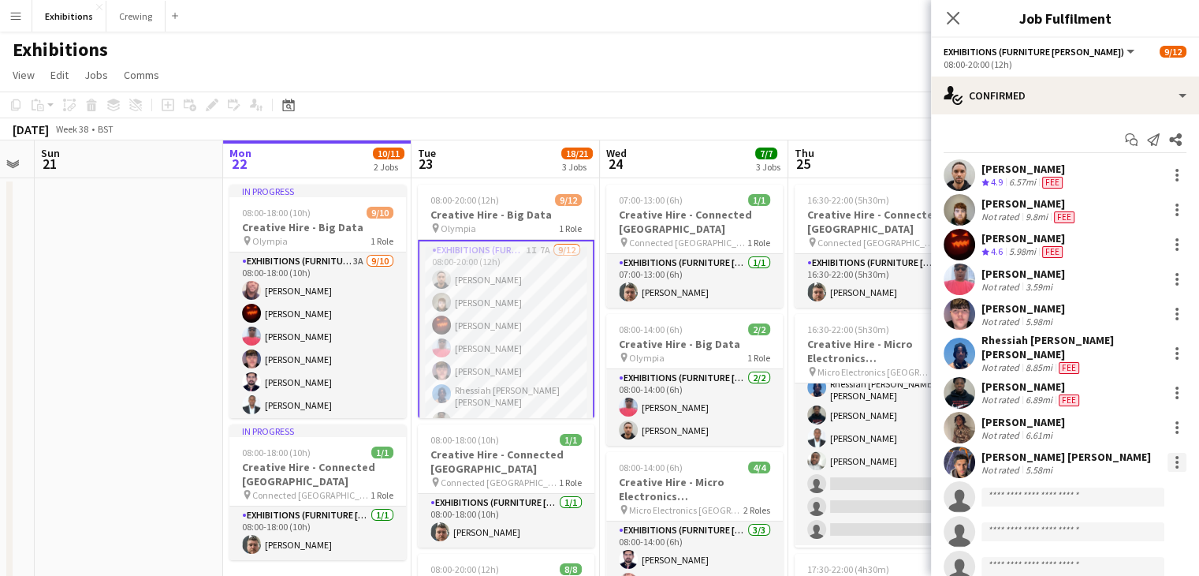
click at [1168, 453] on div at bounding box center [1177, 462] width 19 height 19
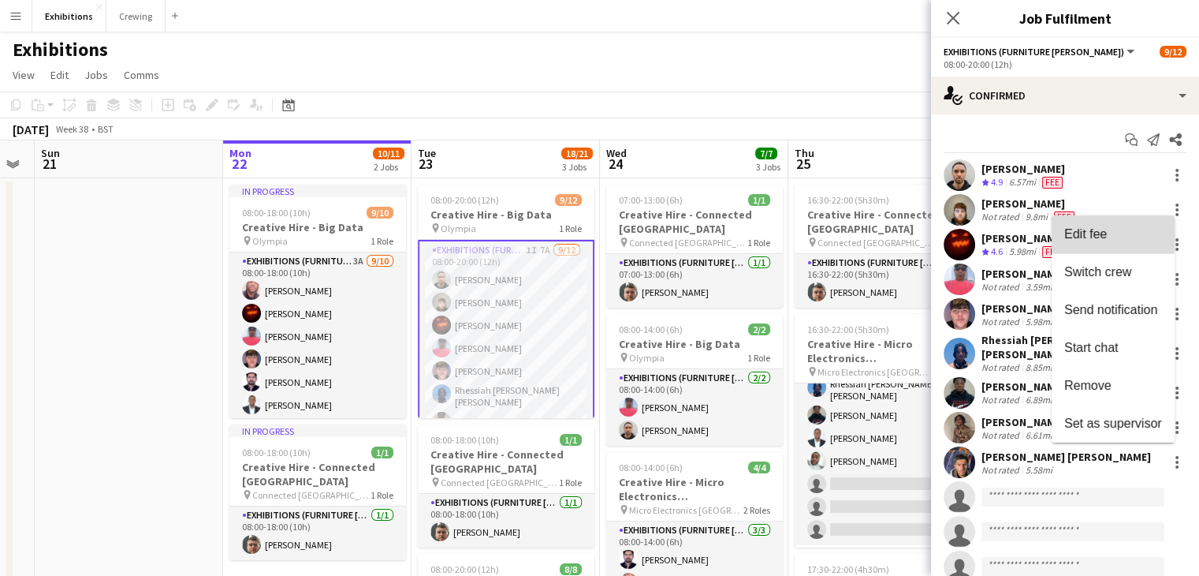
click at [1111, 232] on span "Edit fee" at bounding box center [1113, 234] width 98 height 14
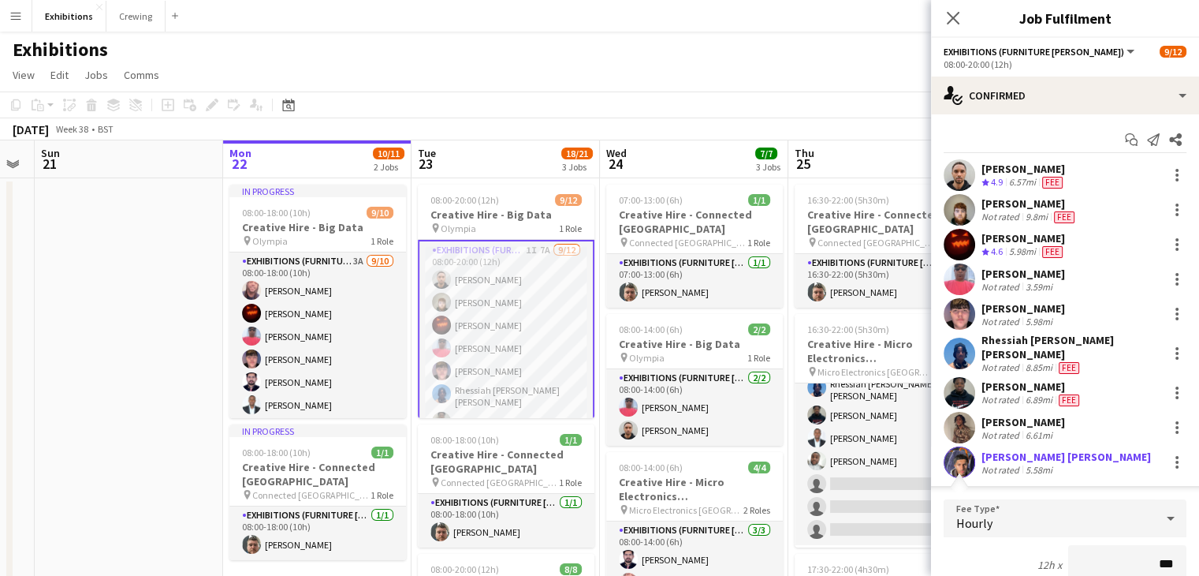
scroll to position [398, 0]
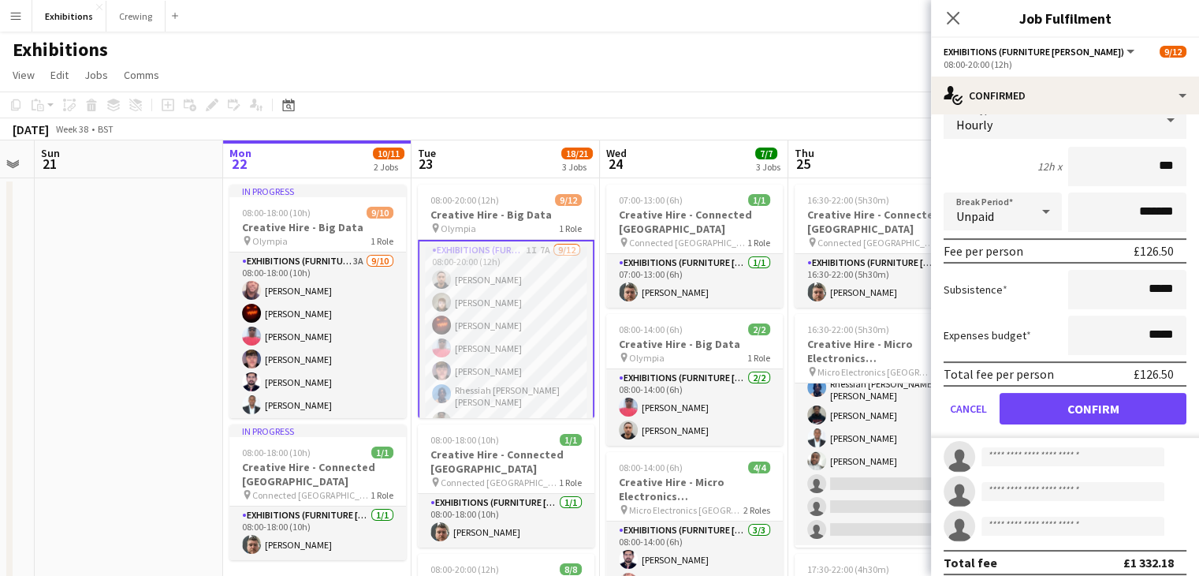
type input "***"
click at [1098, 395] on button "Confirm" at bounding box center [1093, 409] width 187 height 32
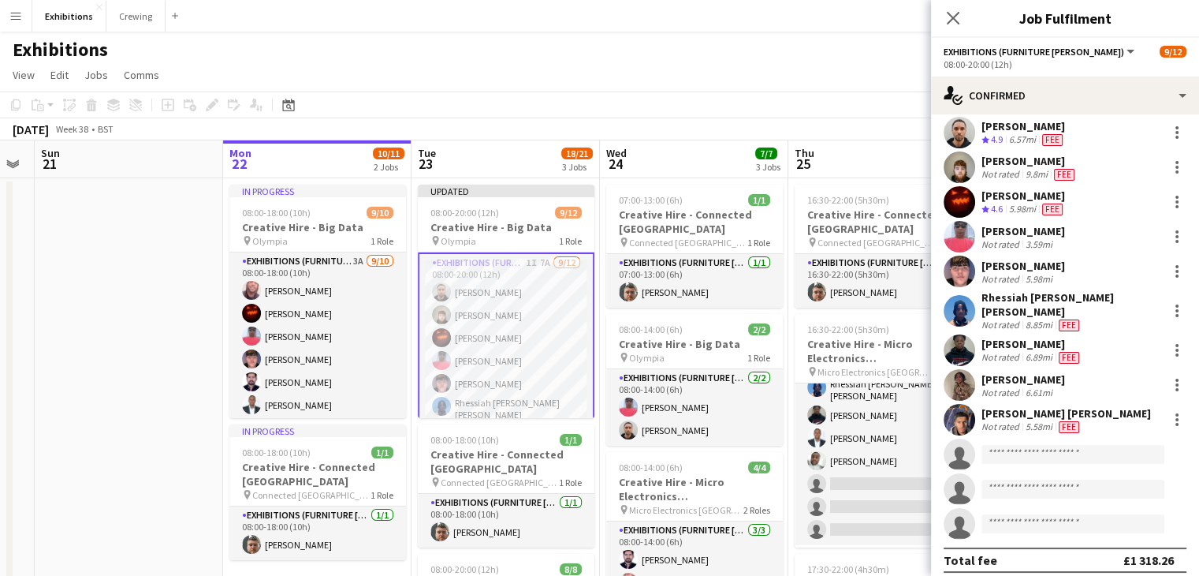
click at [783, 79] on app-page-menu "View Day view expanded Day view collapsed Month view Date picker Jump to today …" at bounding box center [599, 76] width 1199 height 30
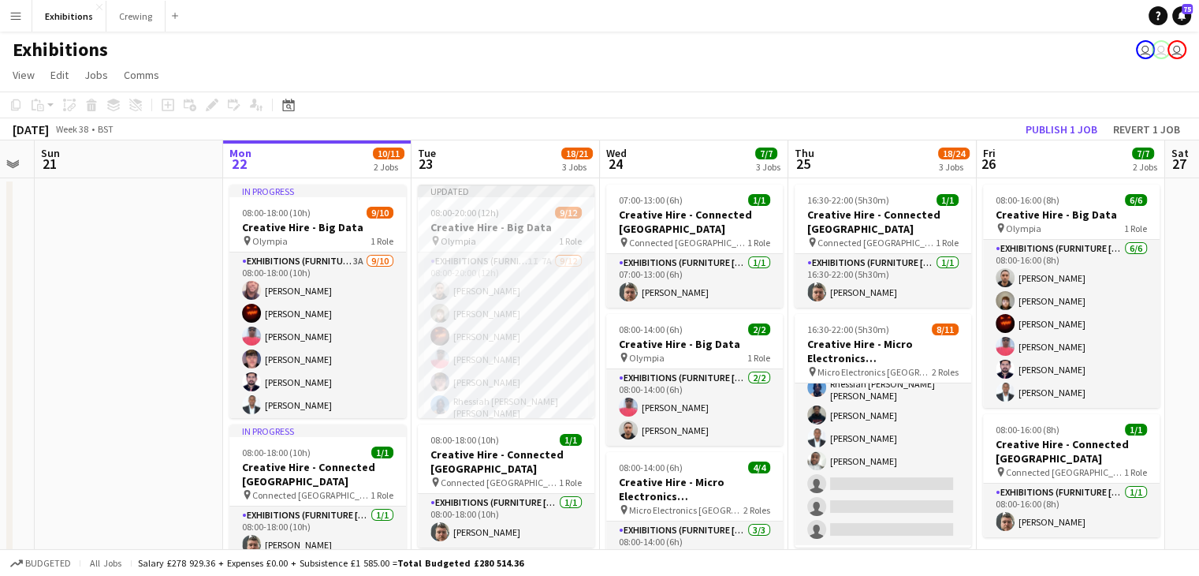
click at [757, 67] on app-page-menu "View Day view expanded Day view collapsed Month view Date picker Jump to today …" at bounding box center [599, 76] width 1199 height 30
click at [1062, 133] on button "Publish 1 job" at bounding box center [1061, 129] width 84 height 20
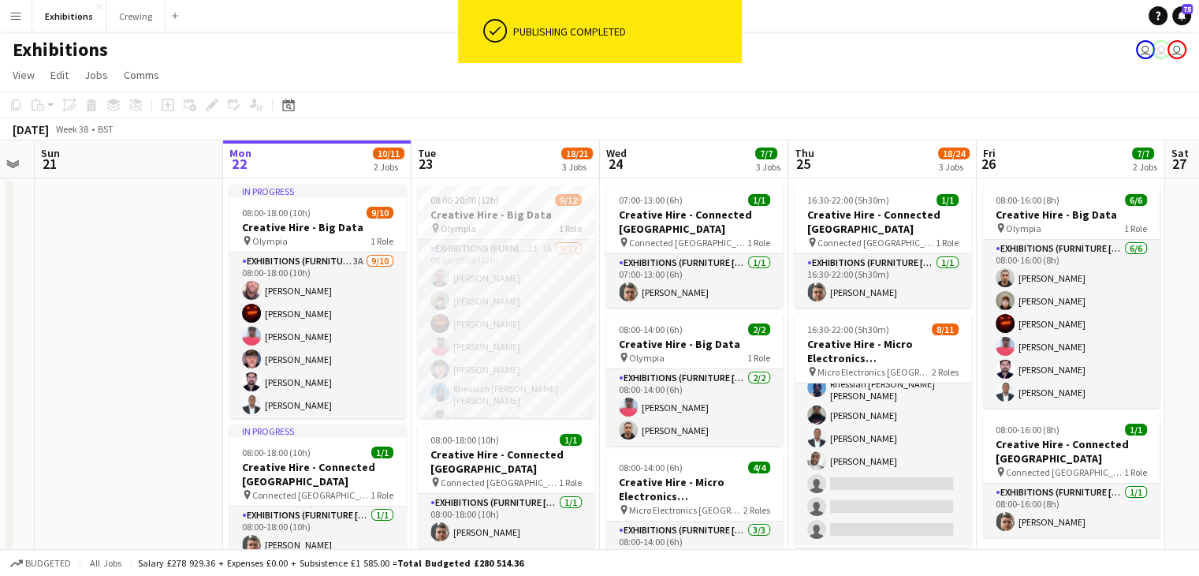
click at [899, 91] on app-page-menu "View Day view expanded Day view collapsed Month view Date picker Jump to today …" at bounding box center [599, 76] width 1199 height 30
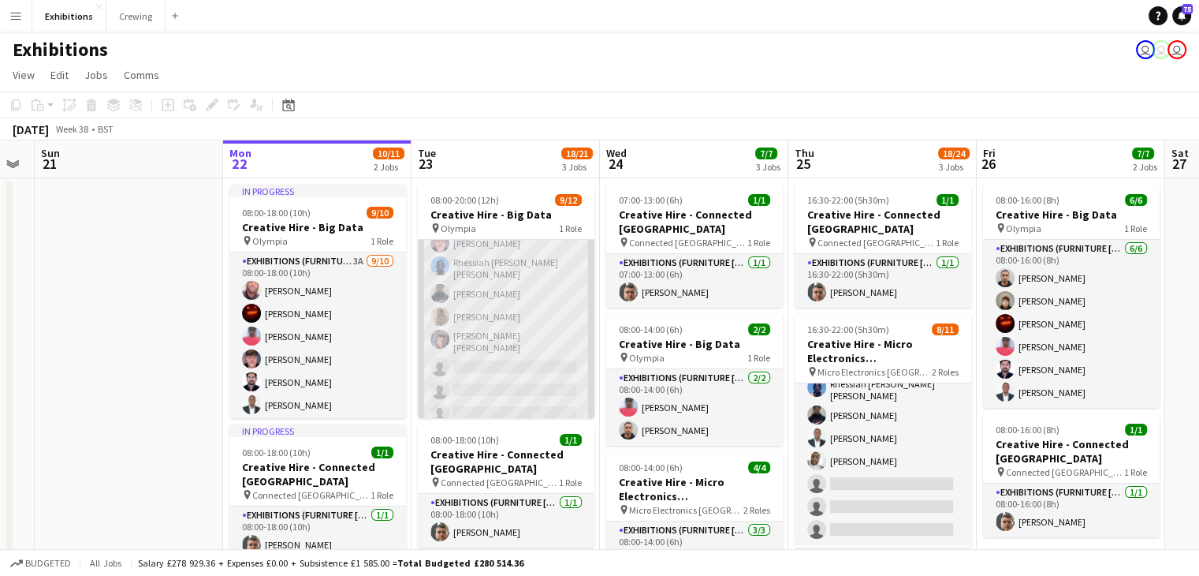
scroll to position [0, 0]
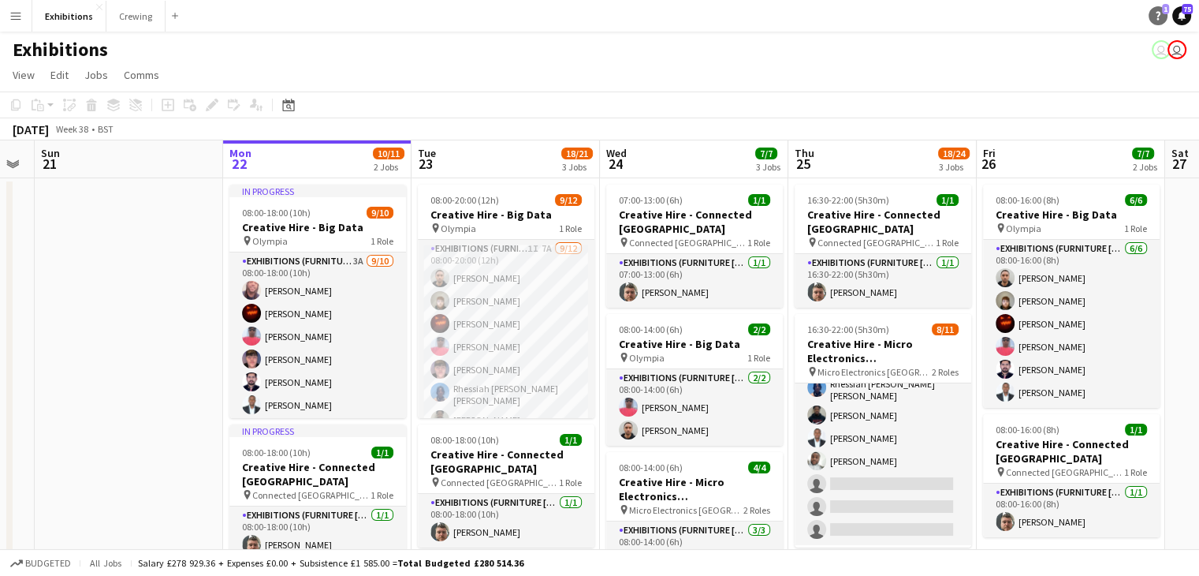
click at [1154, 15] on icon "Help" at bounding box center [1157, 15] width 9 height 9
click at [1157, 14] on icon "Help" at bounding box center [1157, 15] width 9 height 9
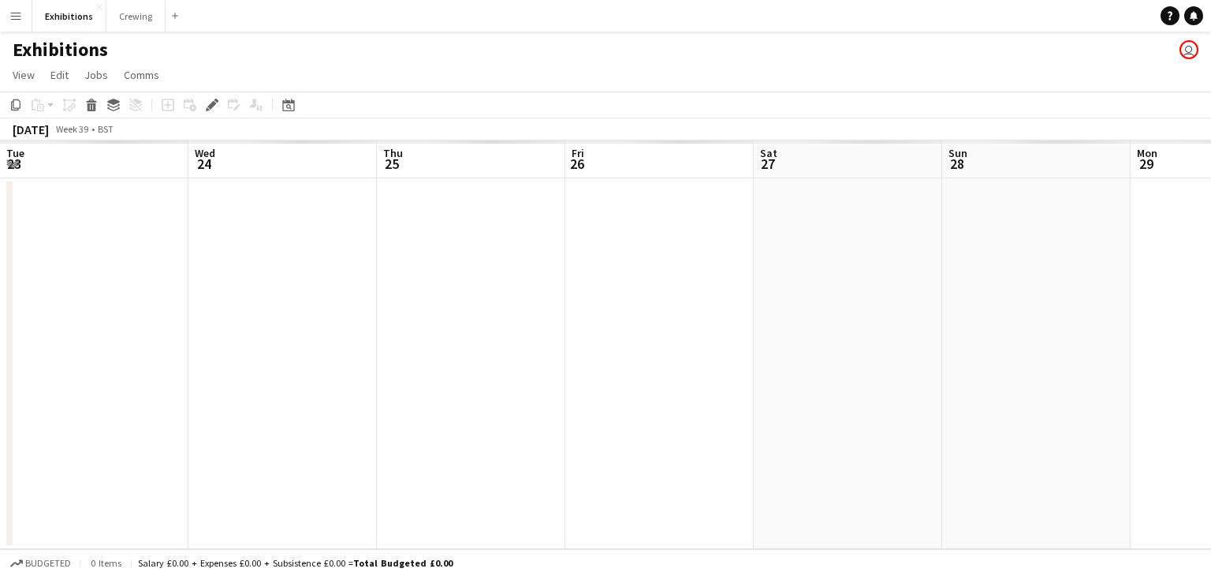
scroll to position [0, 542]
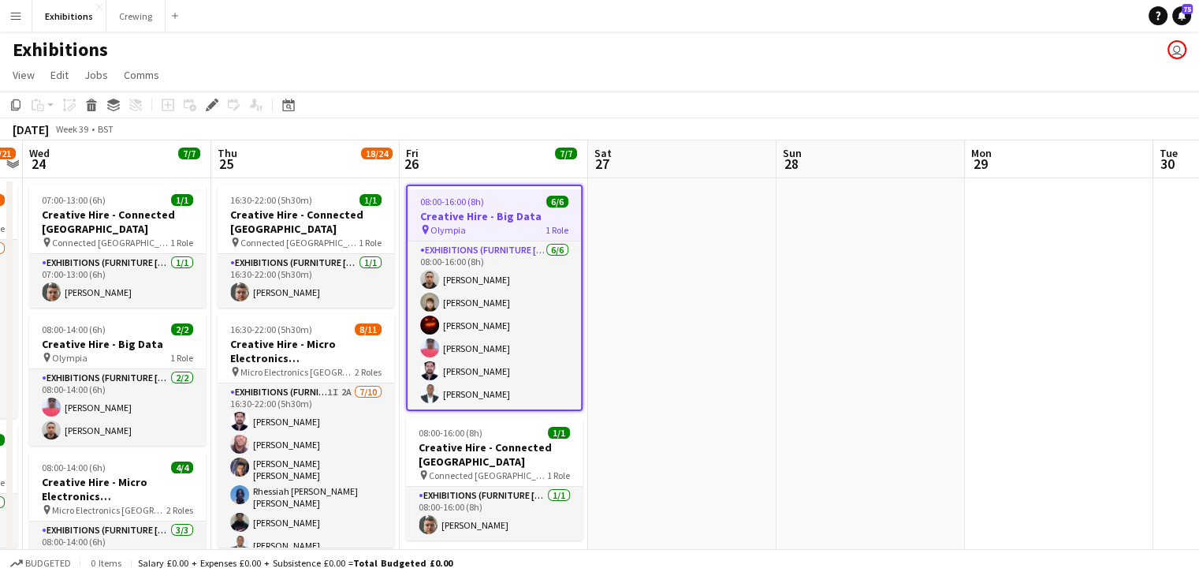
click at [9, 13] on button "Menu" at bounding box center [16, 16] width 32 height 32
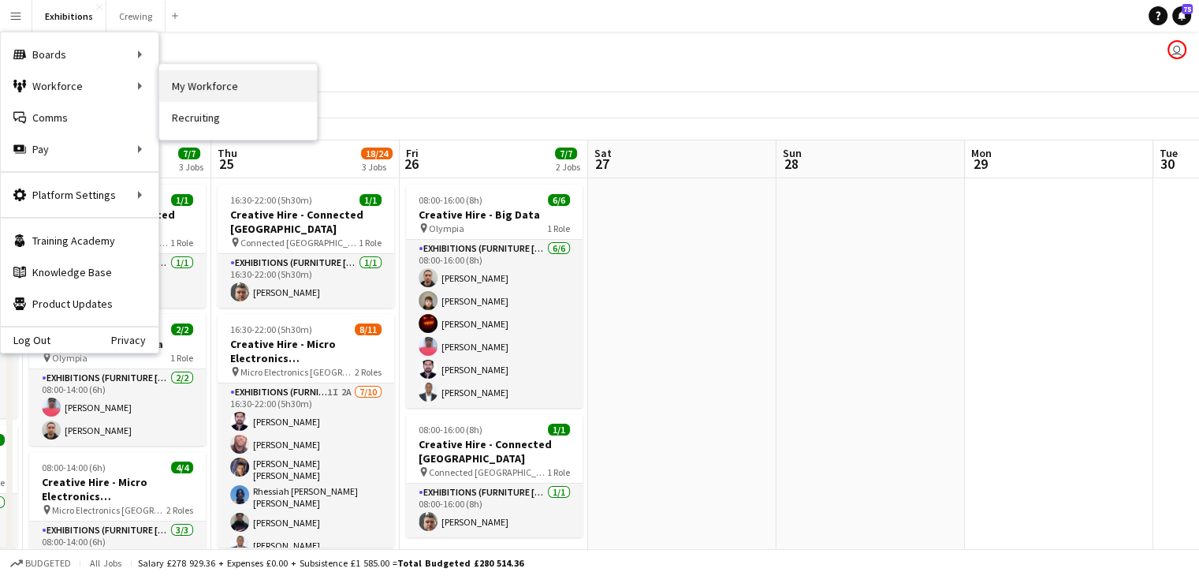
click at [218, 85] on link "My Workforce" at bounding box center [238, 86] width 158 height 32
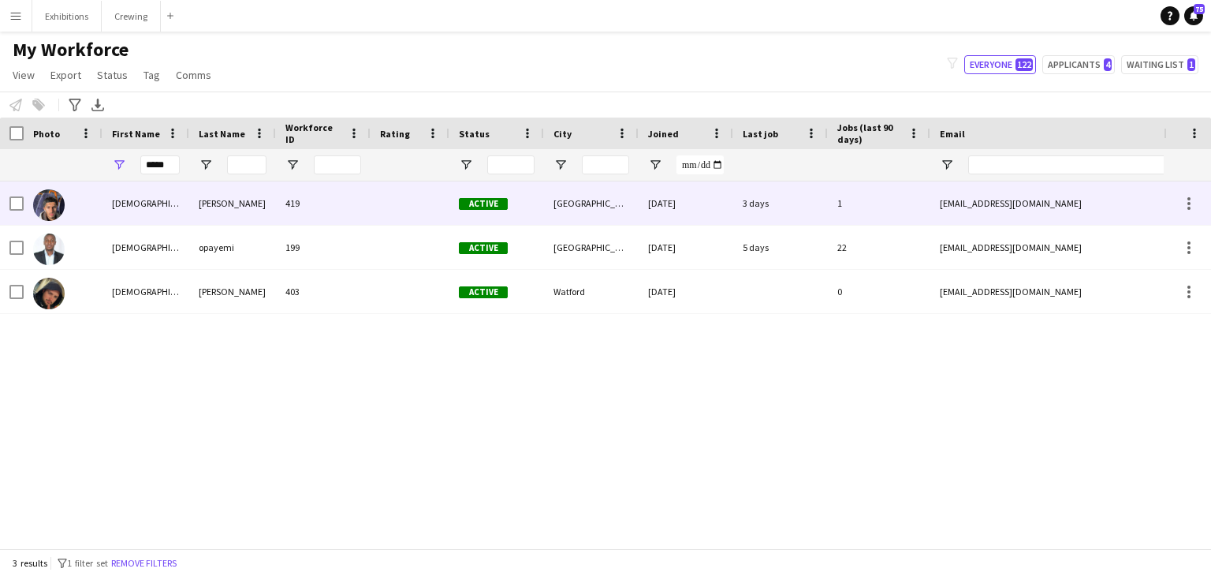
click at [300, 200] on div "419" at bounding box center [323, 202] width 95 height 43
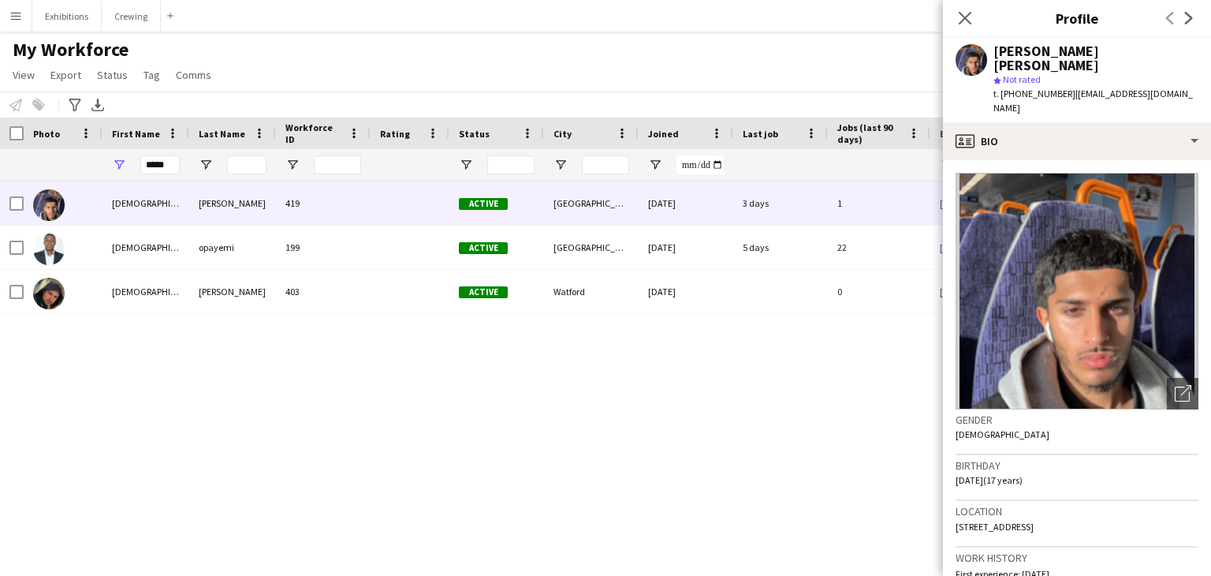
scroll to position [593, 0]
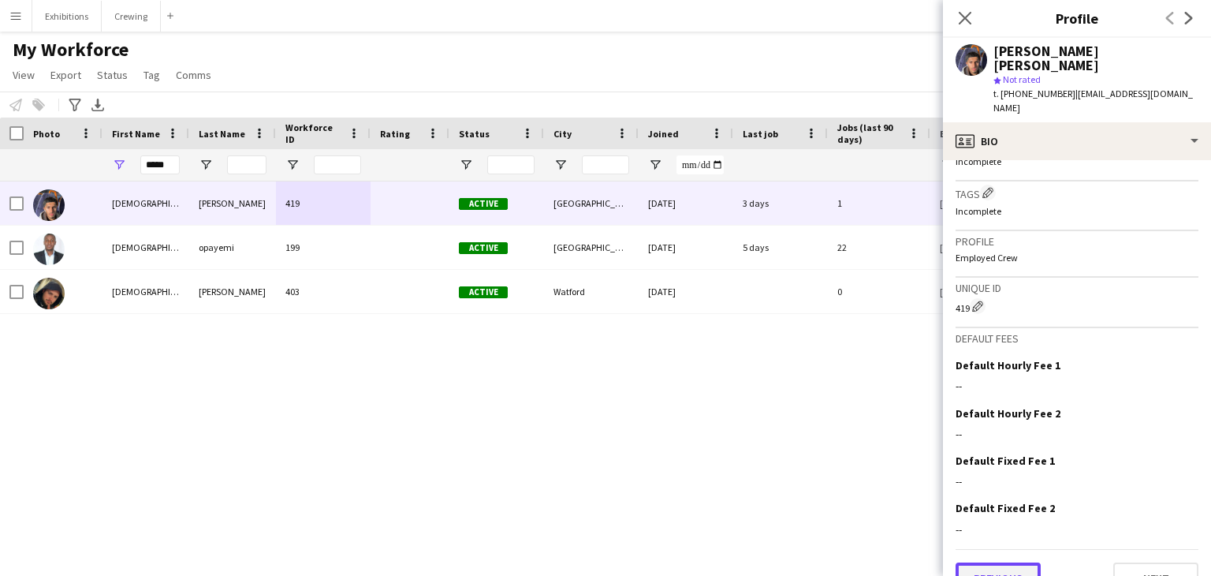
click at [990, 562] on button "Previous" at bounding box center [998, 578] width 85 height 32
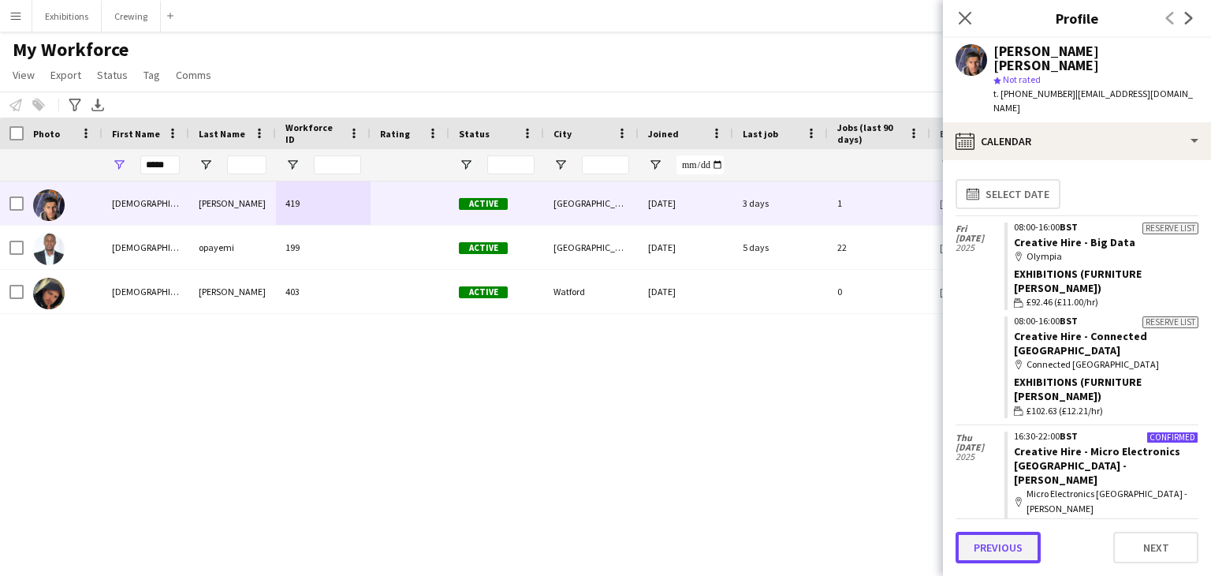
click at [1003, 544] on button "Previous" at bounding box center [998, 547] width 85 height 32
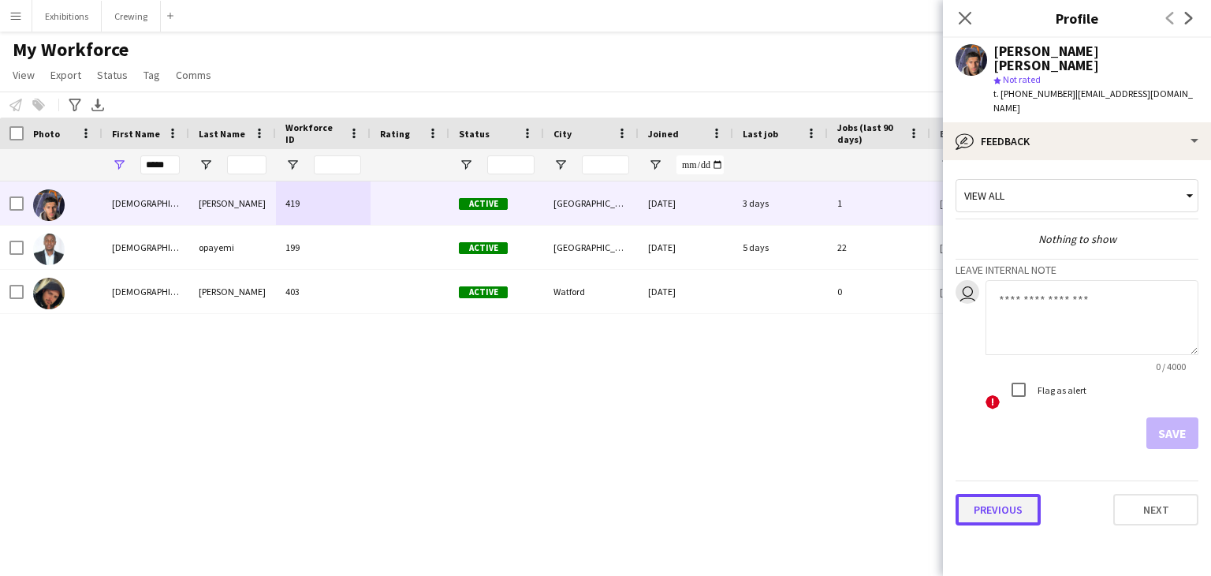
click at [1001, 494] on button "Previous" at bounding box center [998, 510] width 85 height 32
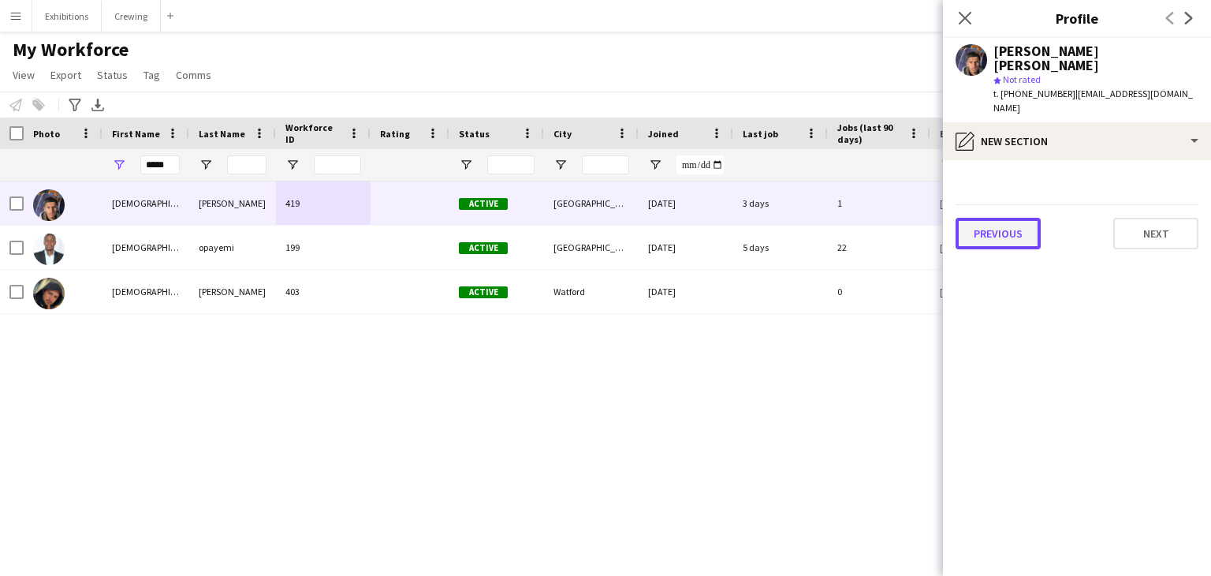
click at [1012, 218] on button "Previous" at bounding box center [998, 234] width 85 height 32
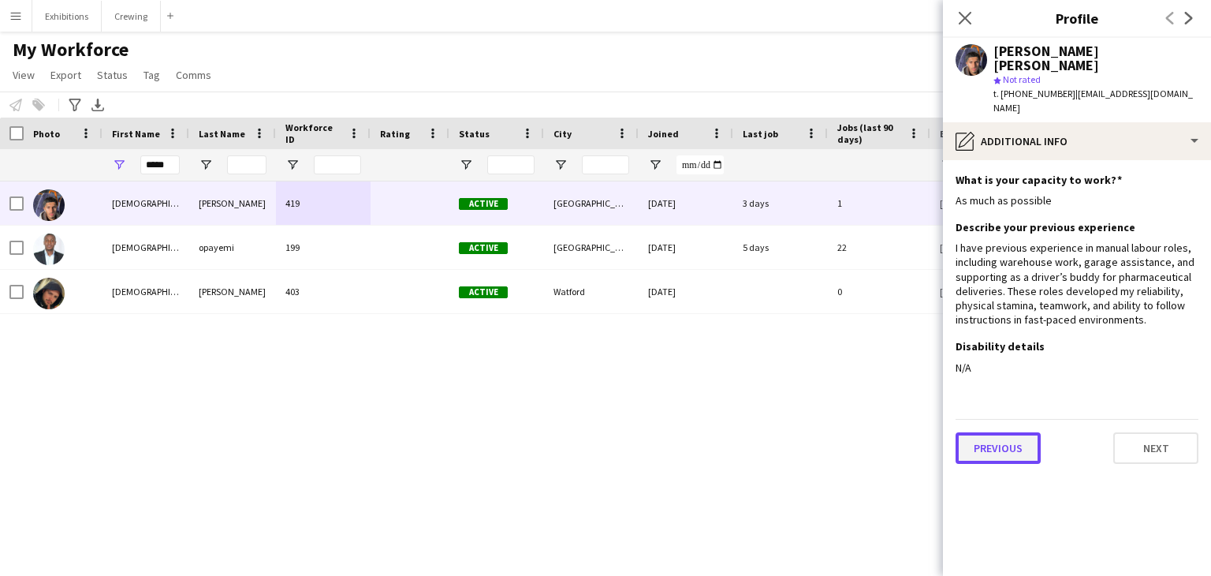
click at [1016, 432] on button "Previous" at bounding box center [998, 448] width 85 height 32
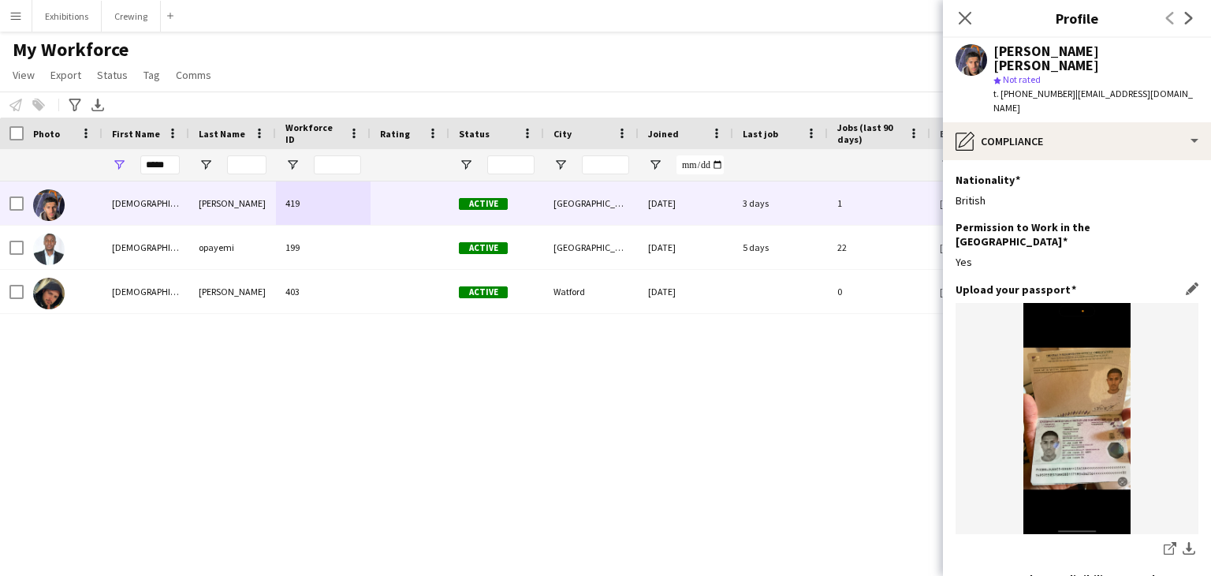
scroll to position [247, 0]
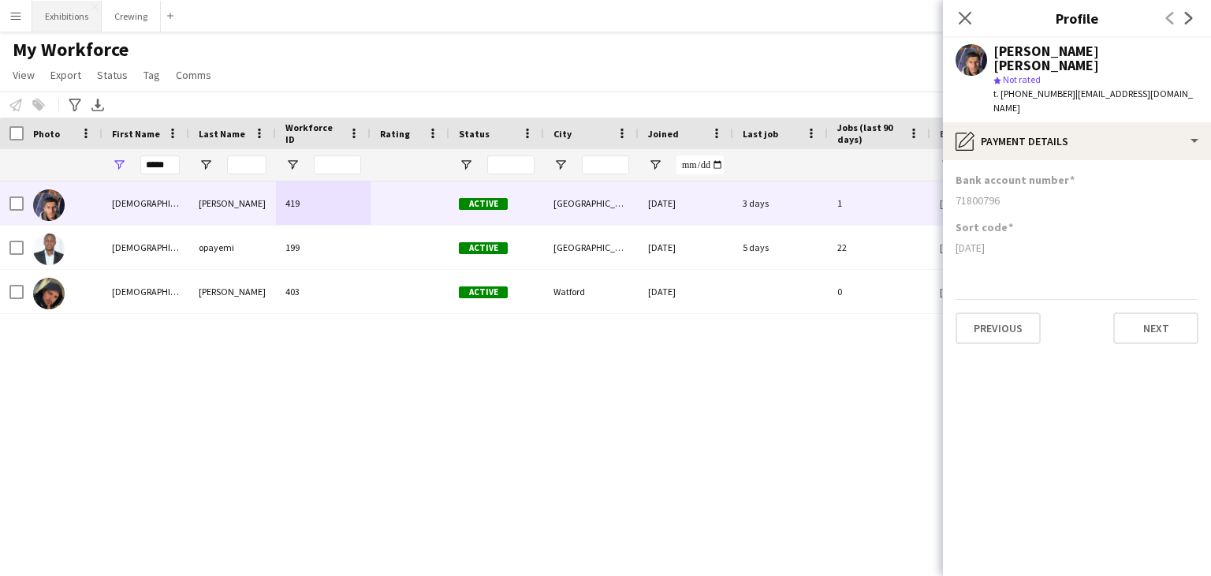
click at [70, 9] on button "Exhibitions Close" at bounding box center [66, 16] width 69 height 31
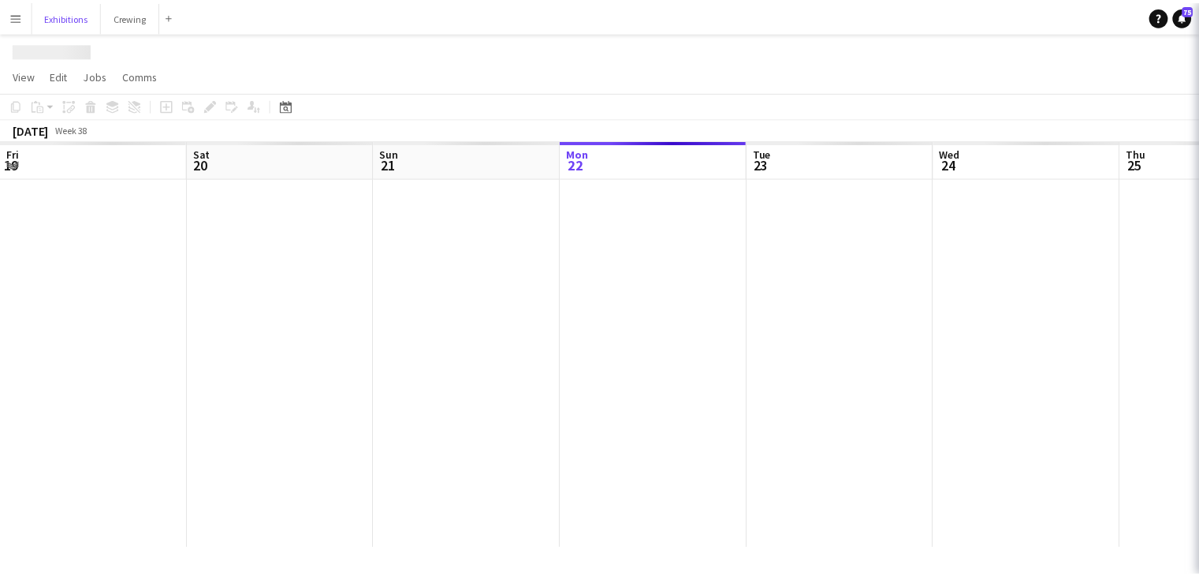
scroll to position [0, 377]
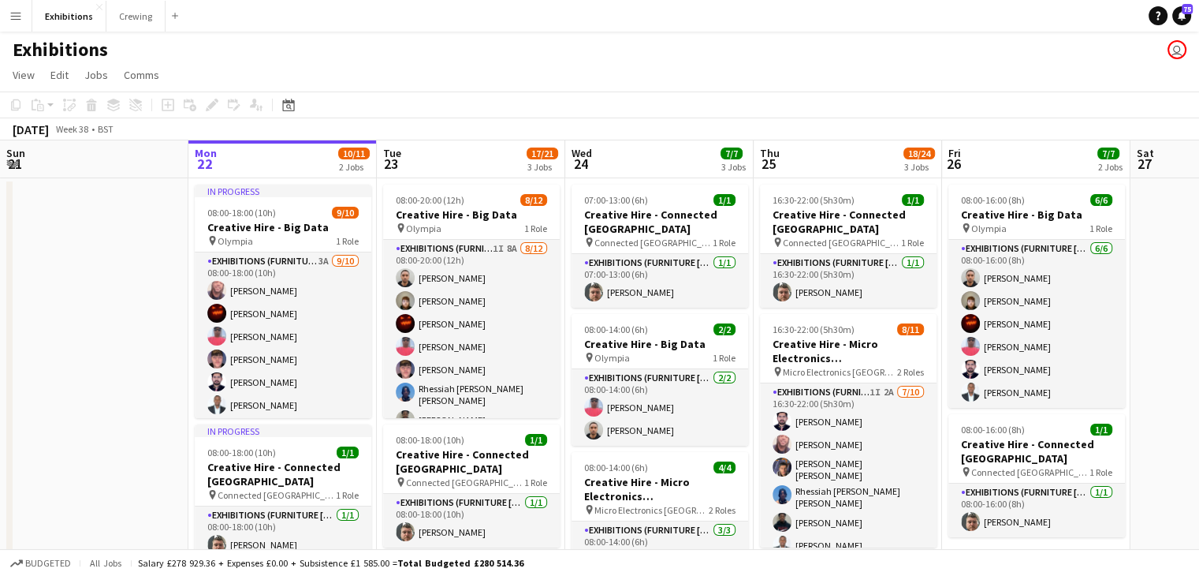
click at [699, 67] on app-page-menu "View Day view expanded Day view collapsed Month view Date picker Jump to today …" at bounding box center [599, 76] width 1199 height 30
click at [792, 86] on app-page-menu "View Day view expanded Day view collapsed Month view Date picker Jump to today …" at bounding box center [599, 76] width 1199 height 30
click at [805, 146] on app-board-header-date "Thu 25 18/24 3 Jobs" at bounding box center [848, 159] width 188 height 38
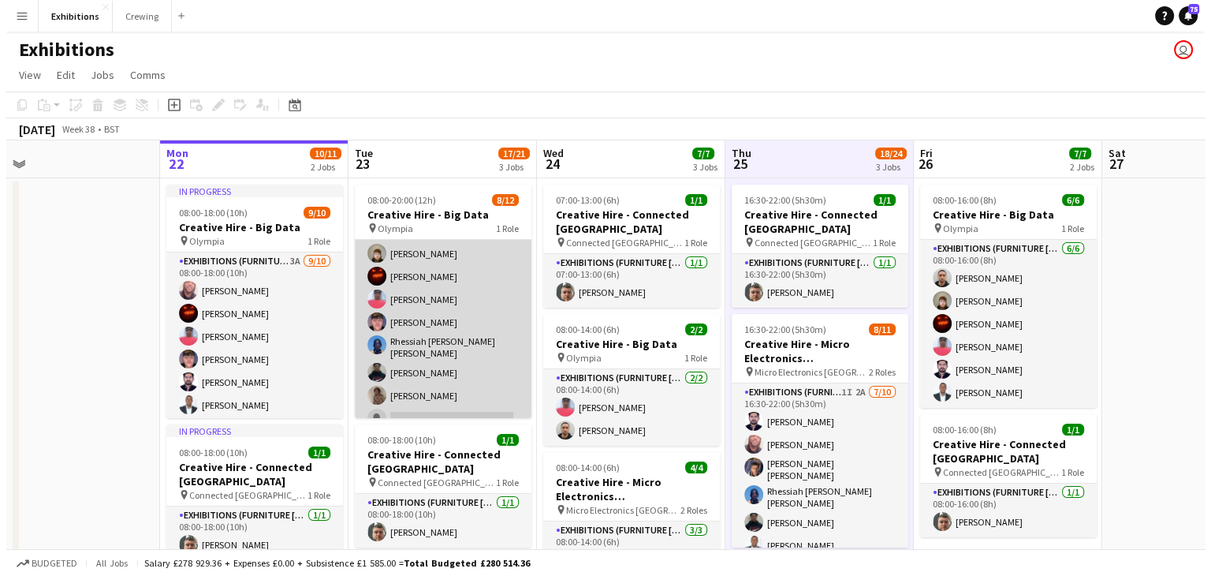
scroll to position [47, 0]
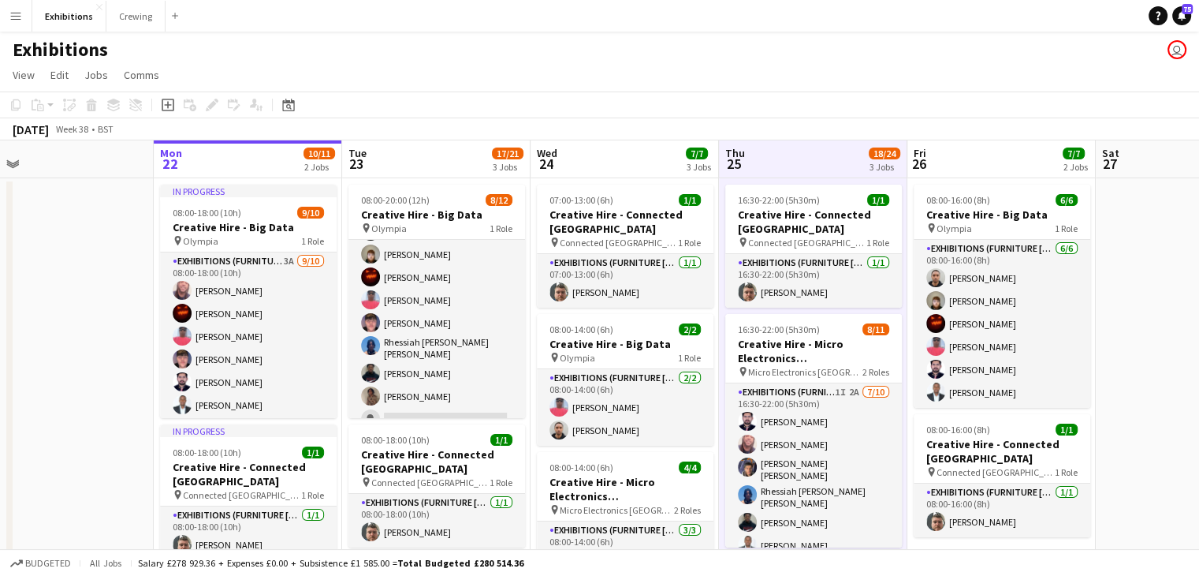
click at [787, 63] on app-page-menu "View Day view expanded Day view collapsed Month view Date picker Jump to today …" at bounding box center [599, 76] width 1199 height 30
click at [117, 18] on button "Crewing Close" at bounding box center [135, 16] width 59 height 31
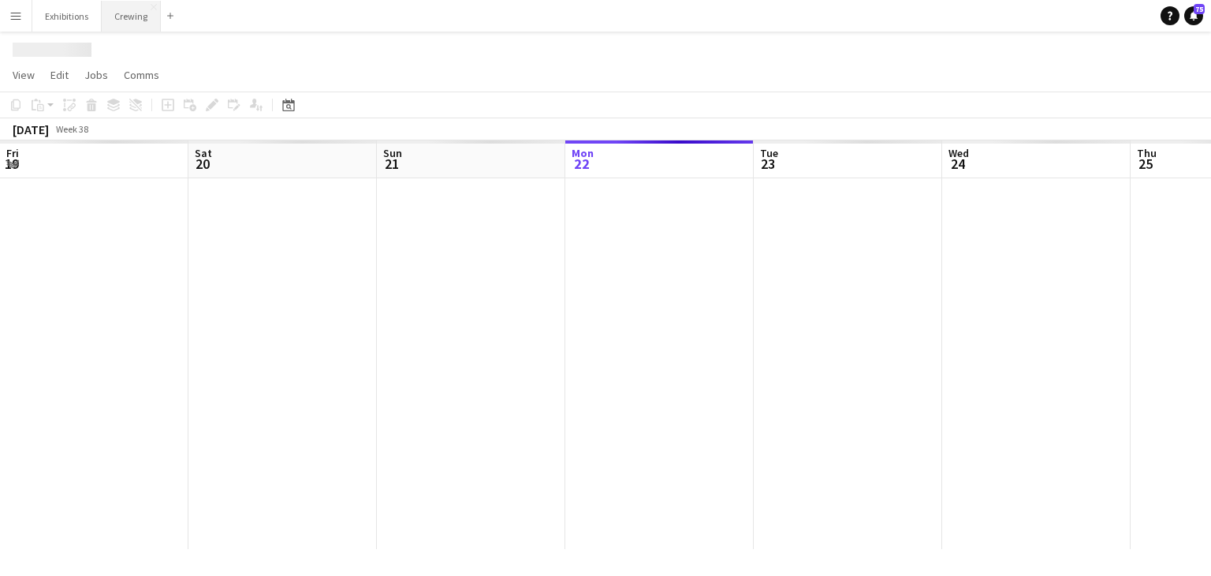
scroll to position [0, 377]
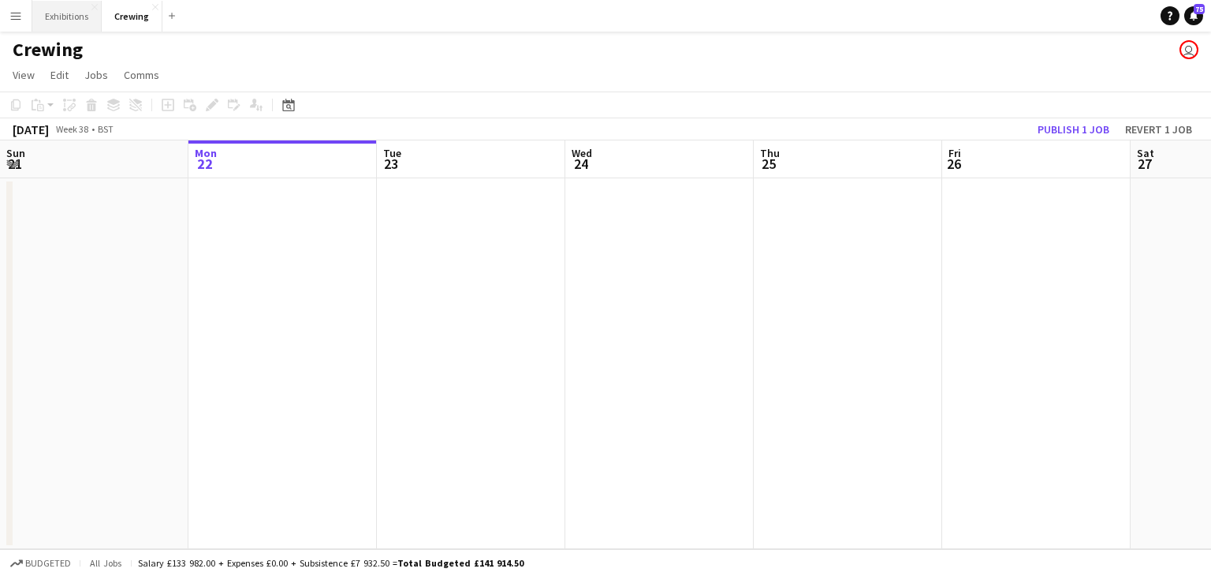
click at [57, 22] on button "Exhibitions Close" at bounding box center [66, 16] width 69 height 31
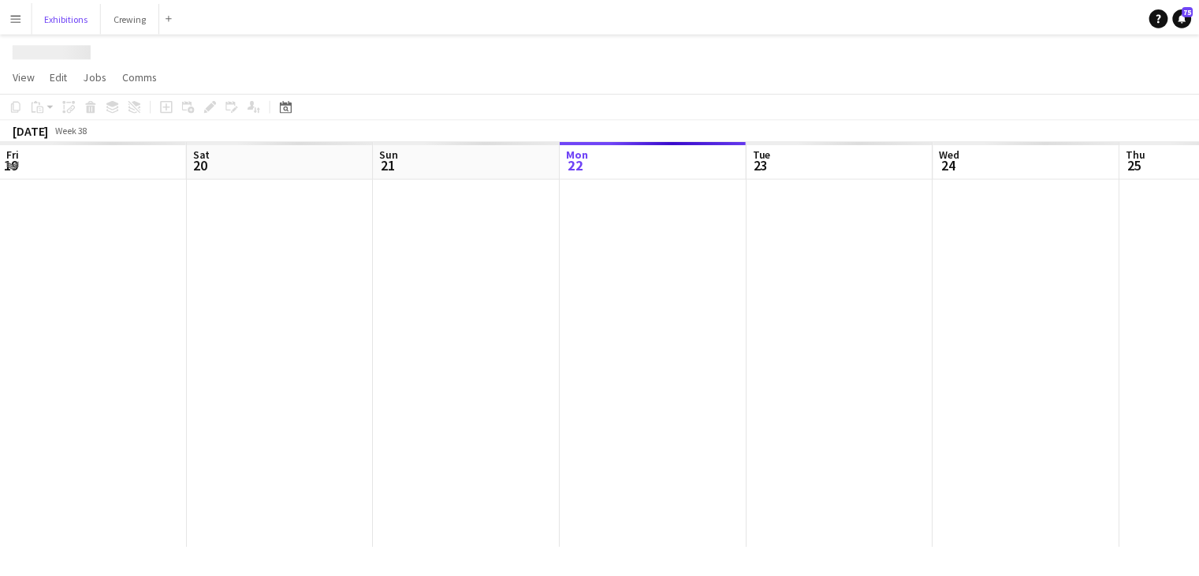
scroll to position [0, 377]
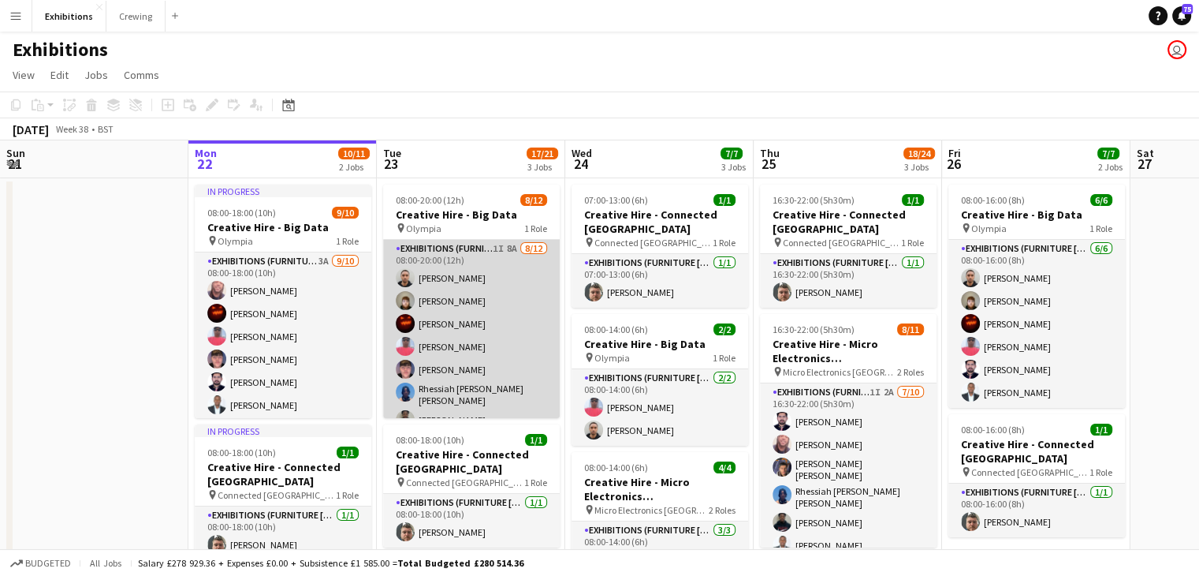
click at [454, 296] on app-card-role "Exhibitions (Furniture [PERSON_NAME]) 1I 8A [DATE] 08:00-20:00 (12h) [PERSON_NA…" at bounding box center [471, 395] width 177 height 310
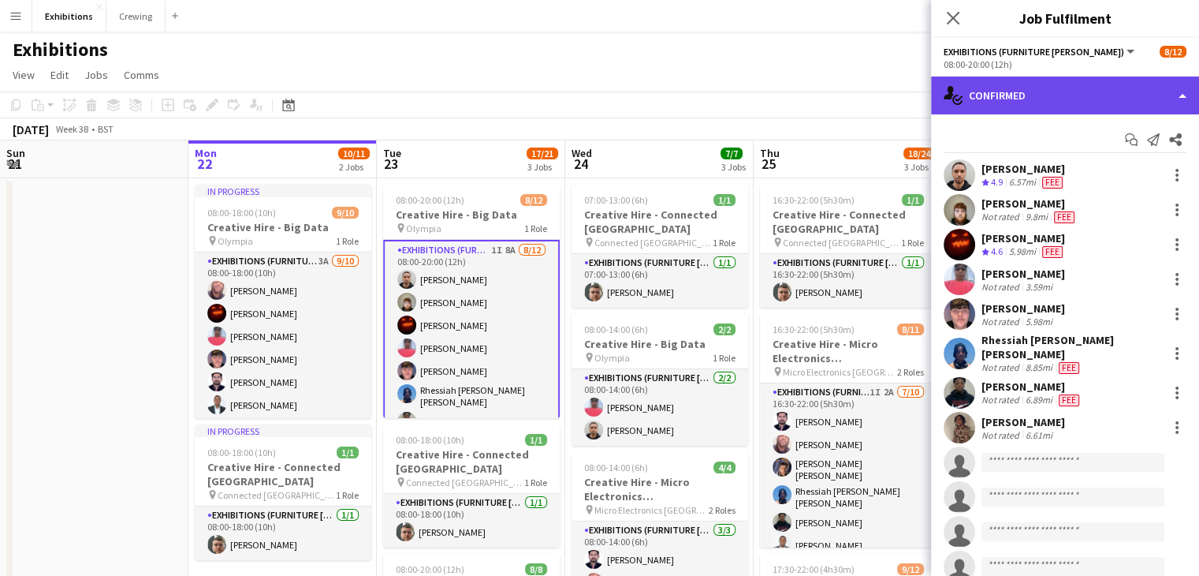
click at [1101, 88] on div "single-neutral-actions-check-2 Confirmed" at bounding box center [1065, 95] width 268 height 38
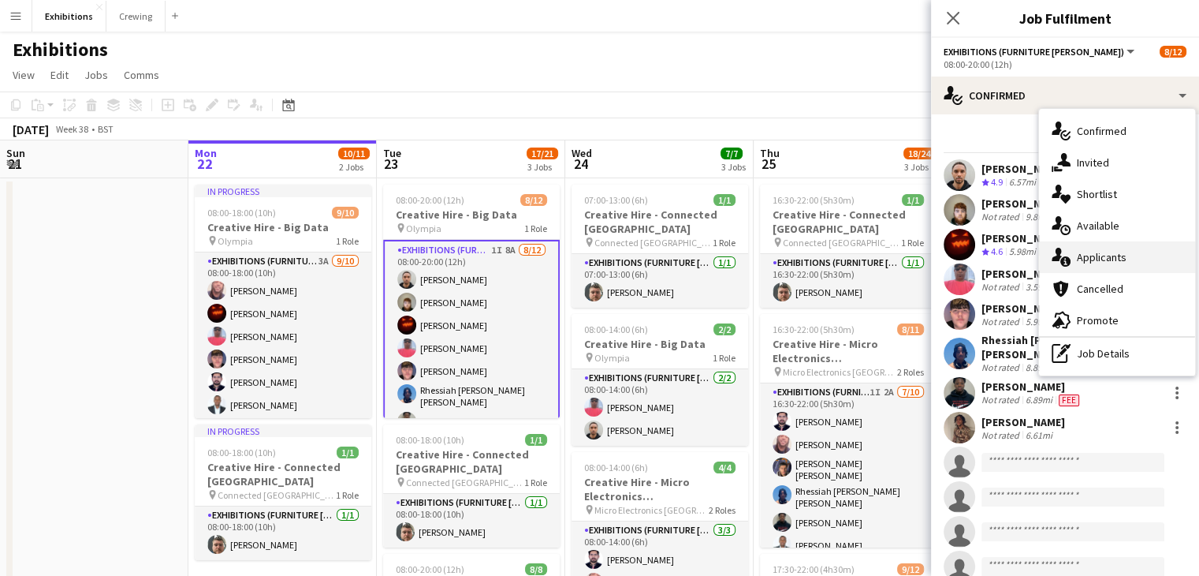
click at [1135, 244] on div "single-neutral-actions-information Applicants" at bounding box center [1117, 257] width 156 height 32
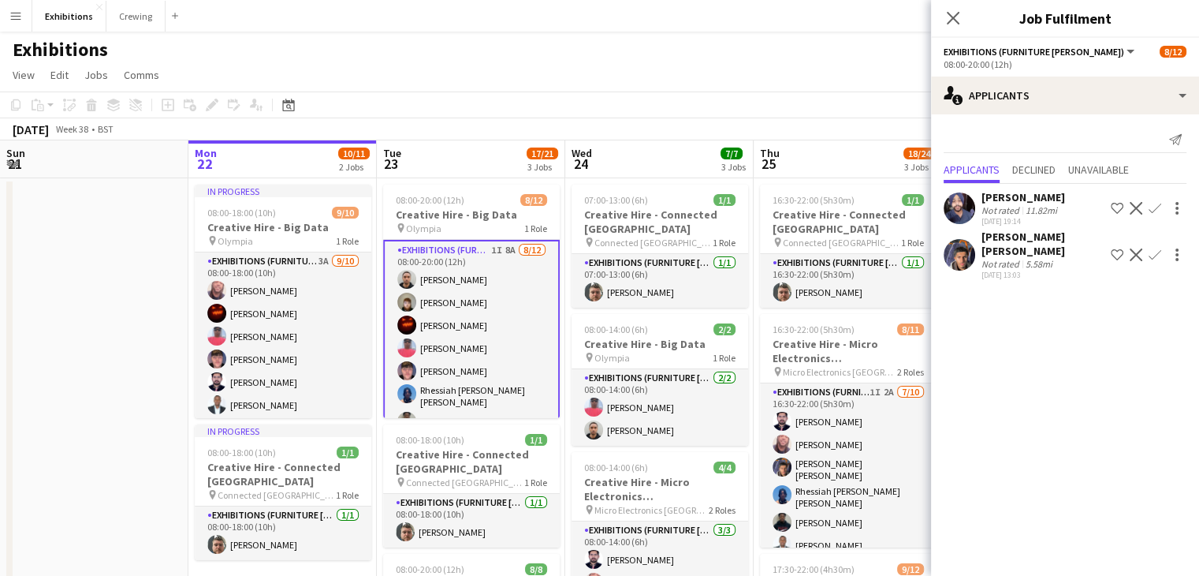
click at [1160, 249] on app-icon "Confirm" at bounding box center [1155, 254] width 13 height 13
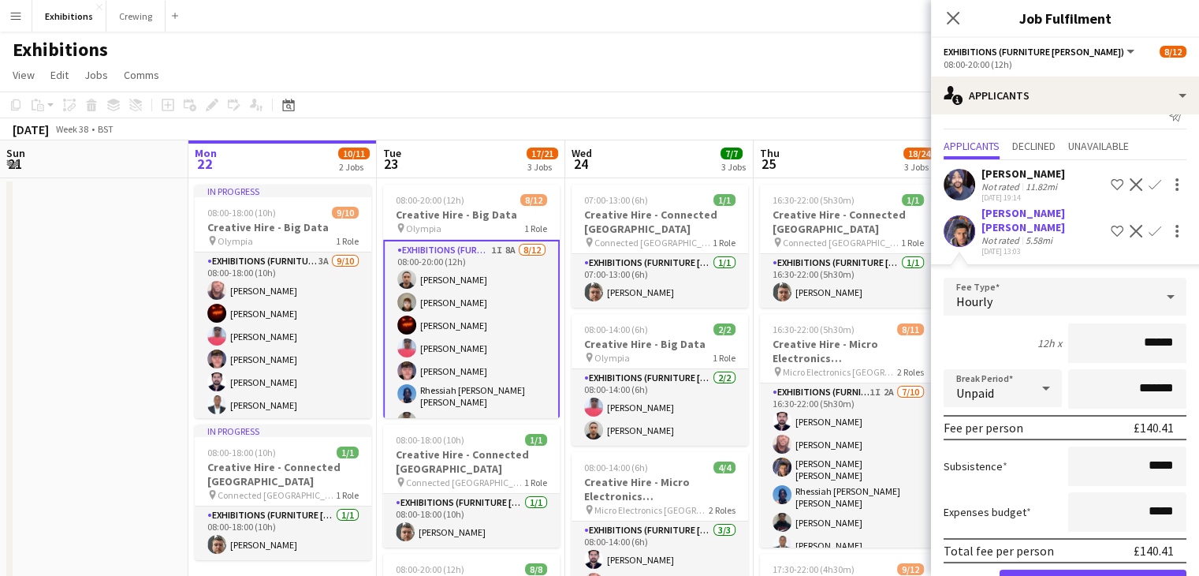
scroll to position [47, 0]
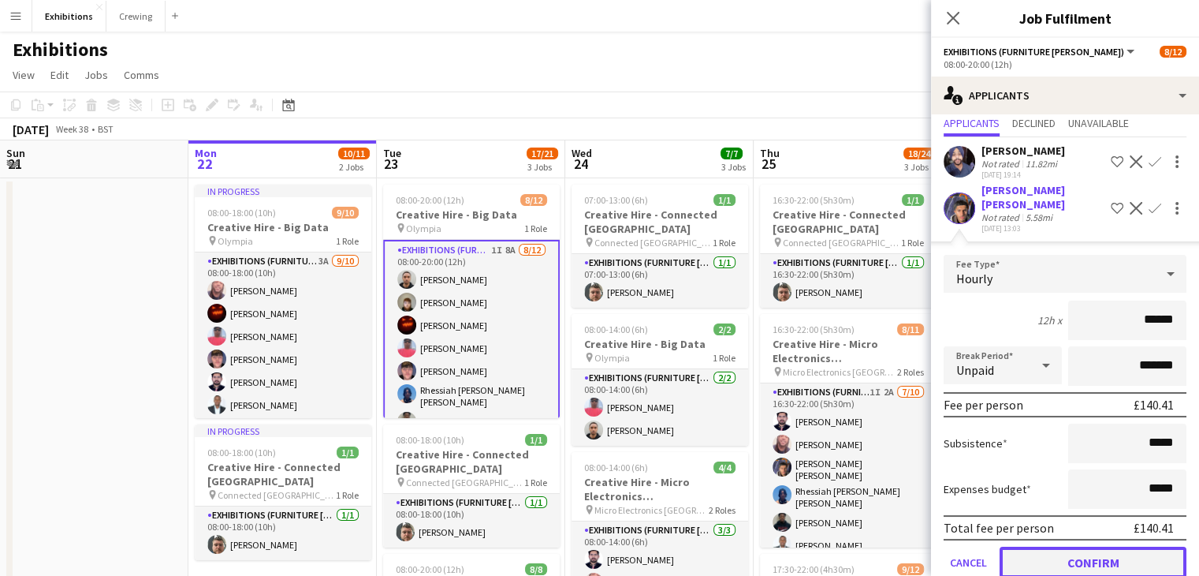
click at [1094, 546] on button "Confirm" at bounding box center [1093, 562] width 187 height 32
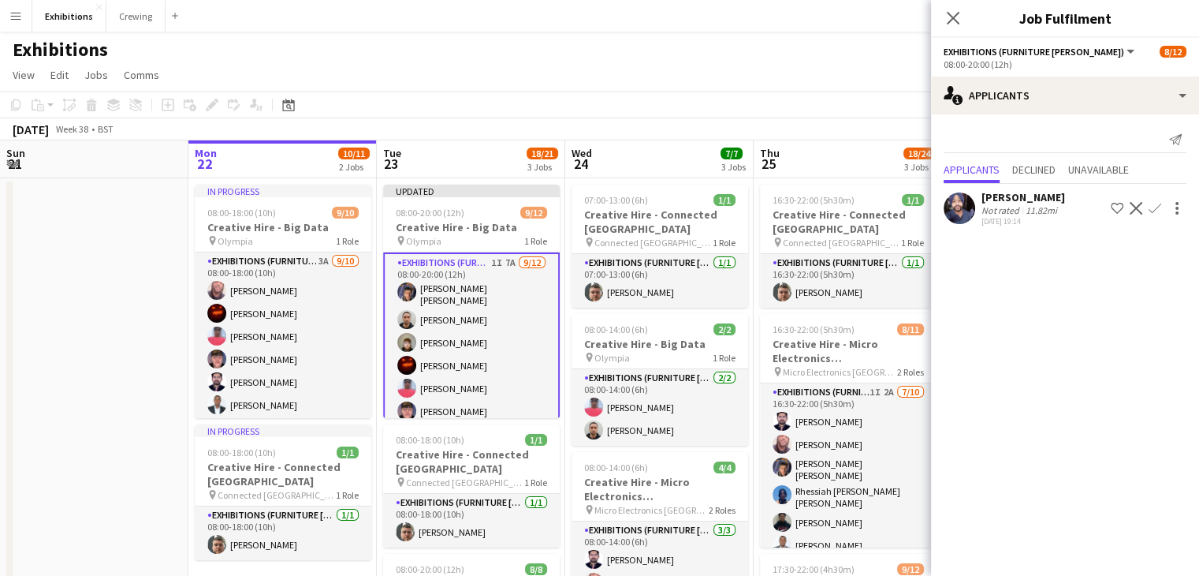
scroll to position [0, 0]
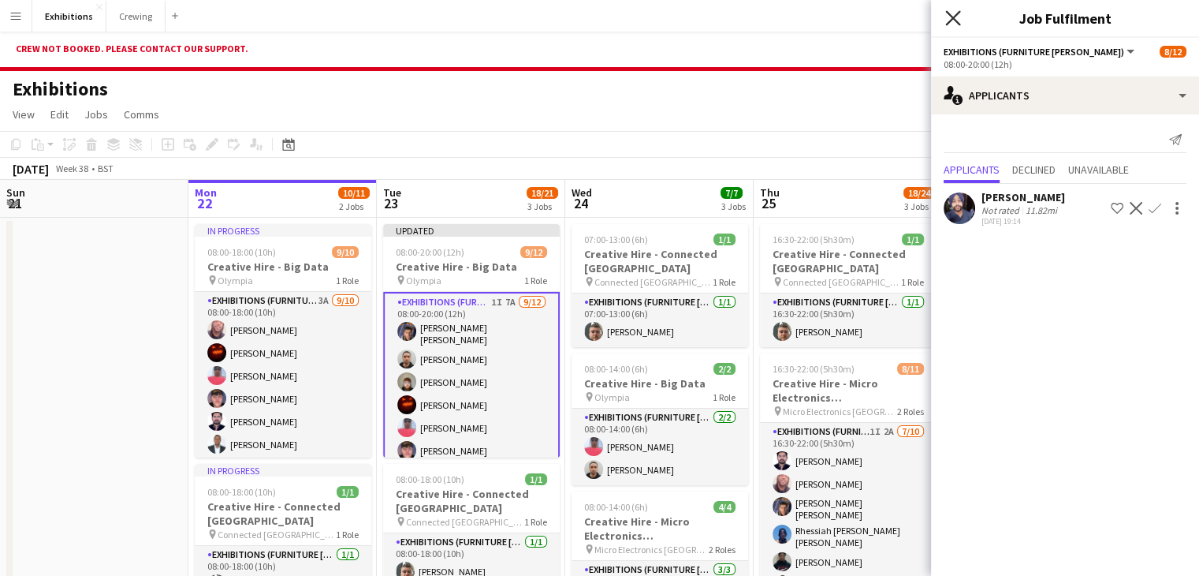
click at [954, 21] on icon "Close pop-in" at bounding box center [952, 17] width 15 height 15
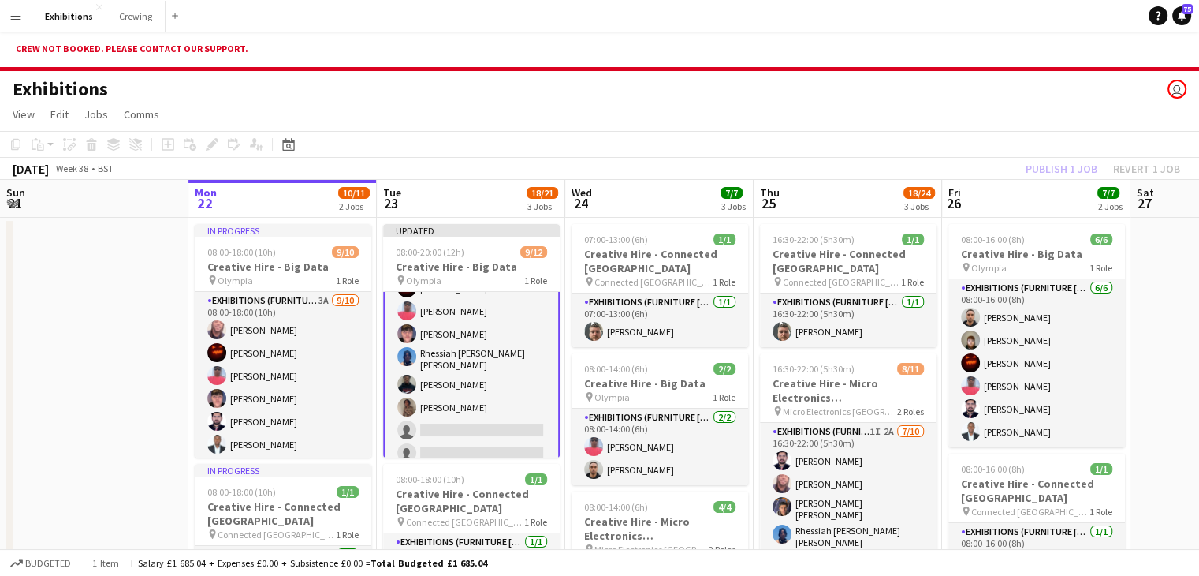
scroll to position [116, 0]
